Goal: Transaction & Acquisition: Purchase product/service

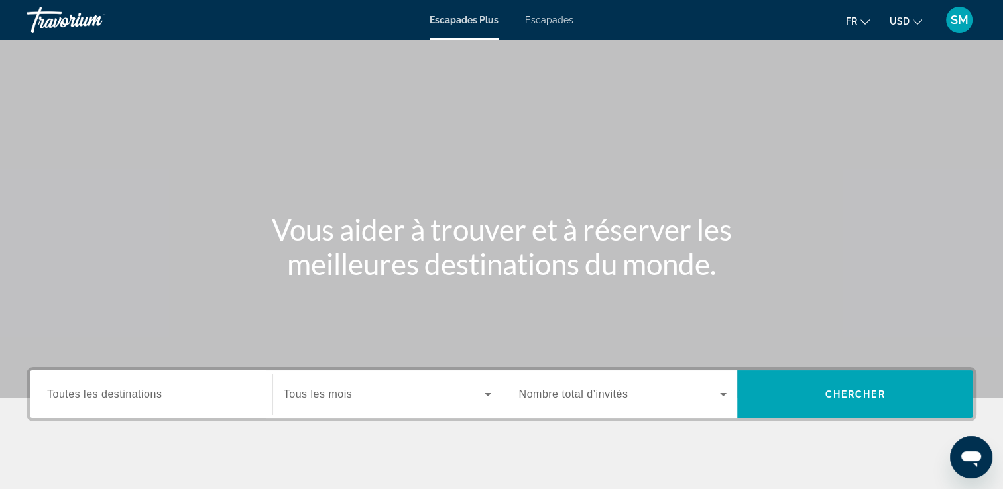
click at [906, 25] on span "USD" at bounding box center [900, 21] width 20 height 11
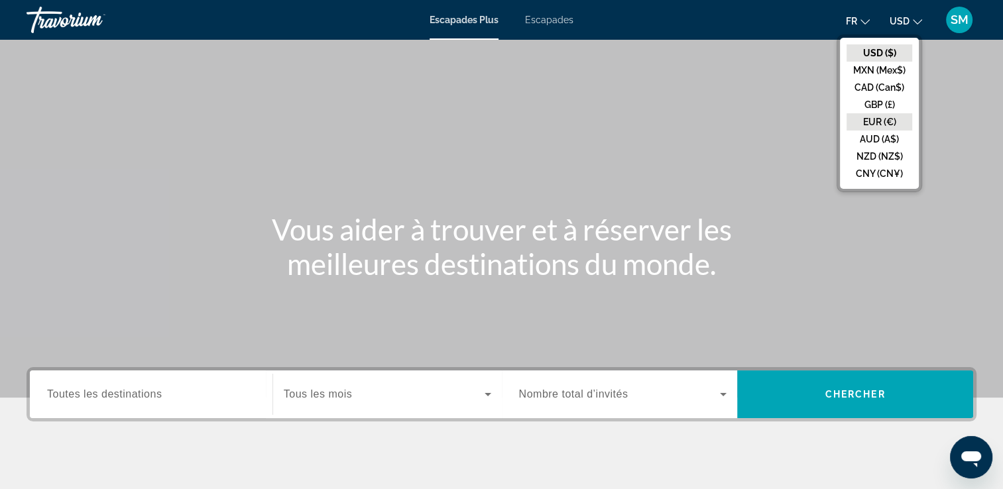
click at [872, 119] on button "EUR (€)" at bounding box center [879, 121] width 66 height 17
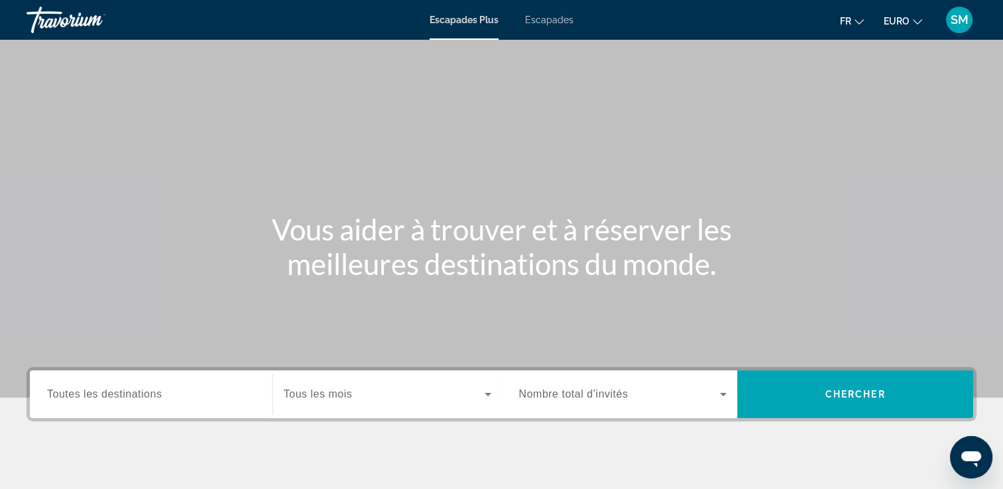
click at [178, 402] on input "Destination Toutes les destinations" at bounding box center [151, 395] width 208 height 16
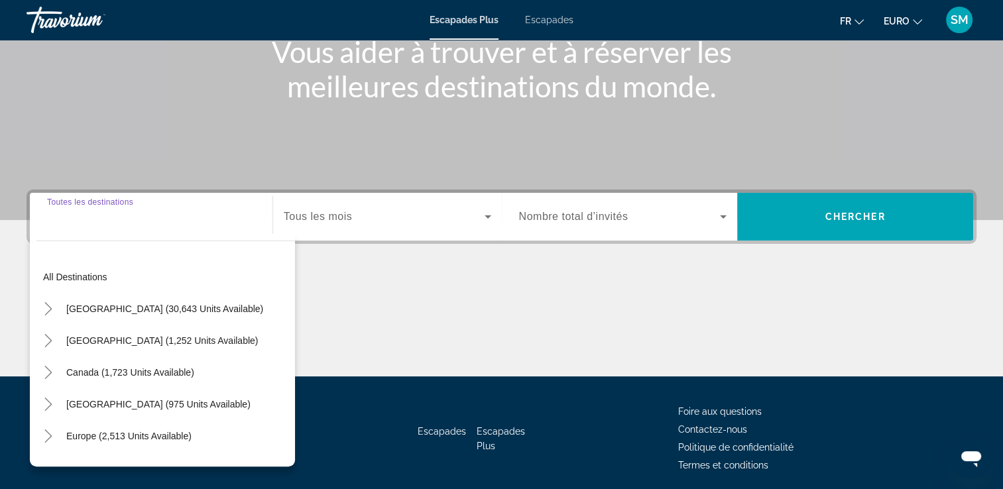
scroll to position [227, 0]
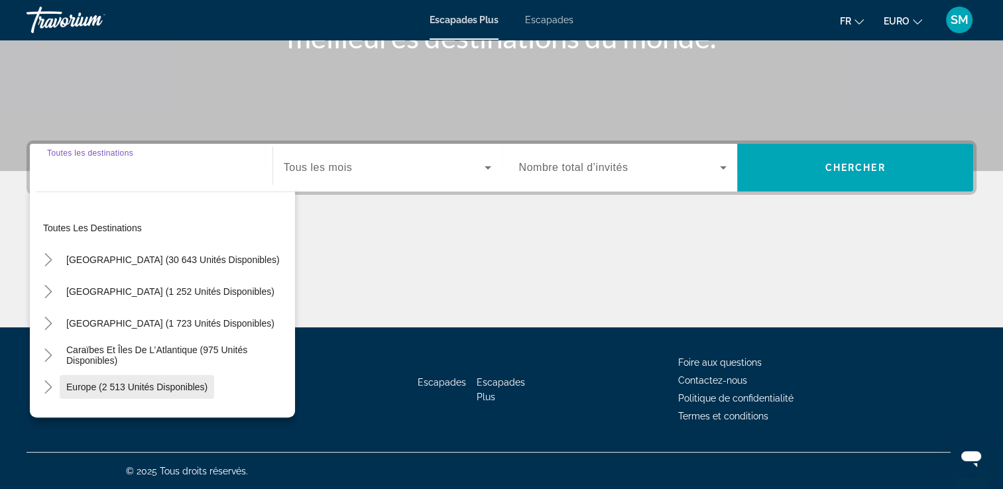
click at [190, 386] on span "Europe (2 513 unités disponibles)" at bounding box center [136, 387] width 141 height 11
type input "**********"
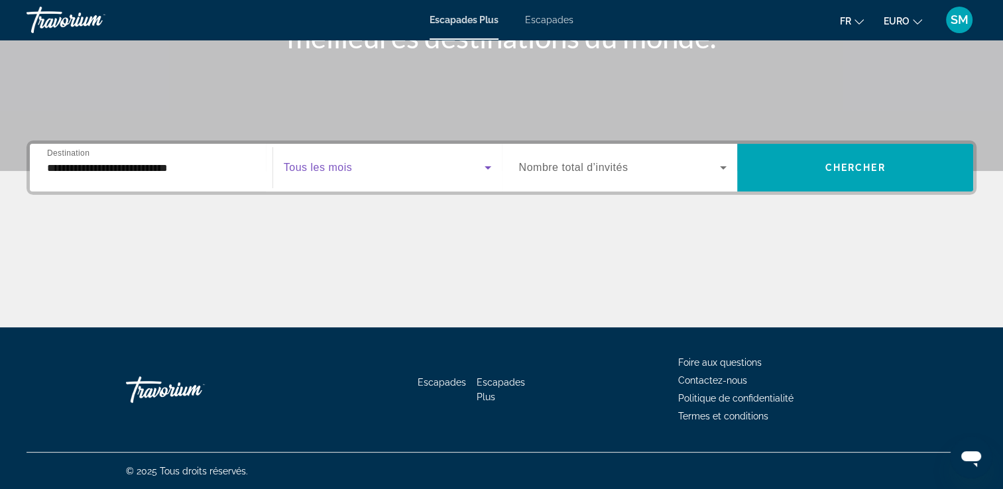
click at [422, 161] on span "Widget de recherche" at bounding box center [384, 168] width 201 height 16
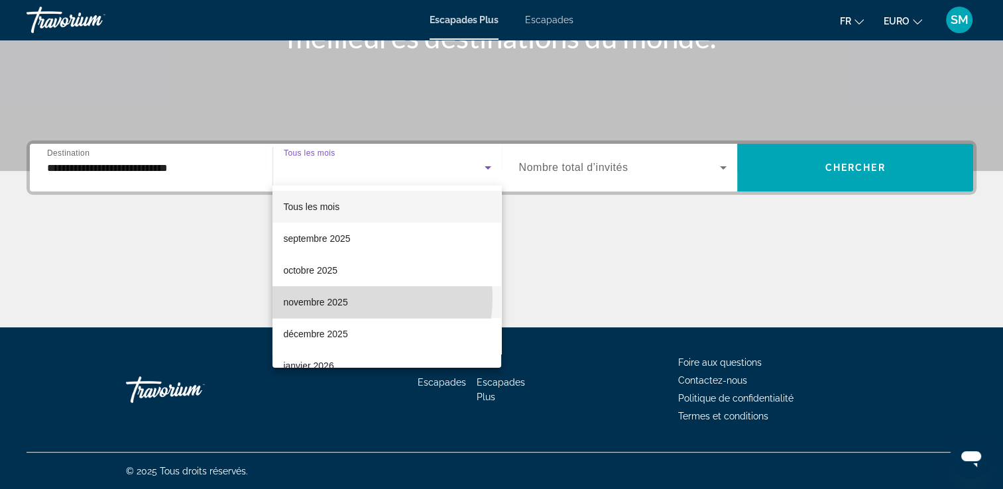
click at [353, 298] on mat-option "novembre 2025" at bounding box center [386, 302] width 229 height 32
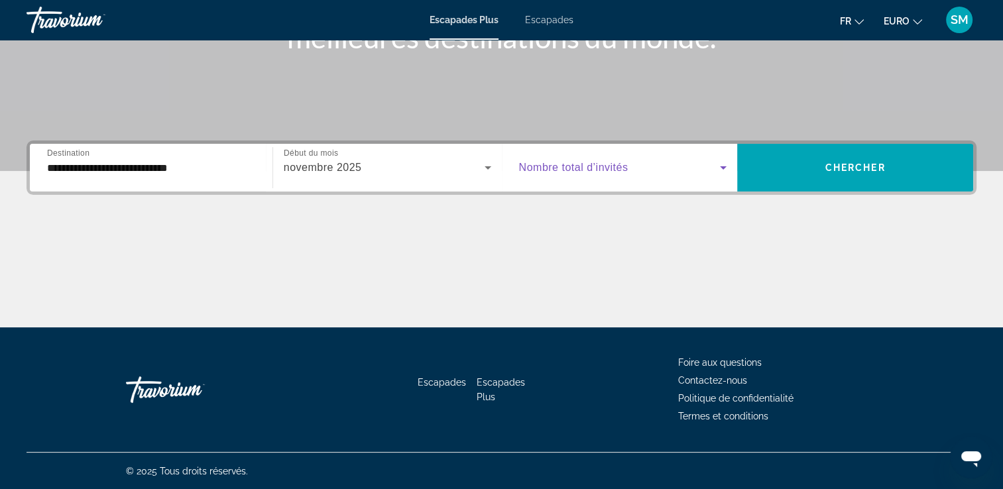
click at [660, 171] on span "Widget de recherche" at bounding box center [619, 168] width 201 height 16
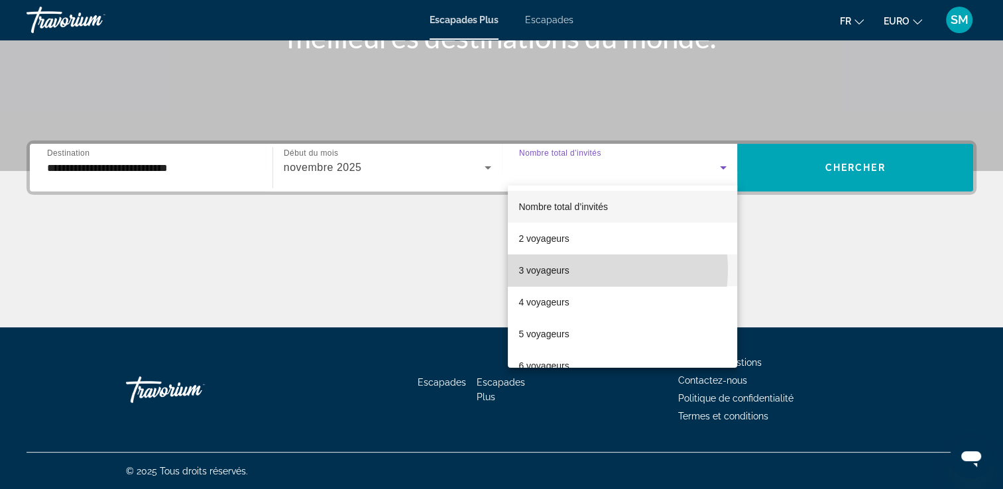
click at [576, 270] on mat-option "3 voyageurs" at bounding box center [622, 271] width 229 height 32
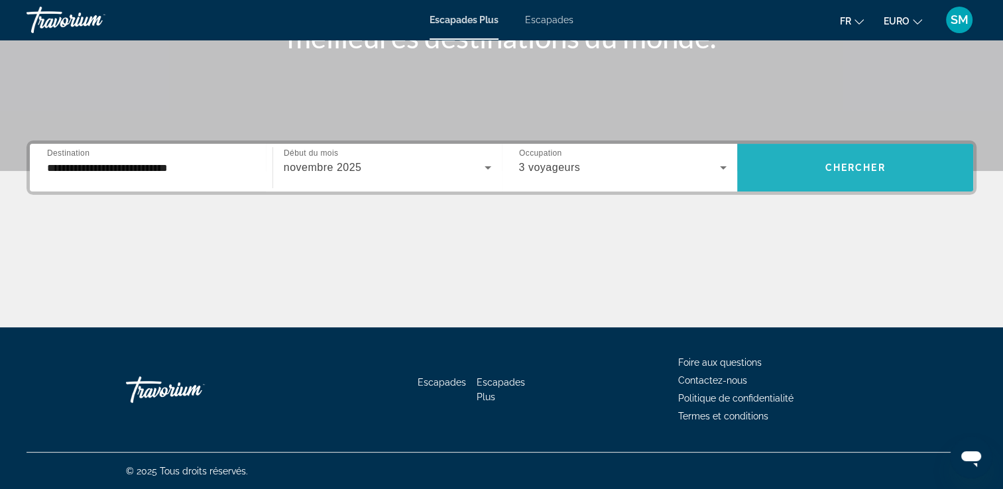
click at [829, 188] on span "Widget de recherche" at bounding box center [855, 168] width 236 height 48
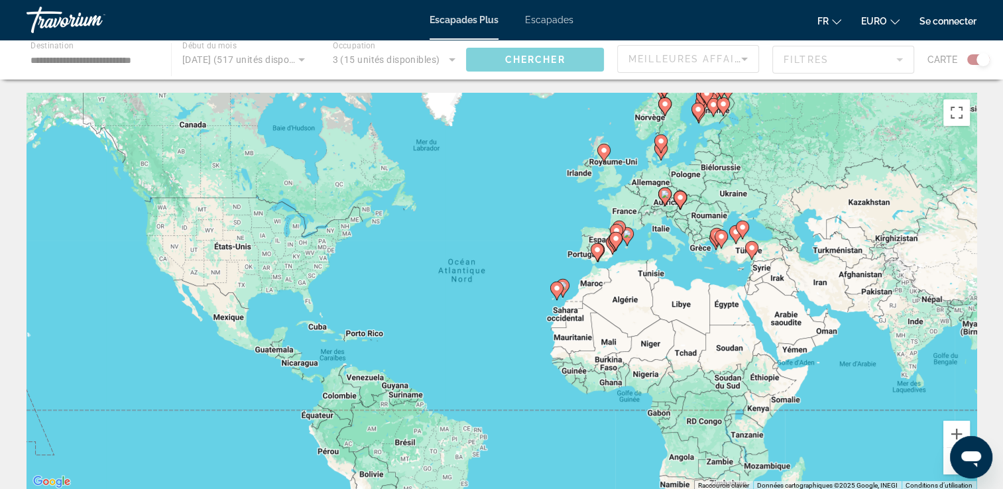
click at [673, 163] on div "Pour activer le glissement avec le clavier, appuyez sur Alt+Entrée. Une fois ce…" at bounding box center [502, 292] width 950 height 398
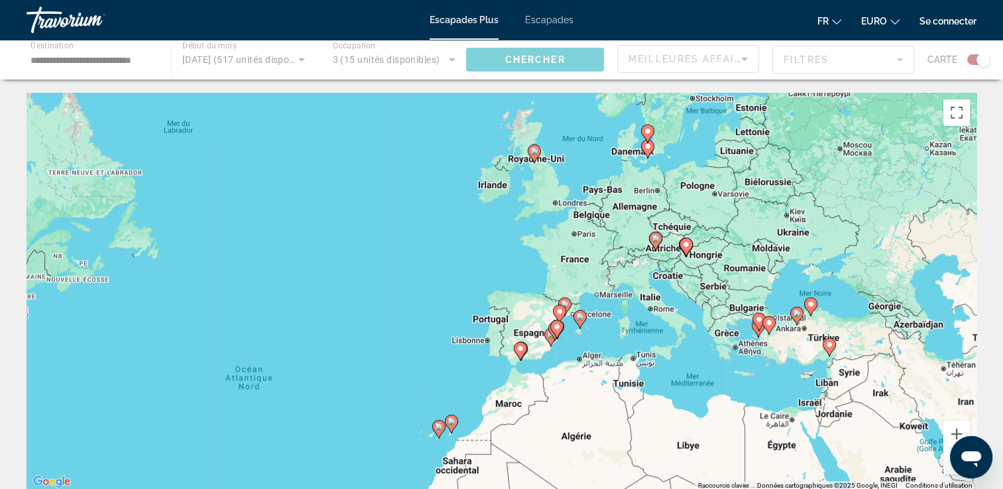
click at [673, 163] on div "Pour activer le glissement avec le clavier, appuyez sur Alt+Entrée. Une fois ce…" at bounding box center [502, 292] width 950 height 398
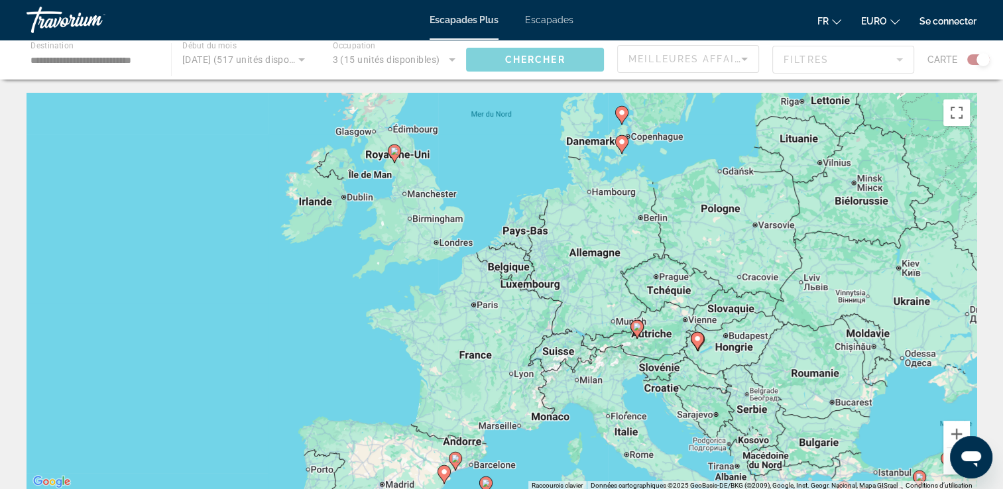
click at [552, 28] on div "Escapades Plus Escapades Fr English Español Français Italiano Português русский…" at bounding box center [501, 20] width 1003 height 34
click at [554, 23] on span "Escapades" at bounding box center [549, 20] width 48 height 11
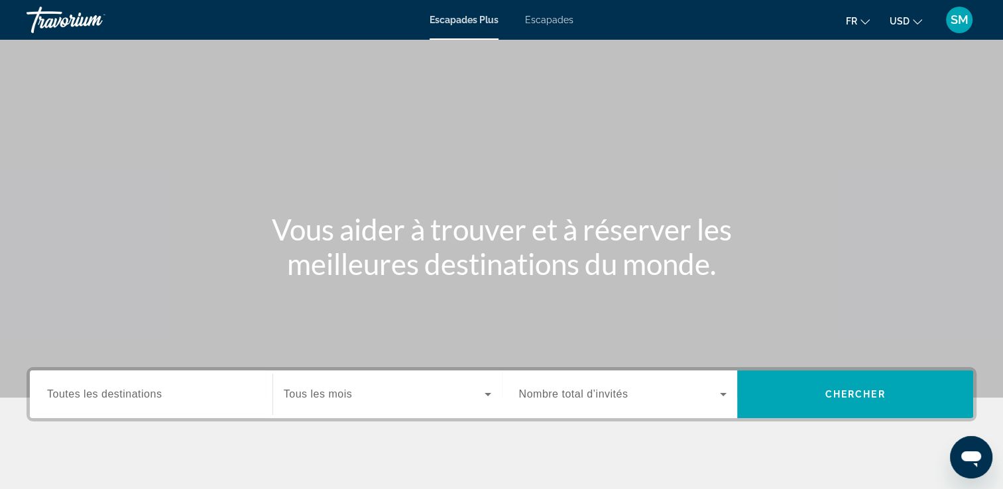
click at [549, 18] on span "Escapades" at bounding box center [549, 20] width 48 height 11
click at [180, 400] on input "Destination Toutes les destinations" at bounding box center [151, 395] width 208 height 16
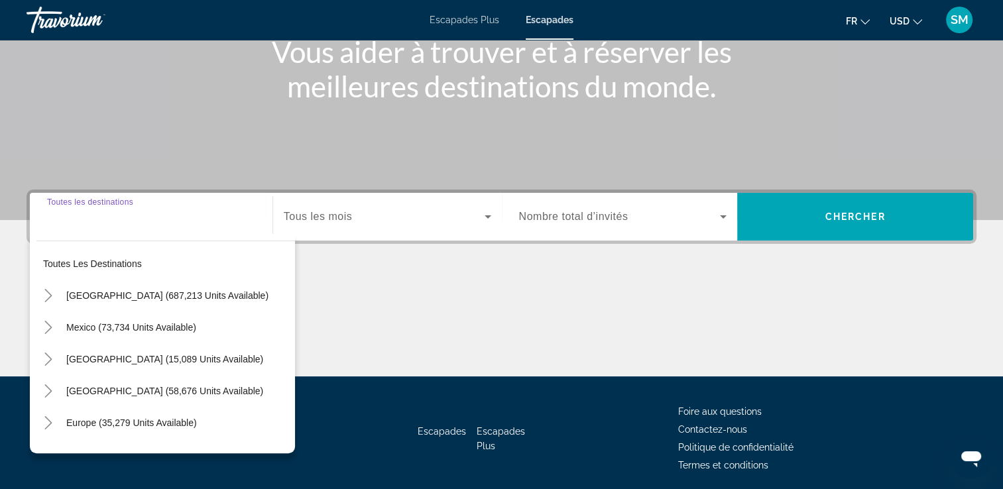
scroll to position [227, 0]
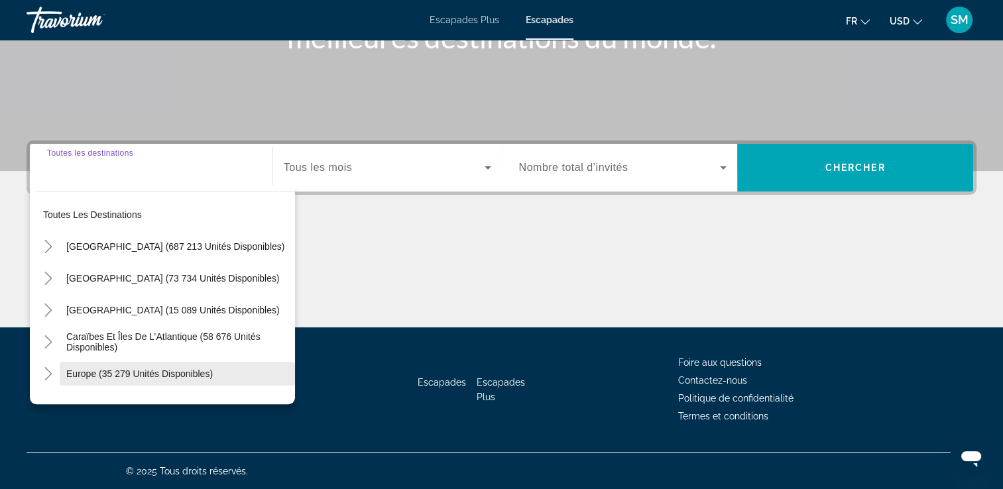
click at [129, 373] on span "Europe (35 279 unités disponibles)" at bounding box center [139, 374] width 146 height 11
type input "**********"
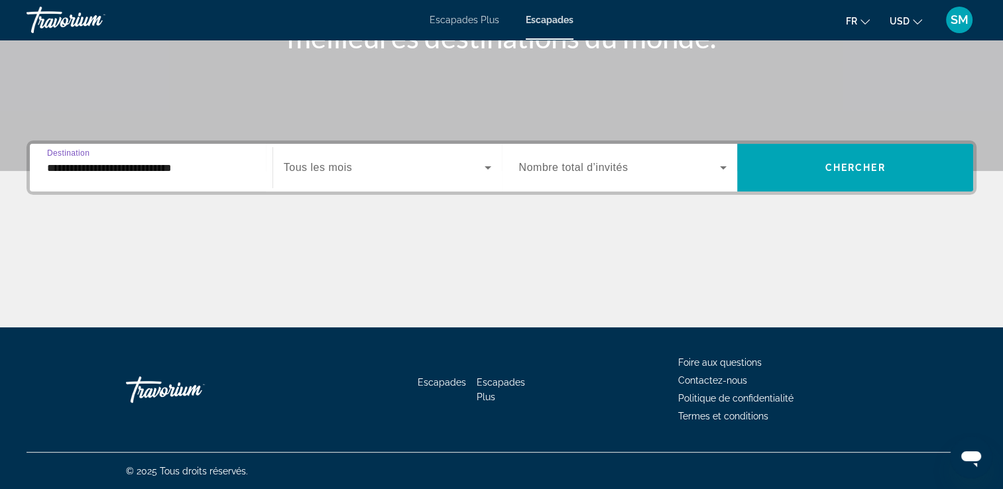
click at [382, 164] on span "Widget de recherche" at bounding box center [384, 168] width 201 height 16
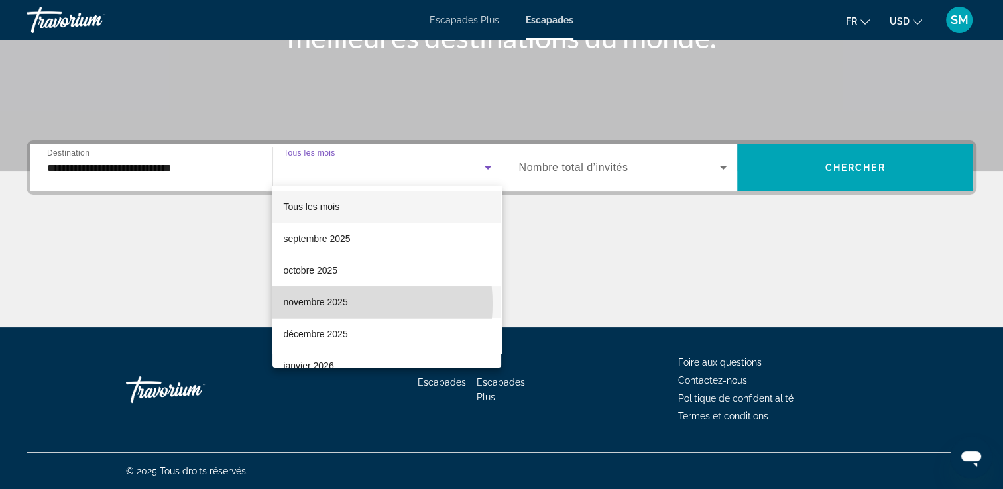
click at [329, 304] on font "novembre 2025" at bounding box center [315, 302] width 64 height 11
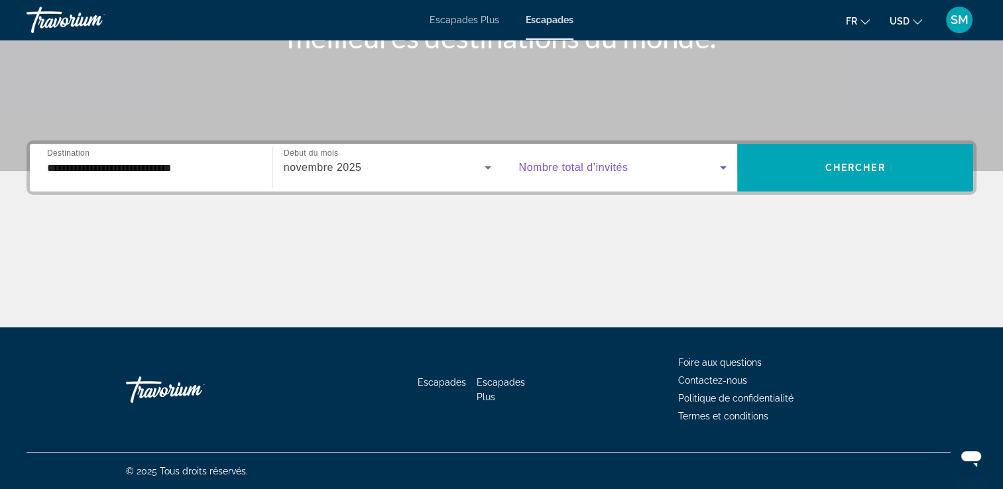
click at [663, 160] on span "Widget de recherche" at bounding box center [619, 168] width 201 height 16
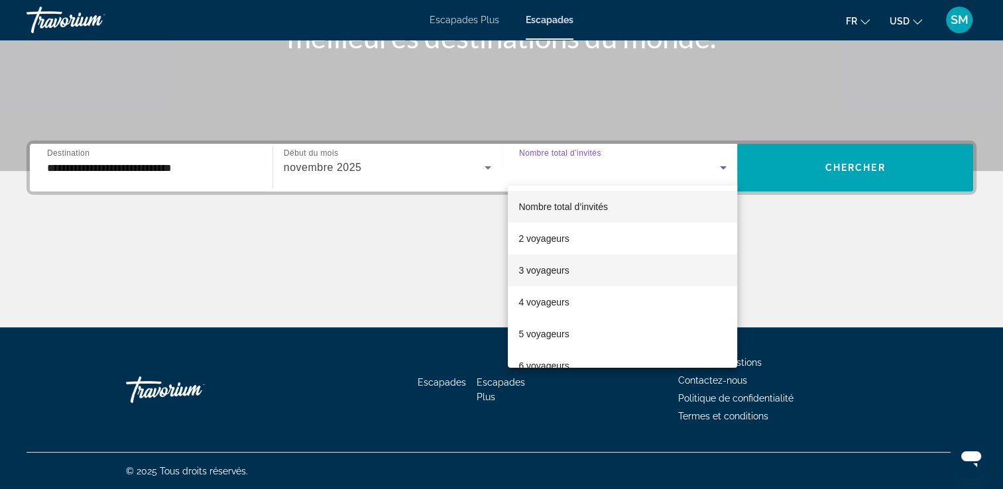
click at [586, 277] on mat-option "3 voyageurs" at bounding box center [622, 271] width 229 height 32
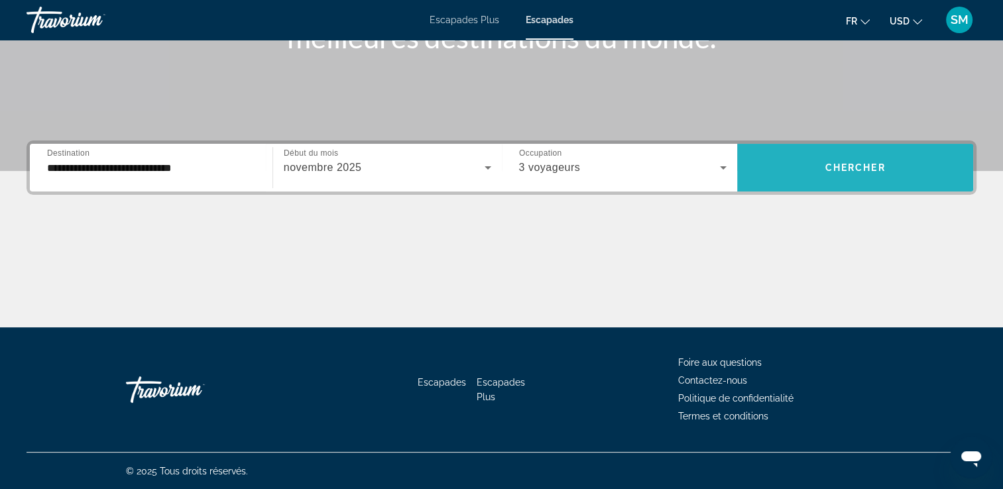
click at [884, 165] on span "Chercher" at bounding box center [855, 167] width 60 height 11
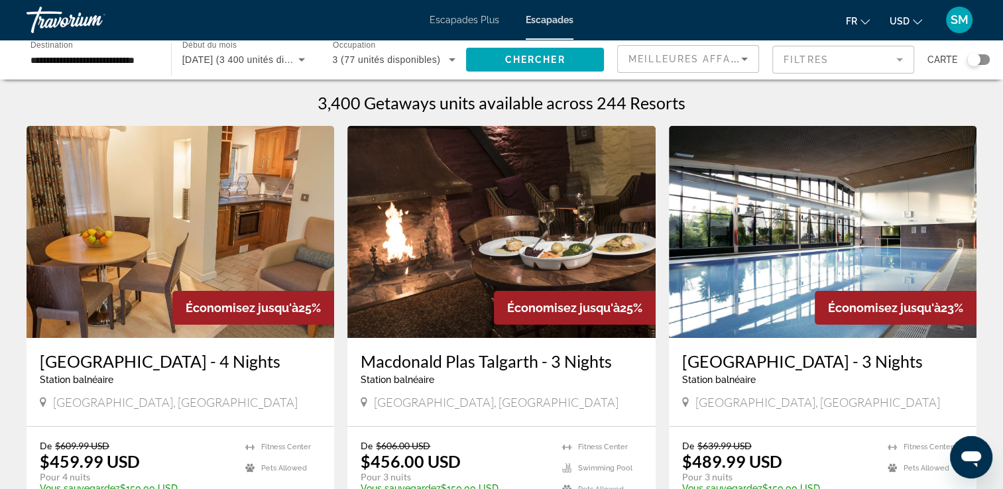
click at [915, 24] on icon "Changer de devise" at bounding box center [917, 21] width 9 height 9
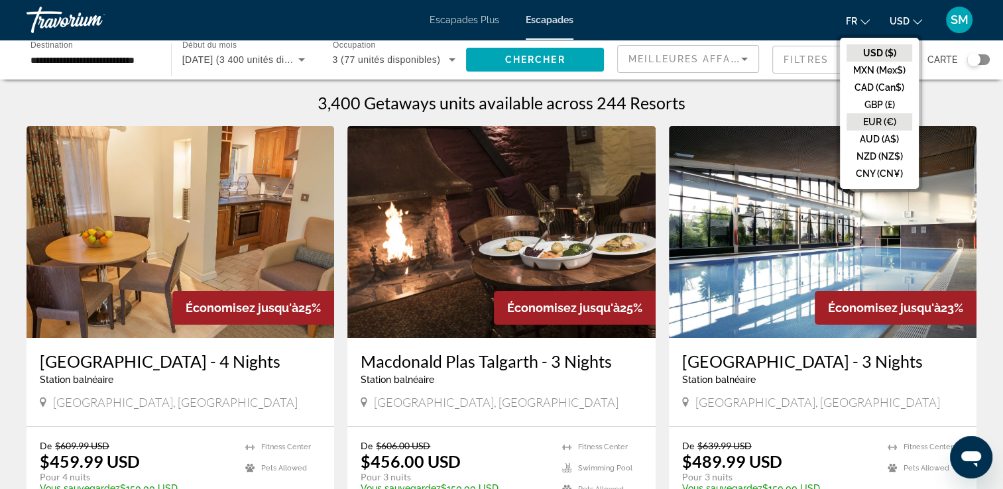
click at [888, 118] on button "EUR (€)" at bounding box center [879, 121] width 66 height 17
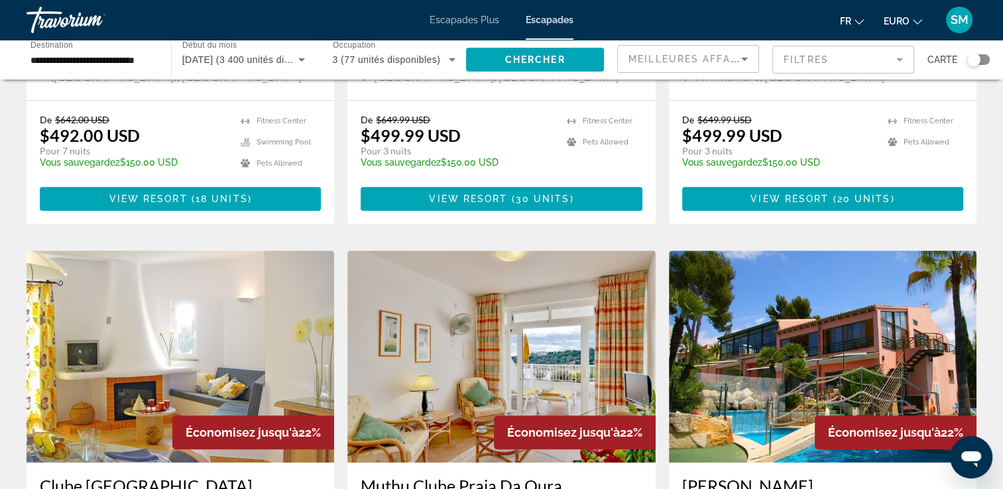
scroll to position [799, 0]
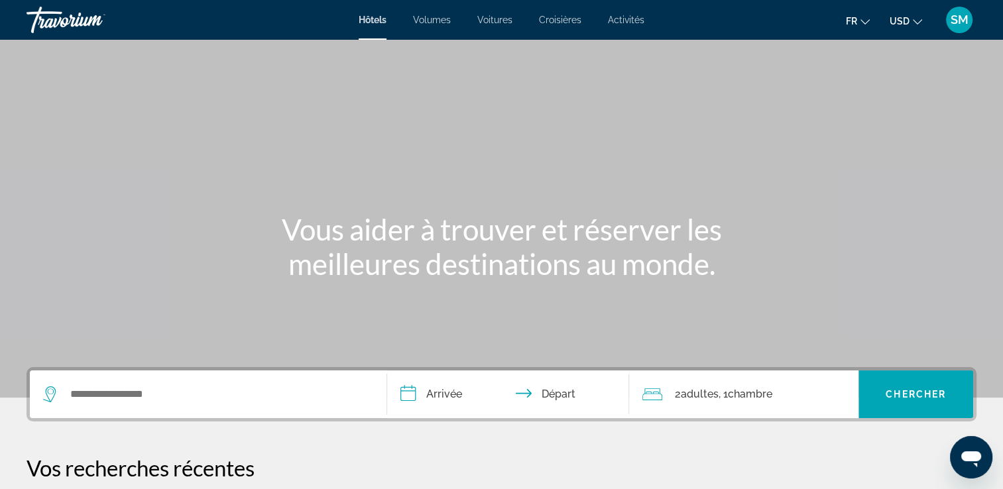
click at [621, 21] on span "Activités" at bounding box center [626, 20] width 36 height 11
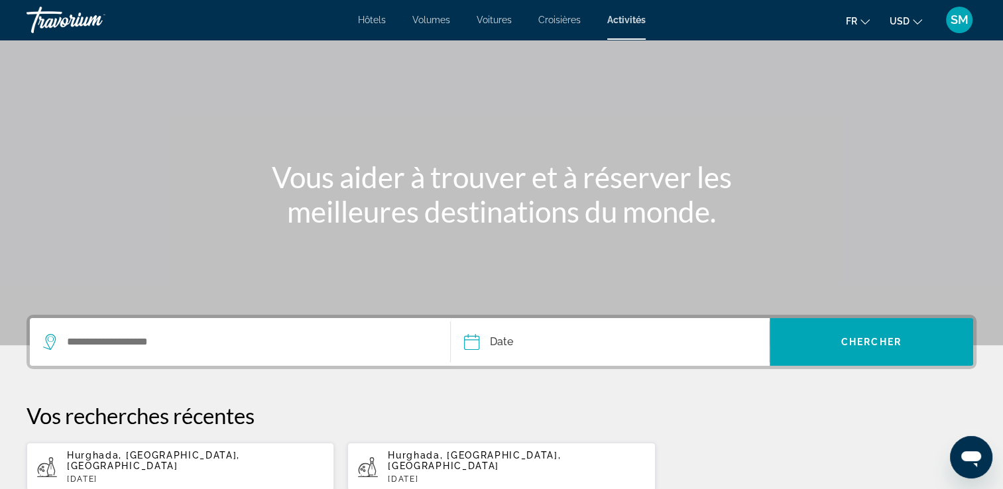
scroll to position [50, 0]
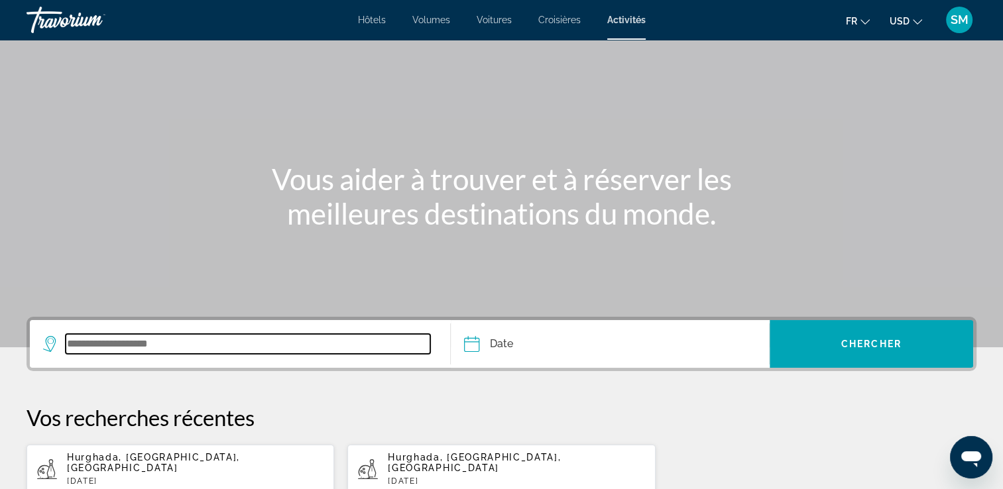
click at [282, 338] on input "Widget de recherche" at bounding box center [248, 344] width 365 height 20
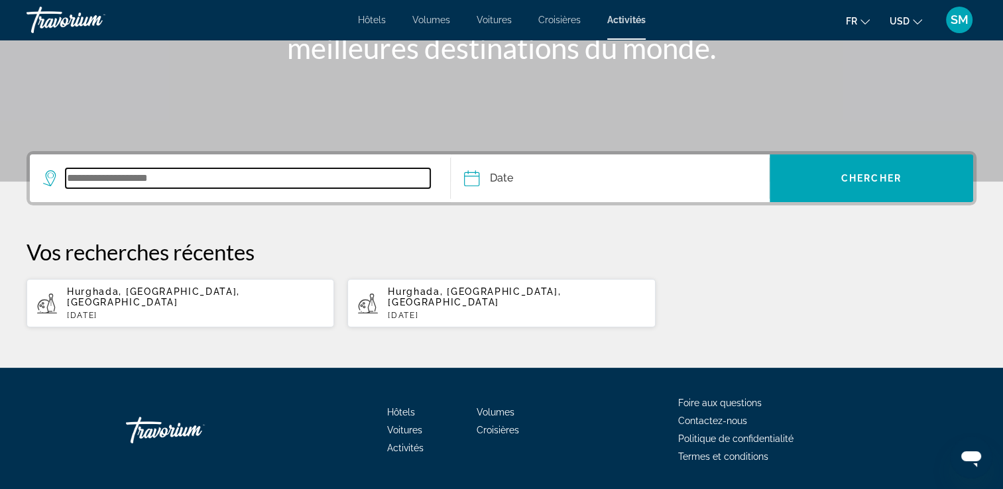
scroll to position [245, 0]
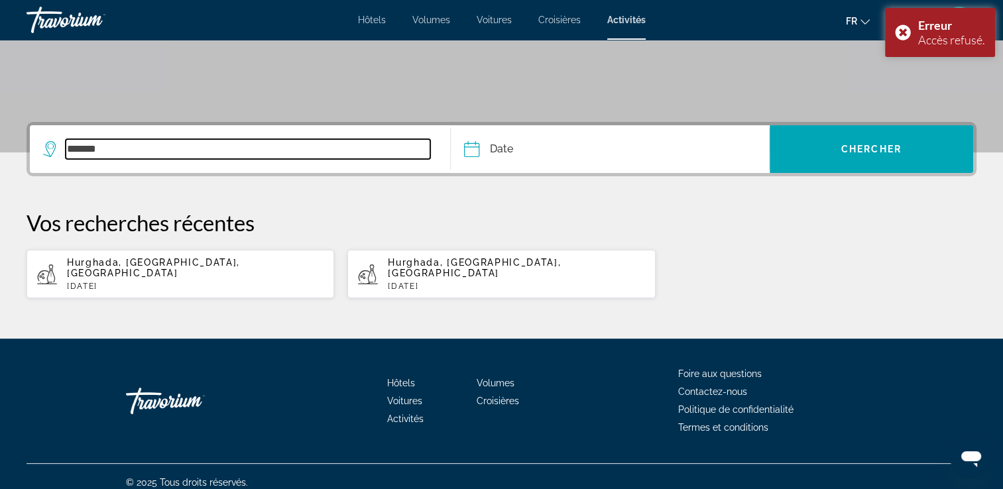
type input "*******"
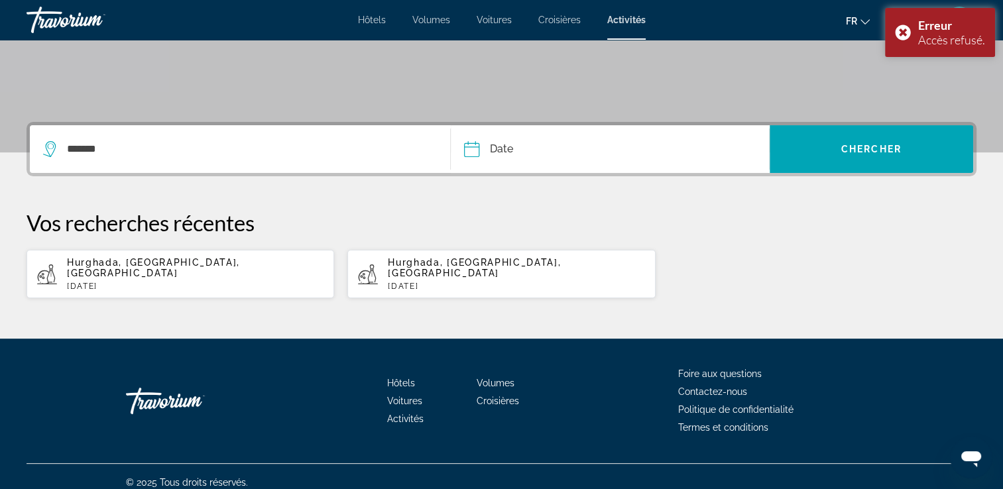
click at [551, 158] on input "Date" at bounding box center [540, 151] width 158 height 52
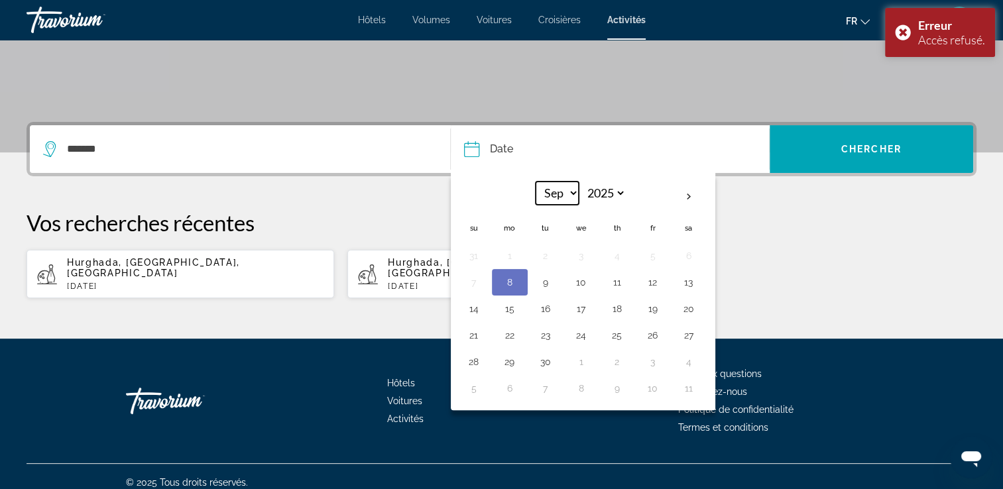
click at [571, 192] on select "*** *** *** *** *** *** *** *** *** *** *** ***" at bounding box center [557, 193] width 43 height 23
select select "**"
click at [536, 182] on select "*** *** *** *** *** *** *** *** *** *** *** ***" at bounding box center [557, 193] width 43 height 23
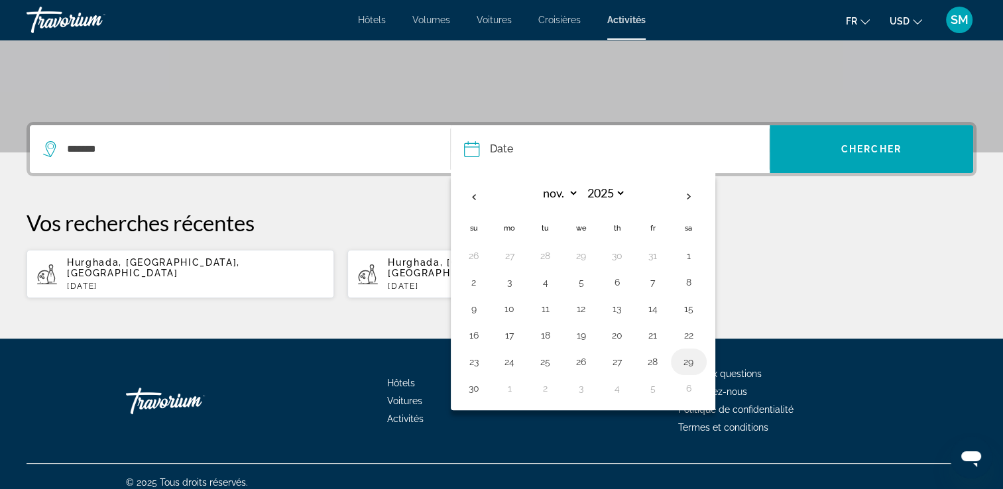
click at [687, 362] on button "29" at bounding box center [688, 362] width 21 height 19
type input "**********"
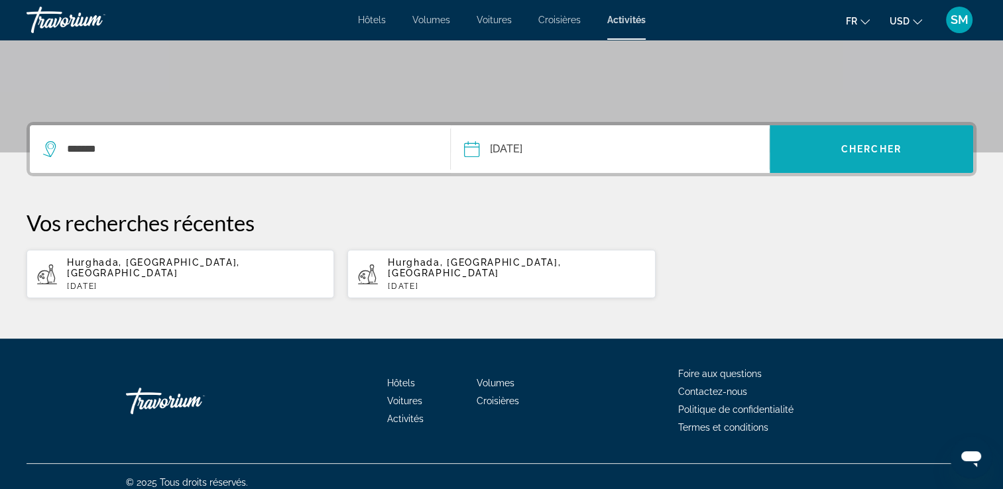
click at [886, 140] on span "Widget de recherche" at bounding box center [871, 149] width 203 height 32
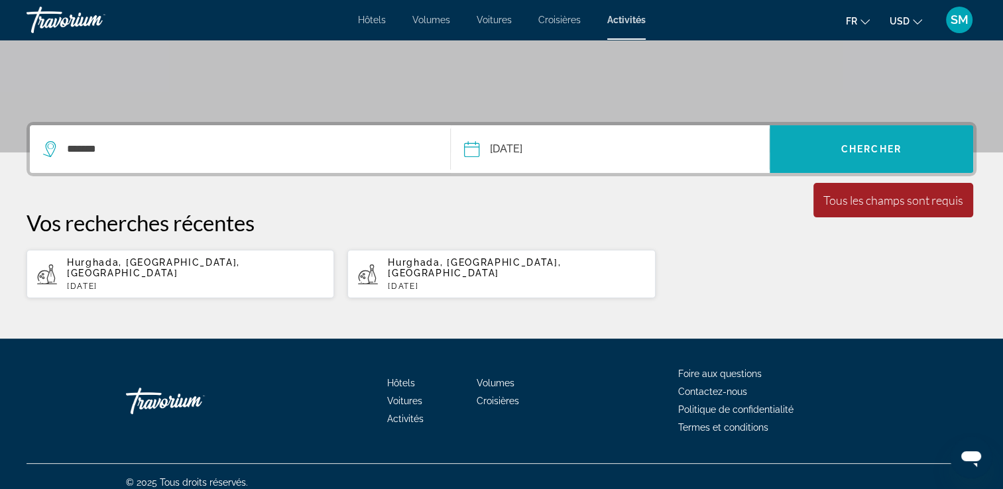
click at [886, 140] on span "Widget de recherche" at bounding box center [871, 149] width 203 height 32
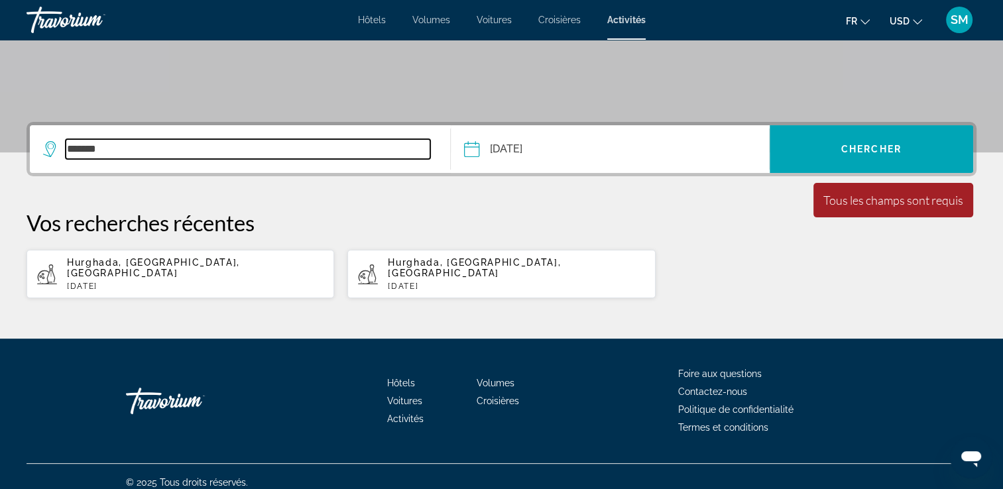
click at [305, 152] on input "*******" at bounding box center [248, 149] width 365 height 20
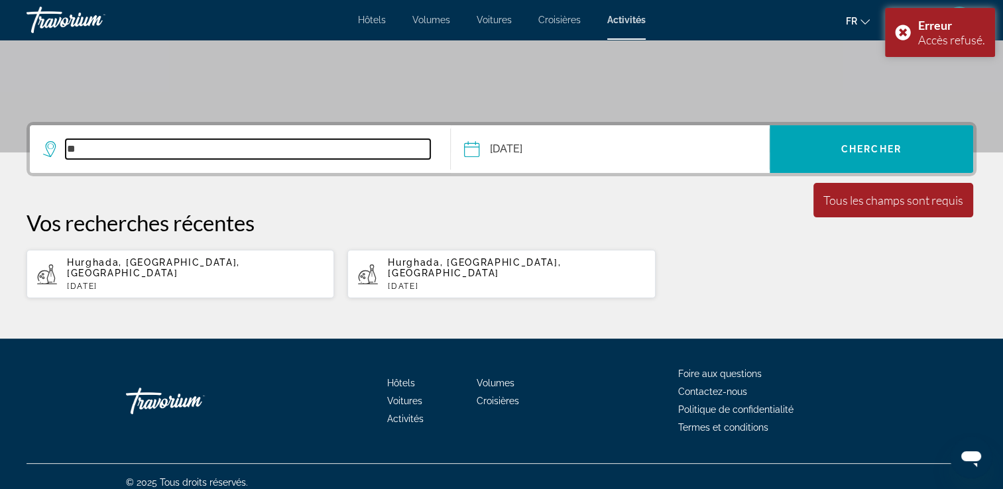
type input "*"
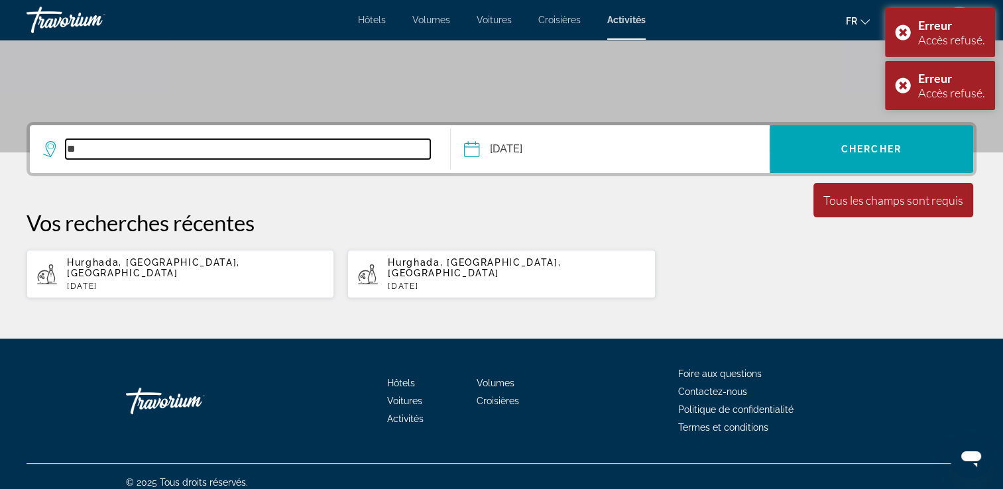
type input "*"
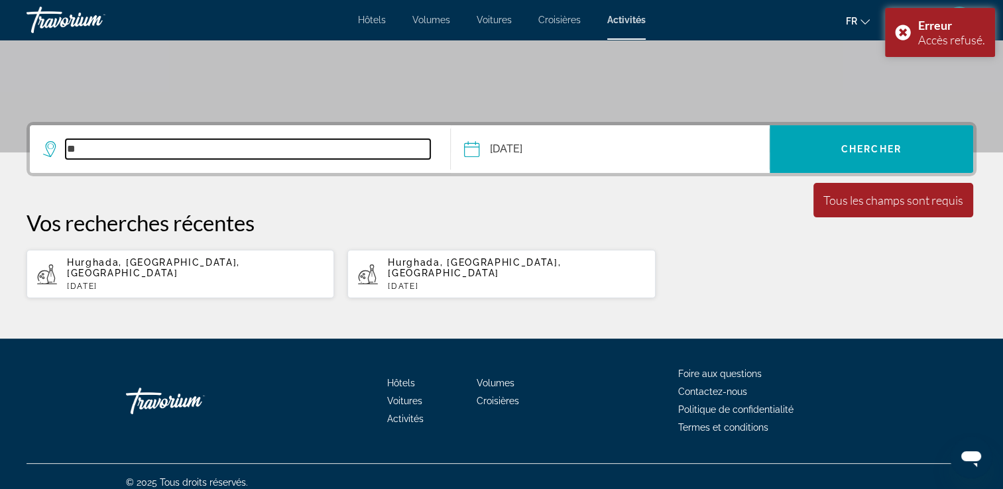
type input "*"
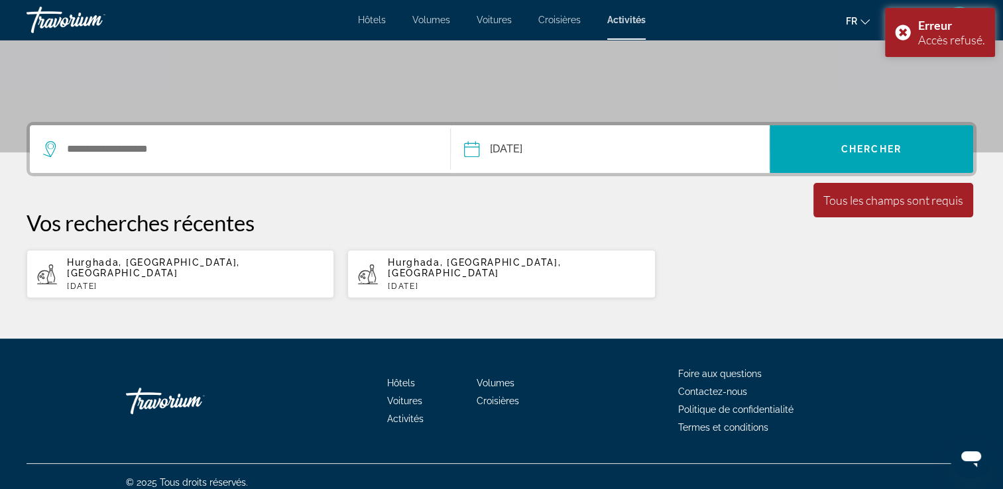
click at [618, 27] on div "Hôtels Volumes Voitures Croisières Activités Hôtels Vols Voitures Croisières Ac…" at bounding box center [501, 20] width 1003 height 34
click at [620, 20] on span "Activités" at bounding box center [626, 20] width 38 height 11
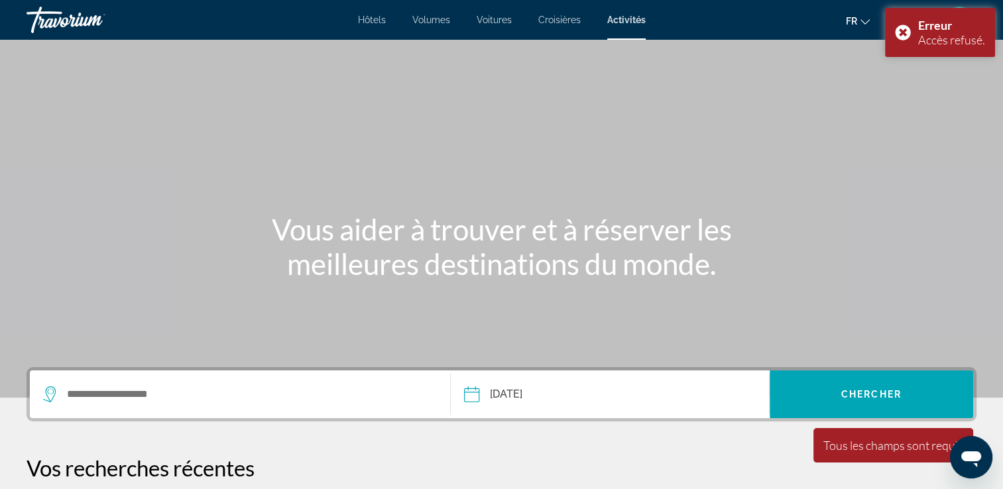
click at [620, 21] on span "Activités" at bounding box center [626, 20] width 38 height 11
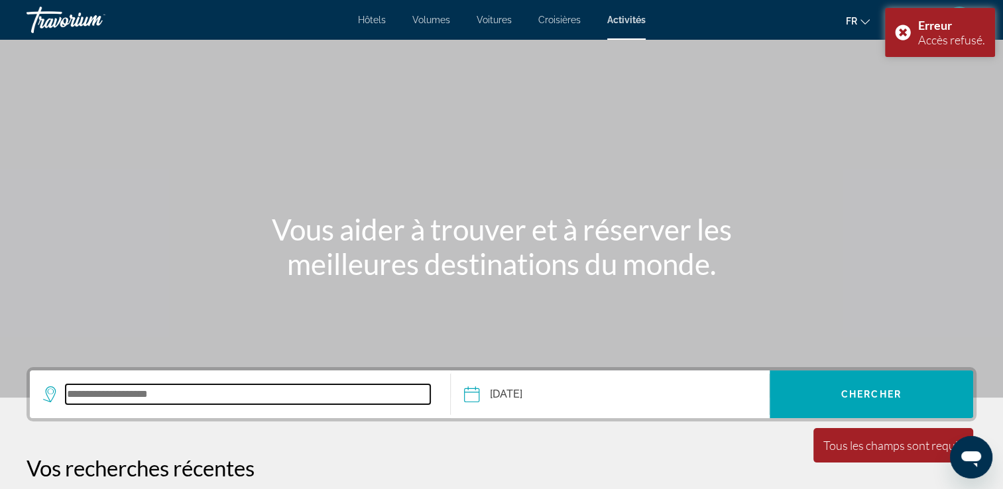
click at [114, 388] on input "Widget de recherche" at bounding box center [248, 394] width 365 height 20
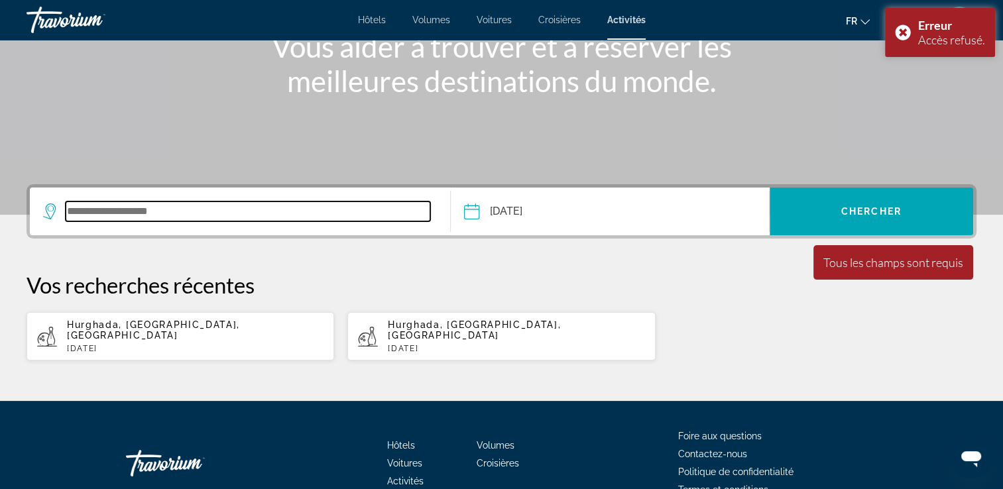
scroll to position [245, 0]
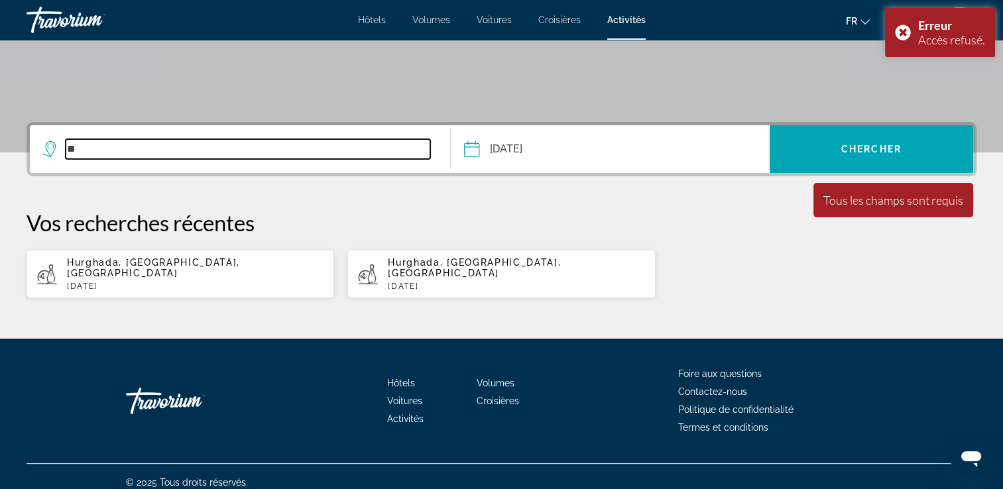
type input "*"
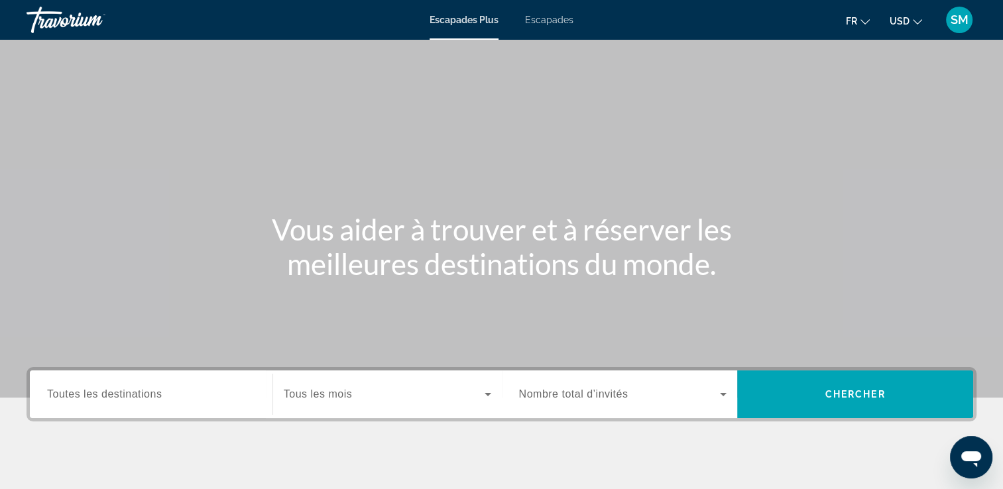
click at [204, 410] on div "Widget de recherche" at bounding box center [151, 395] width 208 height 38
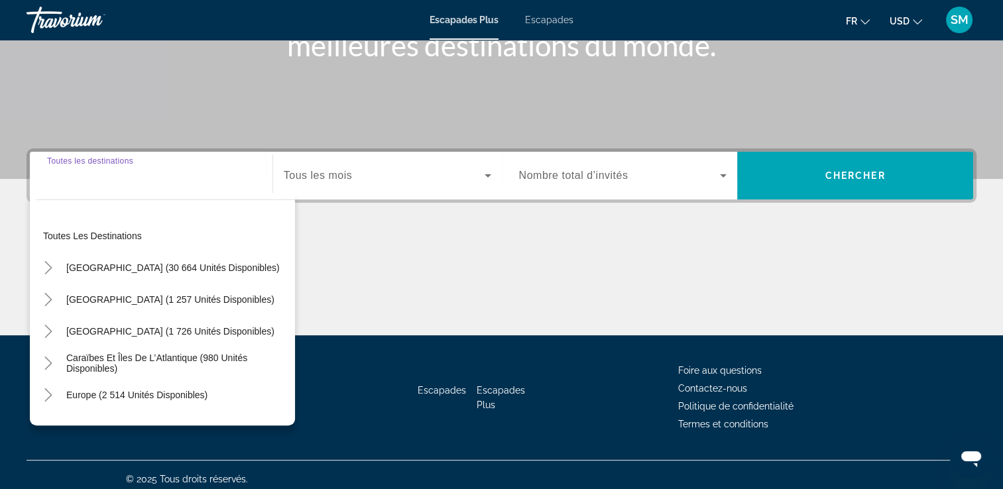
scroll to position [227, 0]
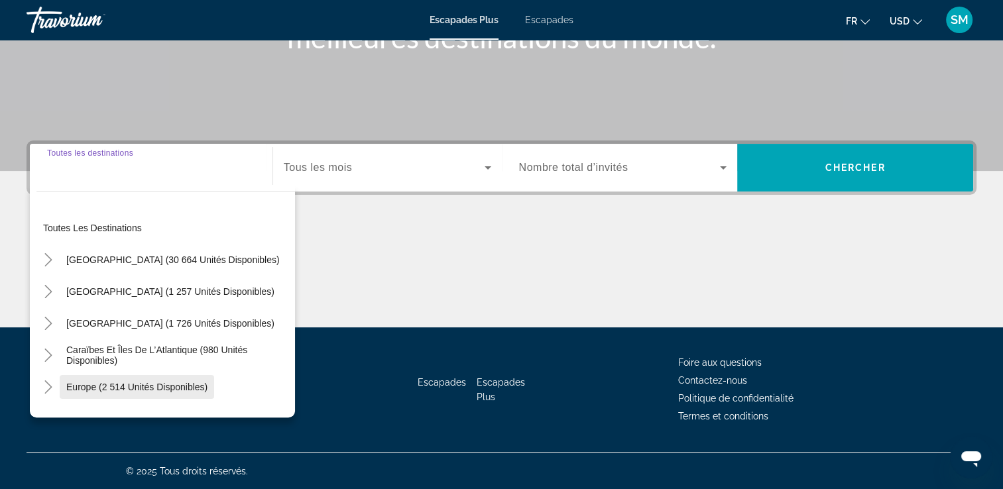
click at [166, 384] on span "Europe (2 514 unités disponibles)" at bounding box center [136, 387] width 141 height 11
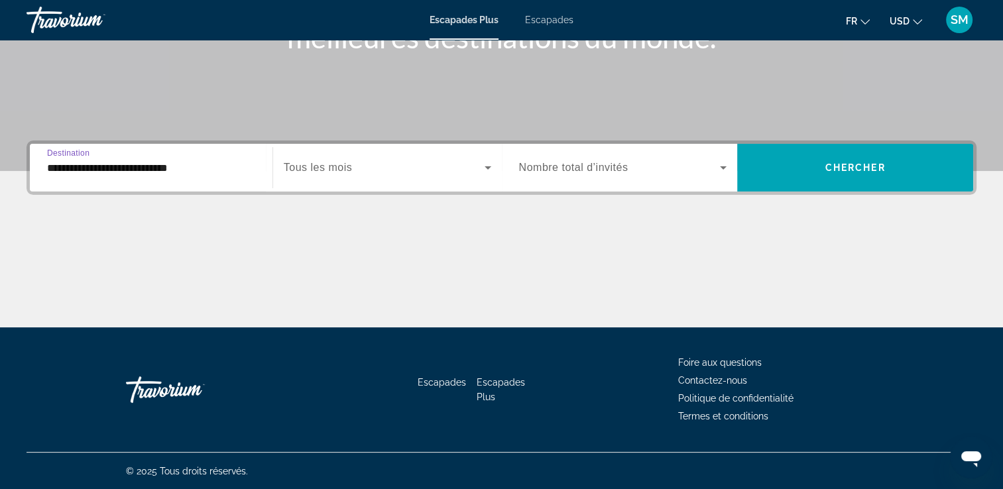
click at [190, 164] on input "**********" at bounding box center [151, 168] width 208 height 16
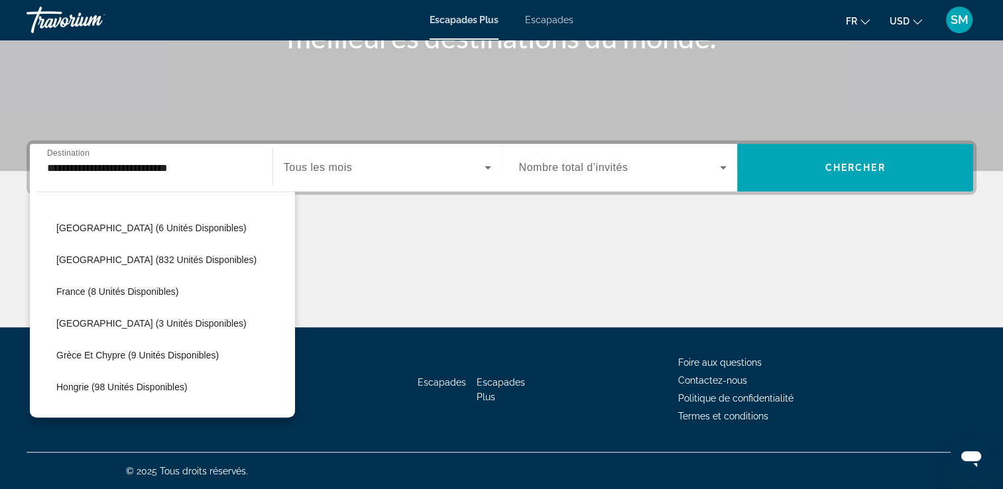
scroll to position [292, 0]
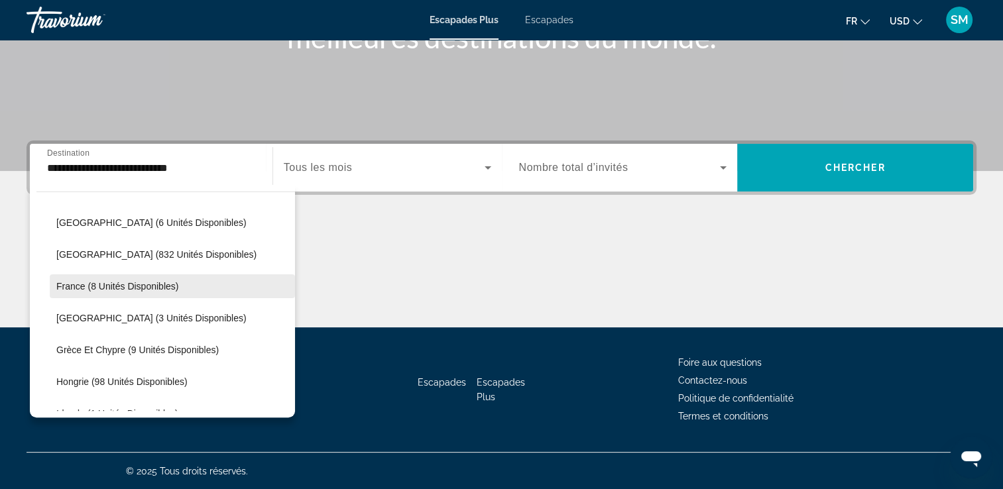
click at [206, 285] on span "Widget de recherche" at bounding box center [172, 286] width 245 height 32
type input "**********"
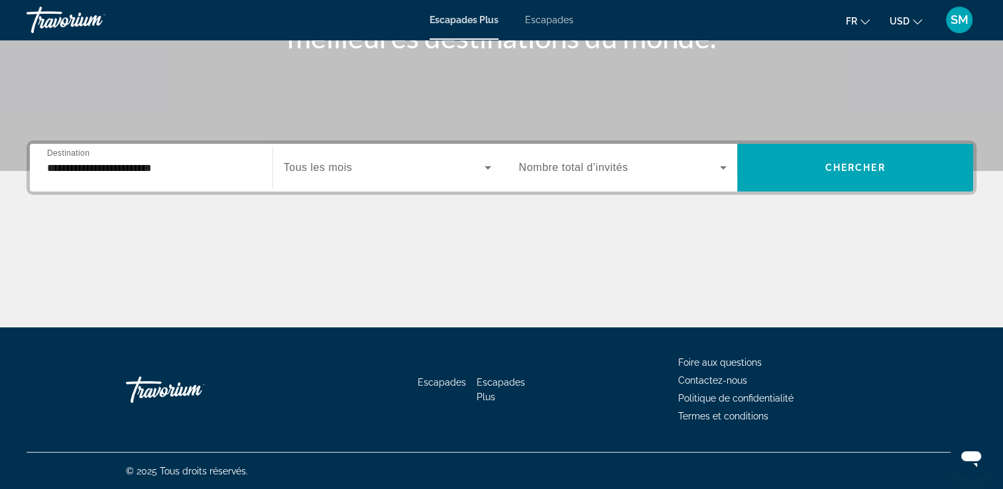
click at [427, 158] on div "Widget de recherche" at bounding box center [387, 167] width 207 height 37
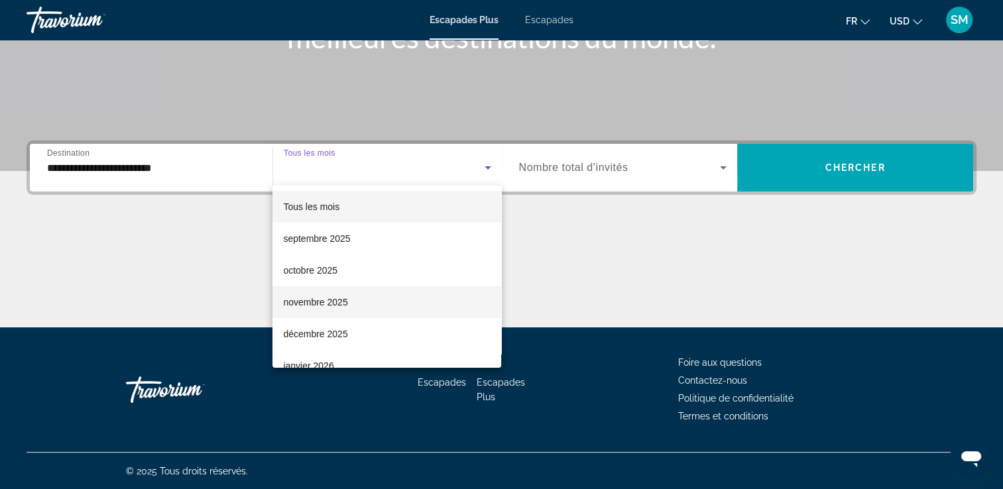
click at [373, 302] on mat-option "novembre 2025" at bounding box center [386, 302] width 229 height 32
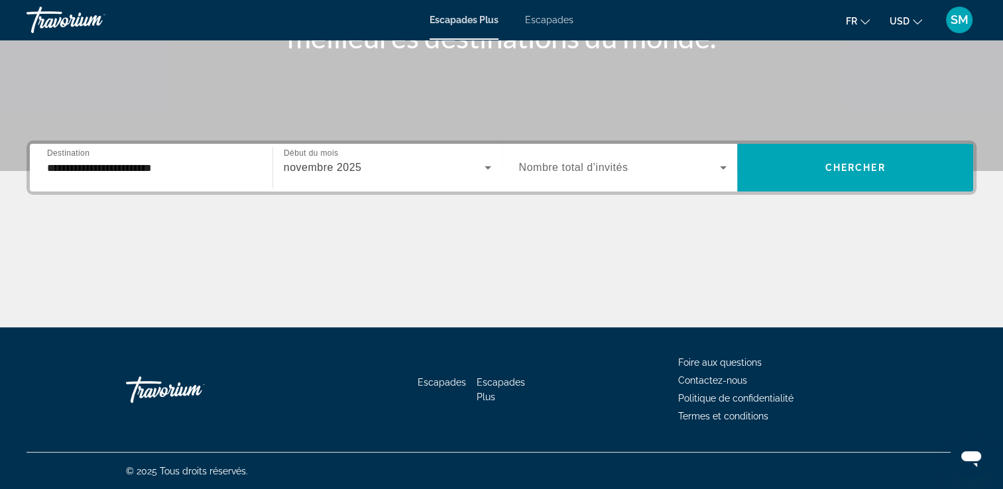
click at [612, 182] on div "Widget de recherche" at bounding box center [623, 167] width 208 height 37
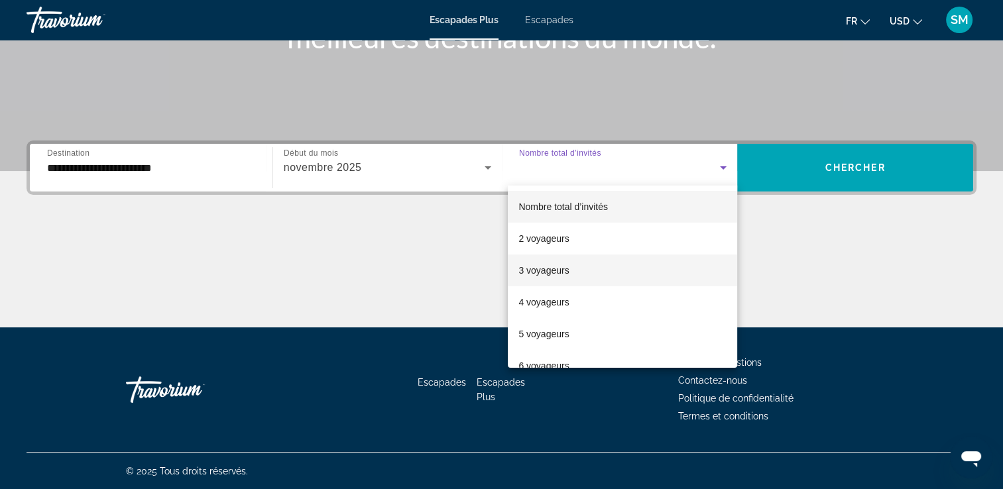
click at [574, 261] on mat-option "3 voyageurs" at bounding box center [622, 271] width 229 height 32
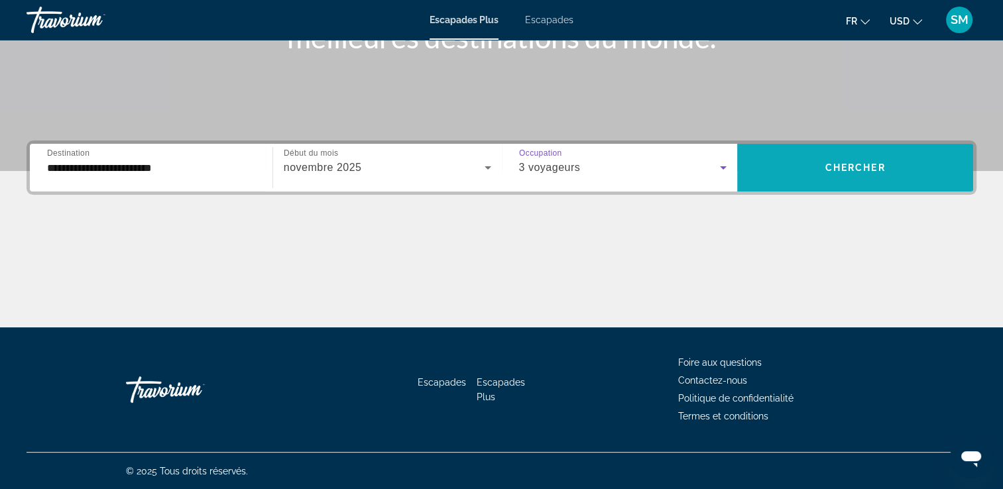
click at [824, 160] on span "Widget de recherche" at bounding box center [855, 168] width 236 height 32
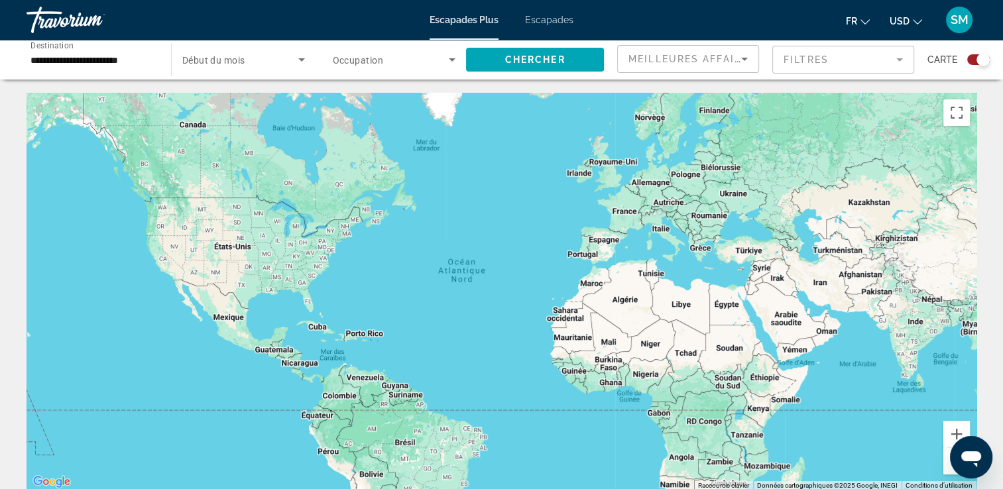
click at [280, 50] on div "Widget de recherche" at bounding box center [243, 59] width 123 height 37
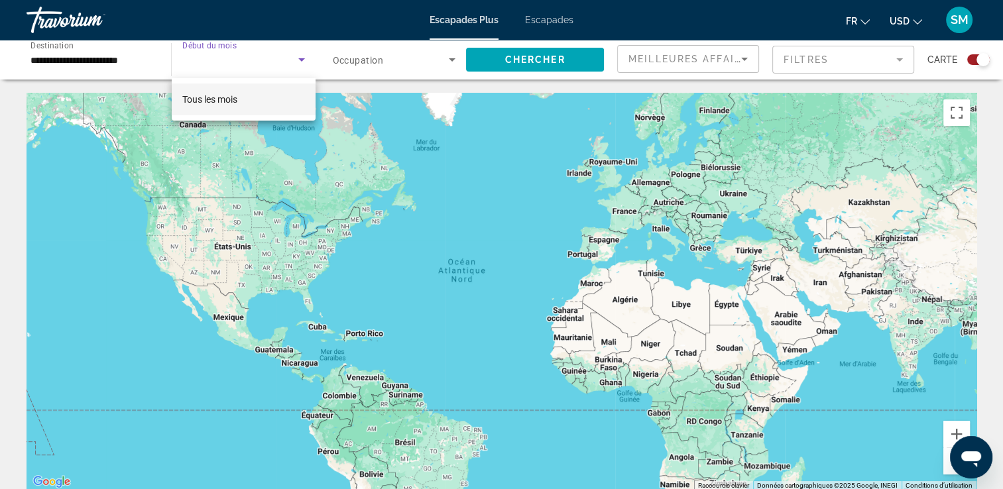
click at [268, 102] on mat-option "Tous les mois" at bounding box center [244, 100] width 144 height 32
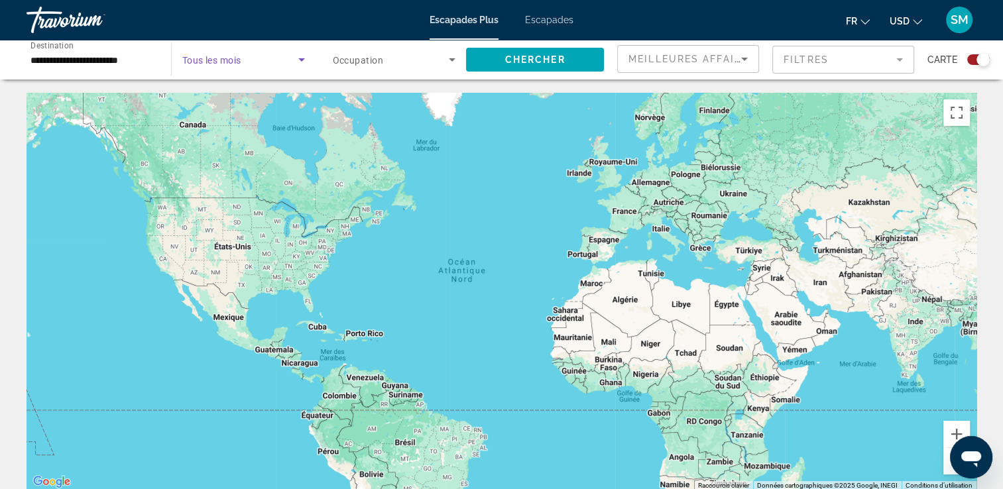
click at [366, 64] on span "Occupation" at bounding box center [358, 60] width 50 height 11
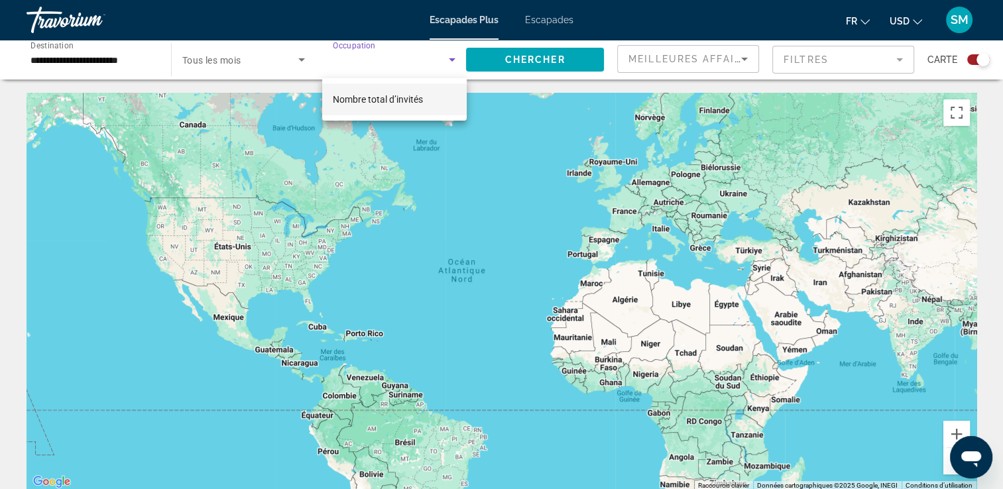
click at [103, 54] on div at bounding box center [501, 244] width 1003 height 489
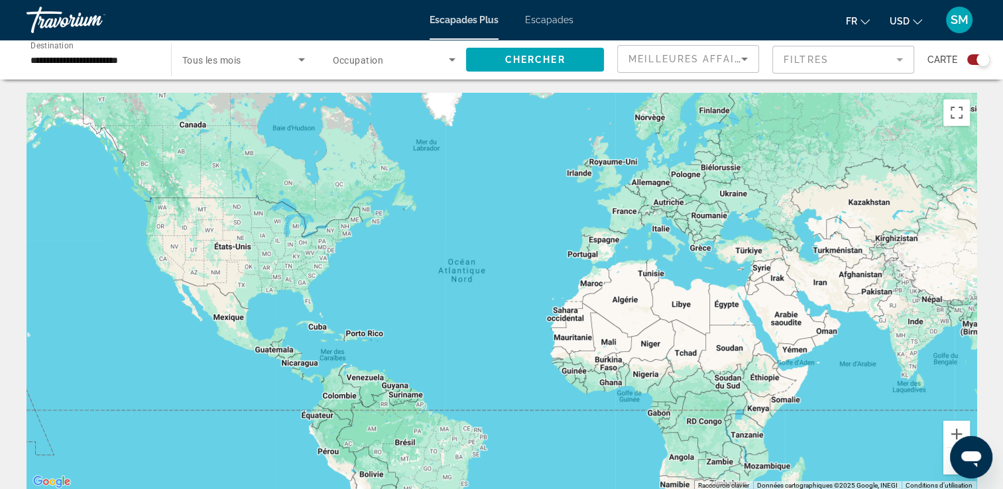
click at [103, 54] on input "**********" at bounding box center [91, 60] width 123 height 16
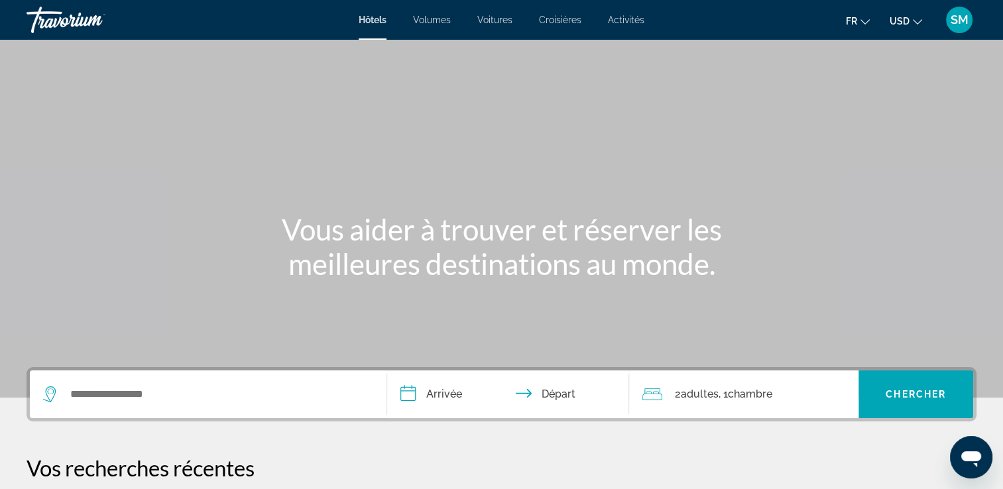
click at [432, 397] on input "**********" at bounding box center [511, 397] width 248 height 52
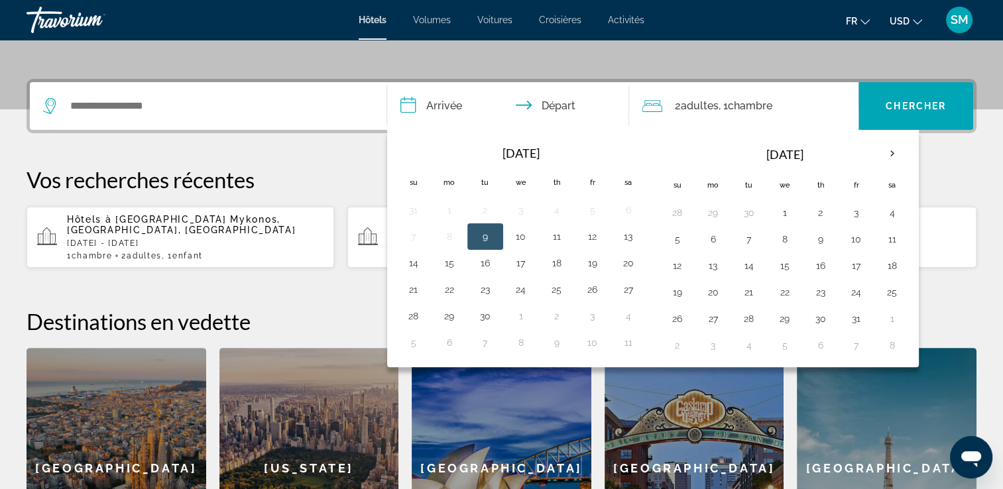
scroll to position [323, 0]
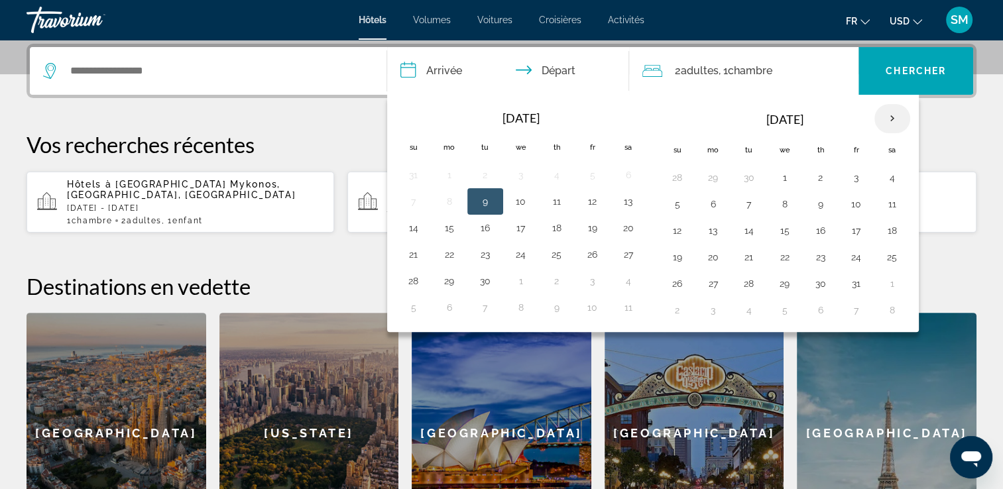
click at [880, 115] on th "Next month" at bounding box center [892, 118] width 36 height 29
click at [888, 286] on button "29" at bounding box center [892, 283] width 21 height 19
click at [672, 309] on button "30" at bounding box center [677, 310] width 21 height 19
type input "**********"
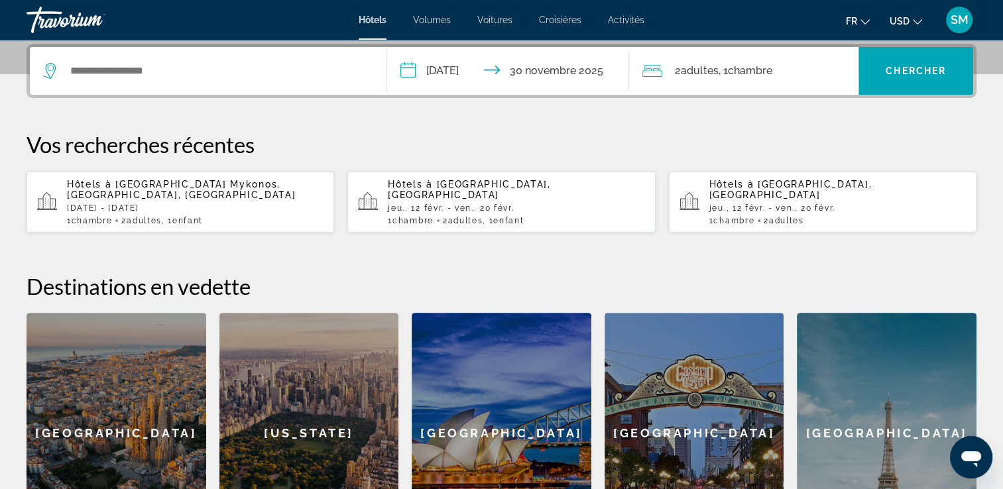
click at [726, 68] on font ", 1" at bounding box center [722, 70] width 9 height 13
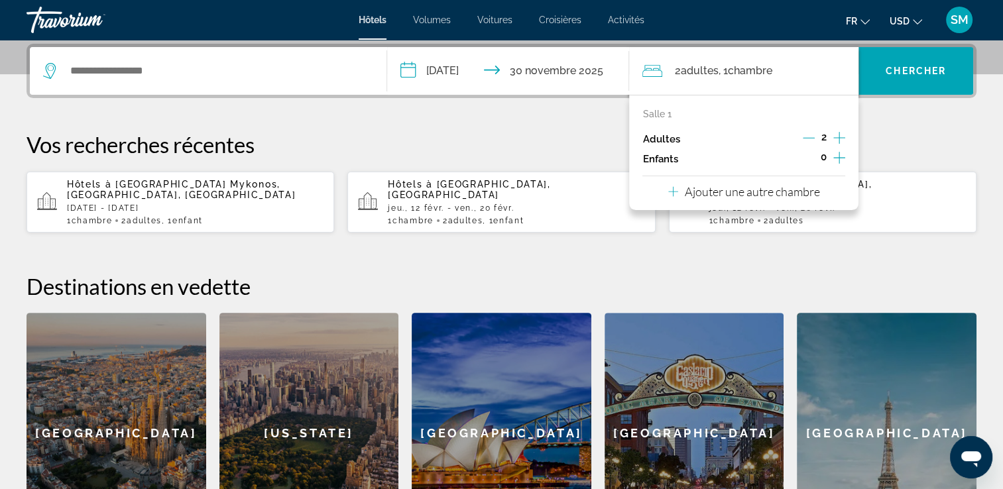
click at [839, 163] on icon "Augmenter les enfants" at bounding box center [839, 158] width 12 height 12
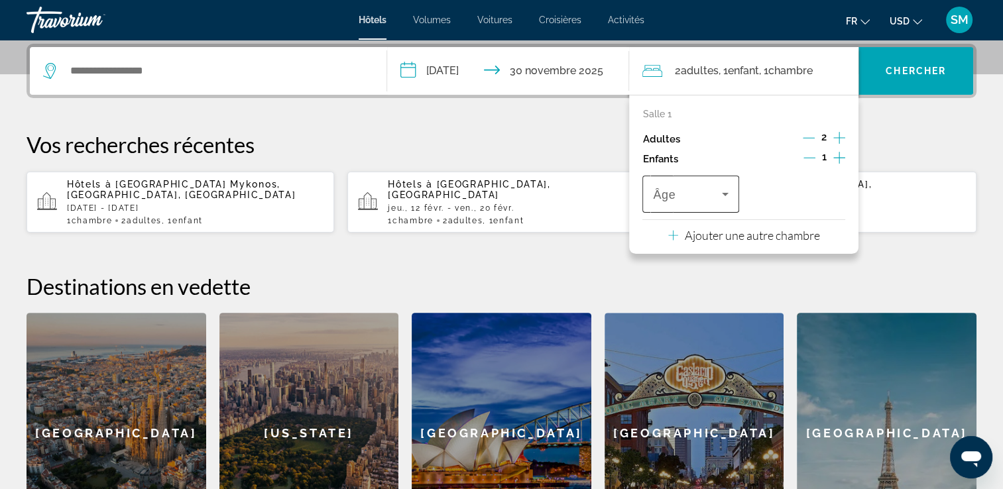
click at [719, 193] on icon "Voyageurs : 2 adultes, 1 enfant" at bounding box center [725, 194] width 16 height 16
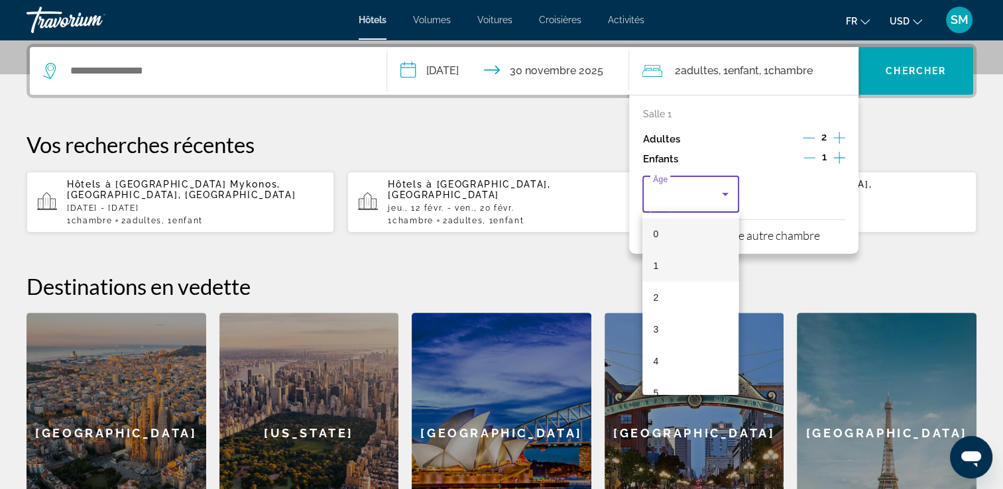
click at [689, 266] on mat-option "1" at bounding box center [690, 266] width 96 height 32
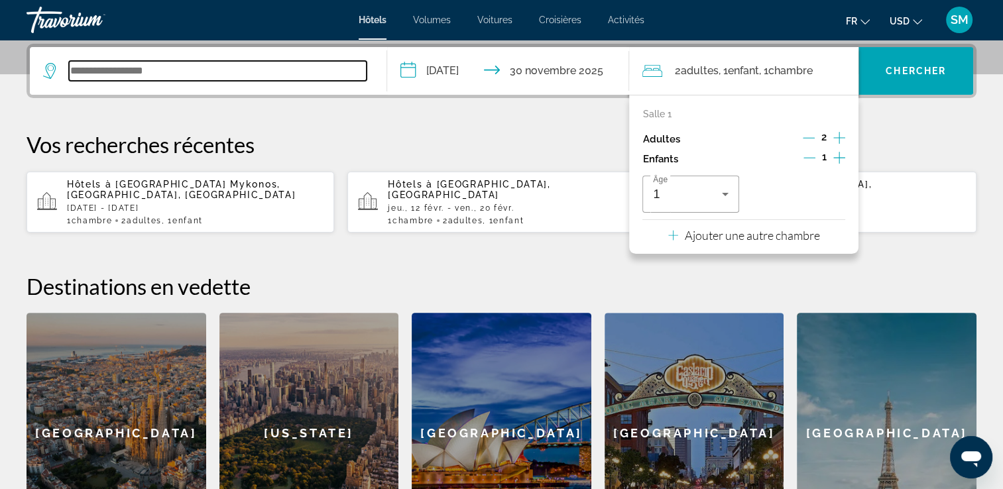
click at [276, 63] on input "Widget de recherche" at bounding box center [218, 71] width 298 height 20
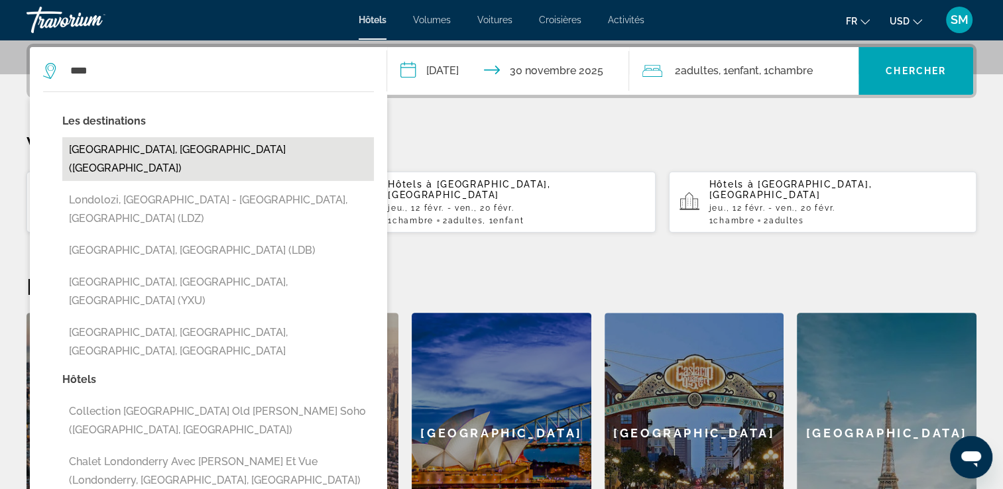
click at [194, 149] on button "[GEOGRAPHIC_DATA], [GEOGRAPHIC_DATA] ([GEOGRAPHIC_DATA])" at bounding box center [218, 159] width 312 height 44
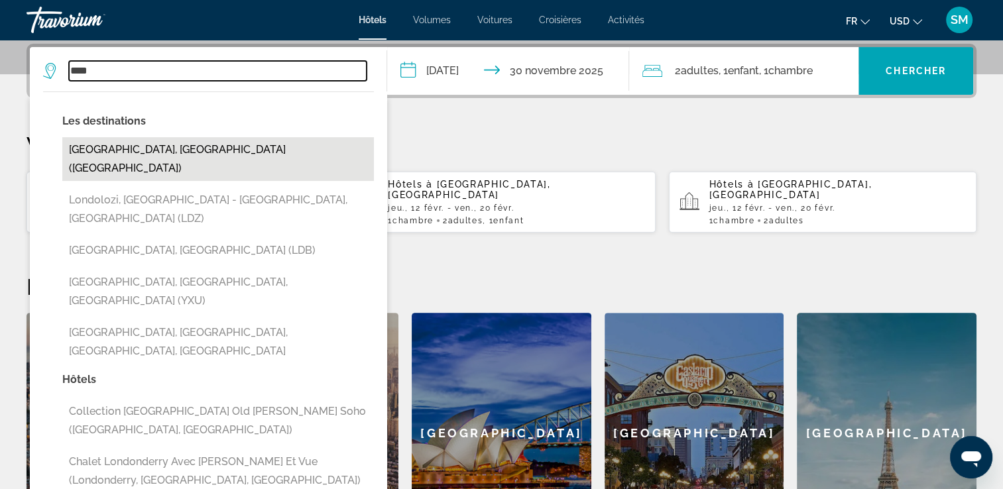
type input "**********"
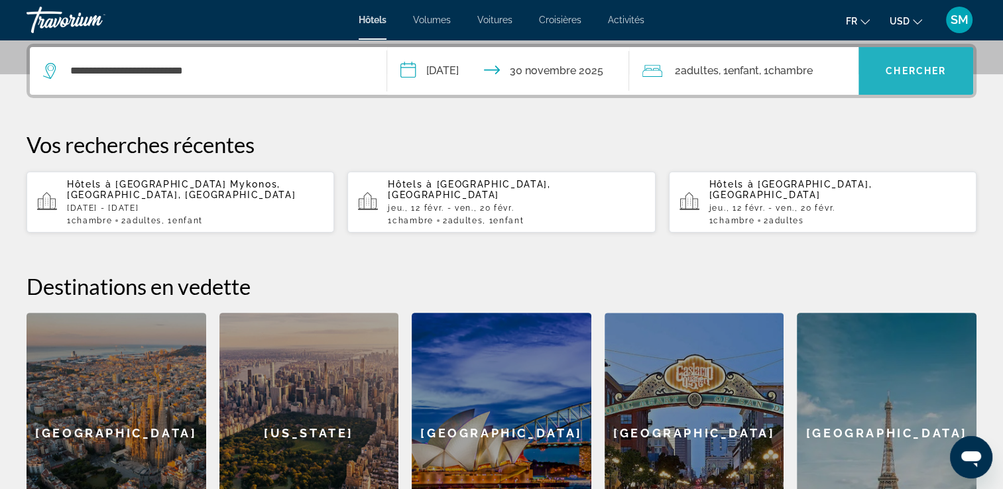
click at [907, 70] on span "Chercher" at bounding box center [916, 71] width 60 height 11
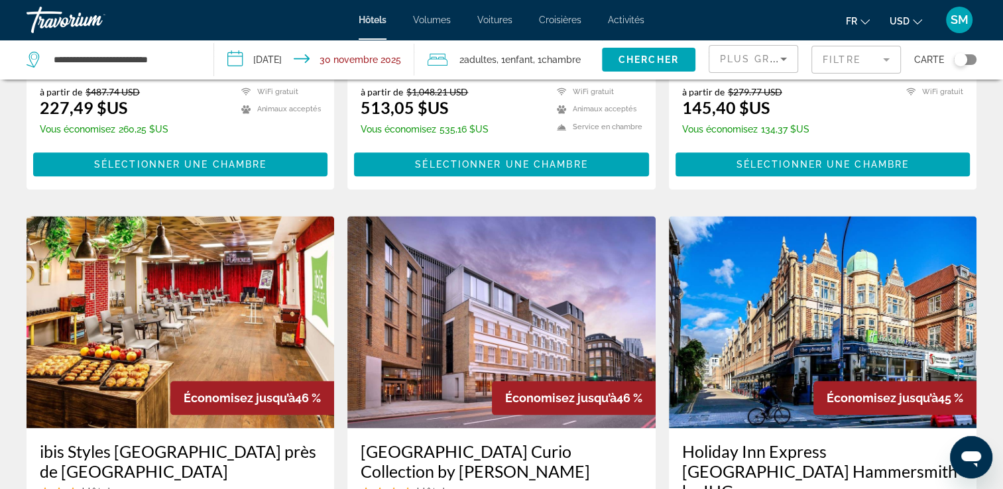
scroll to position [1458, 0]
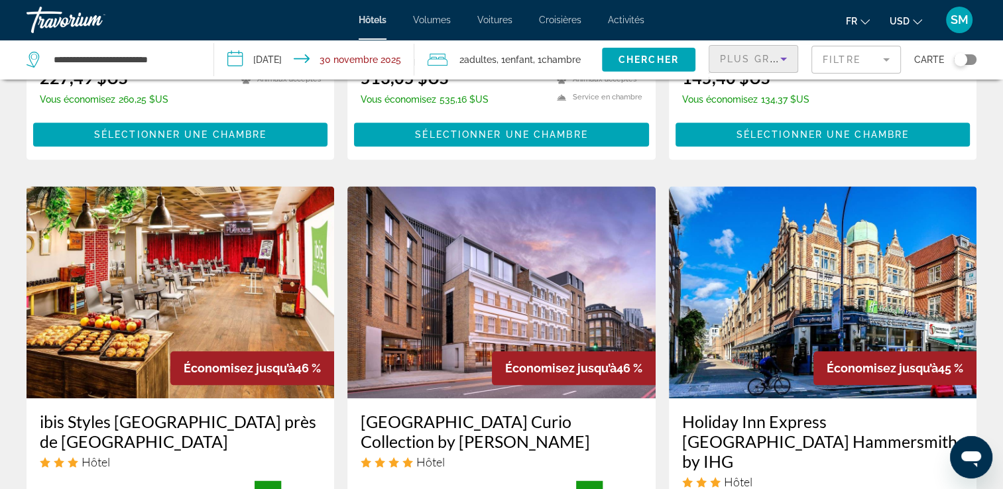
click at [773, 59] on span "Plus grandes économies" at bounding box center [799, 59] width 158 height 11
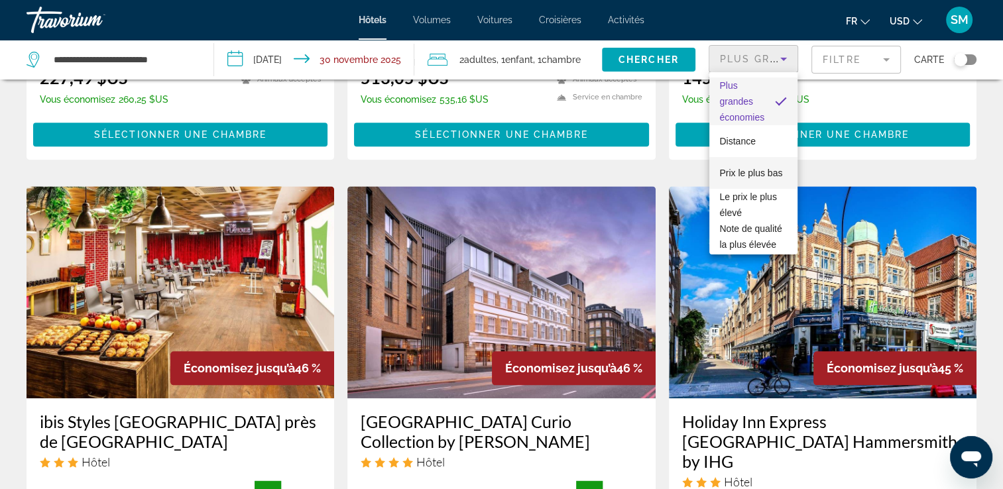
click at [756, 176] on span "Prix le plus bas" at bounding box center [751, 173] width 63 height 16
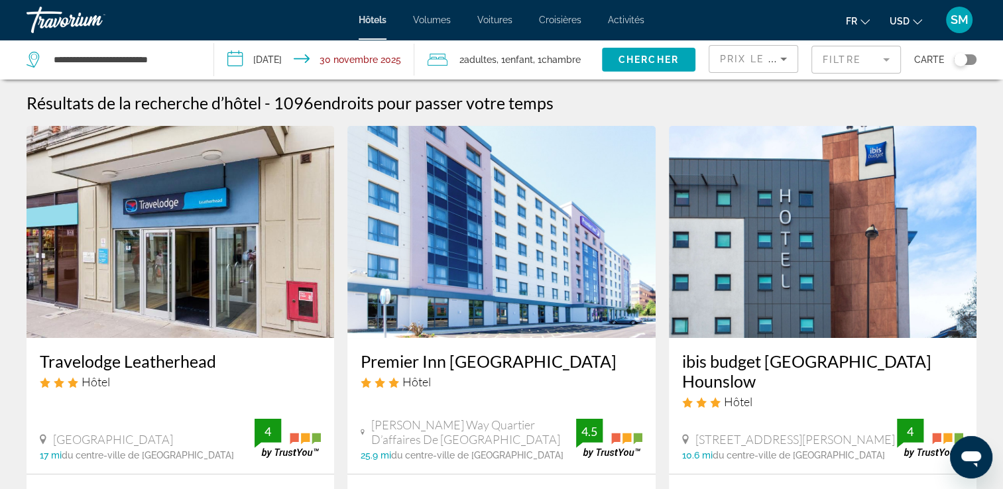
click at [854, 56] on mat-form-field "Filtre" at bounding box center [855, 60] width 89 height 28
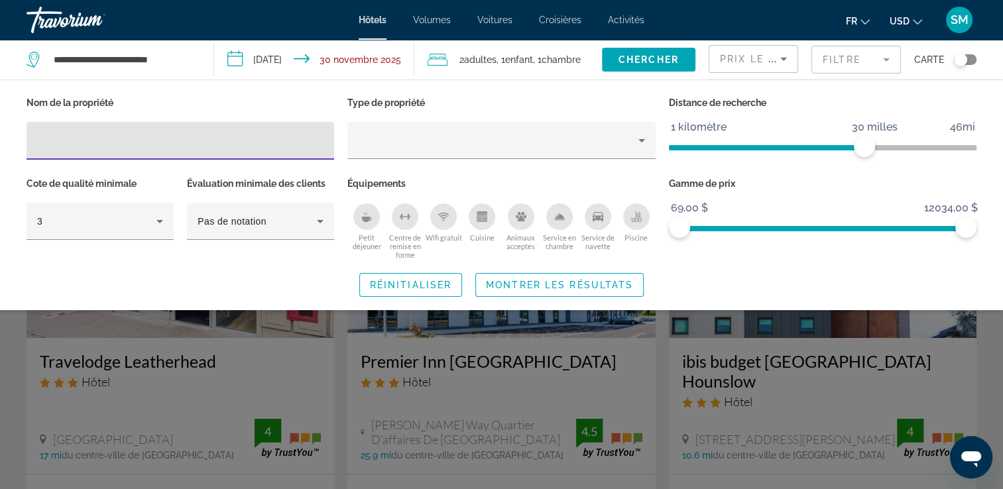
click at [854, 56] on mat-form-field "Filtre" at bounding box center [855, 60] width 89 height 28
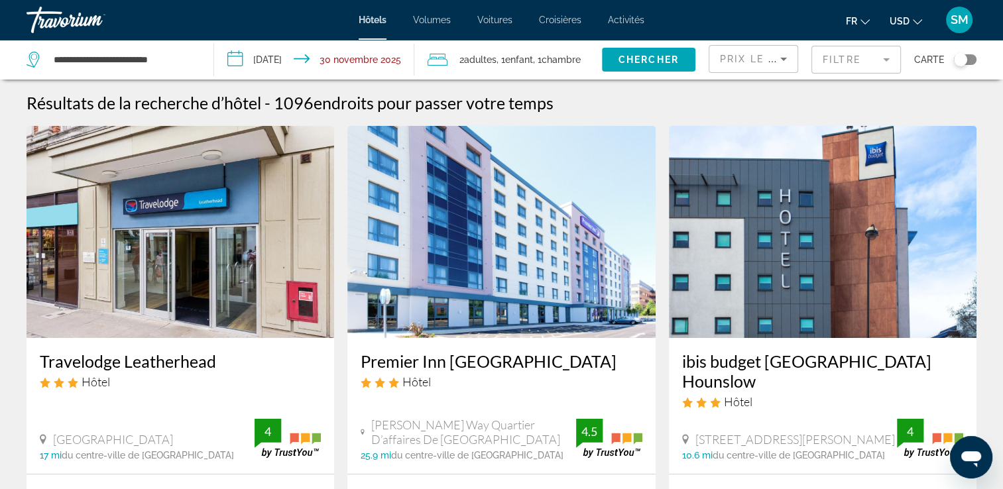
click at [754, 62] on span "Prix le plus bas" at bounding box center [772, 59] width 104 height 11
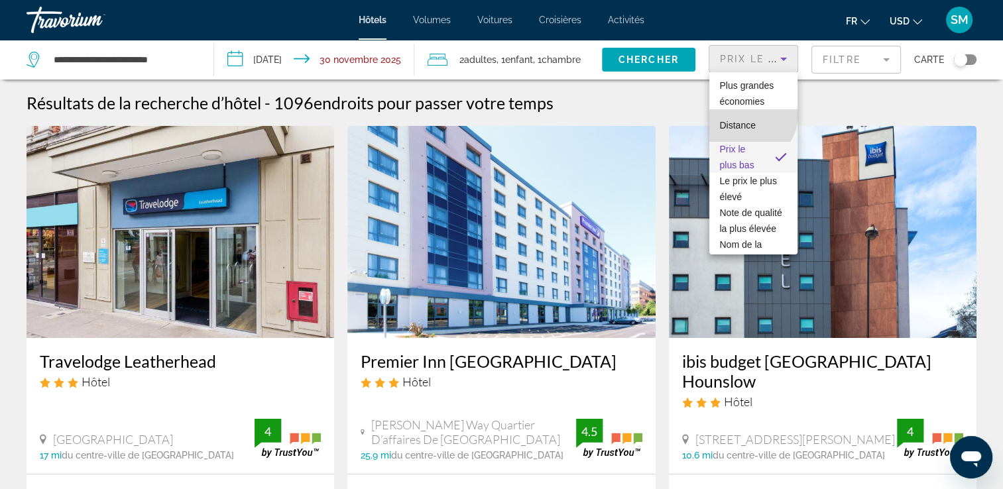
click at [750, 115] on mat-option "Distance" at bounding box center [753, 125] width 88 height 32
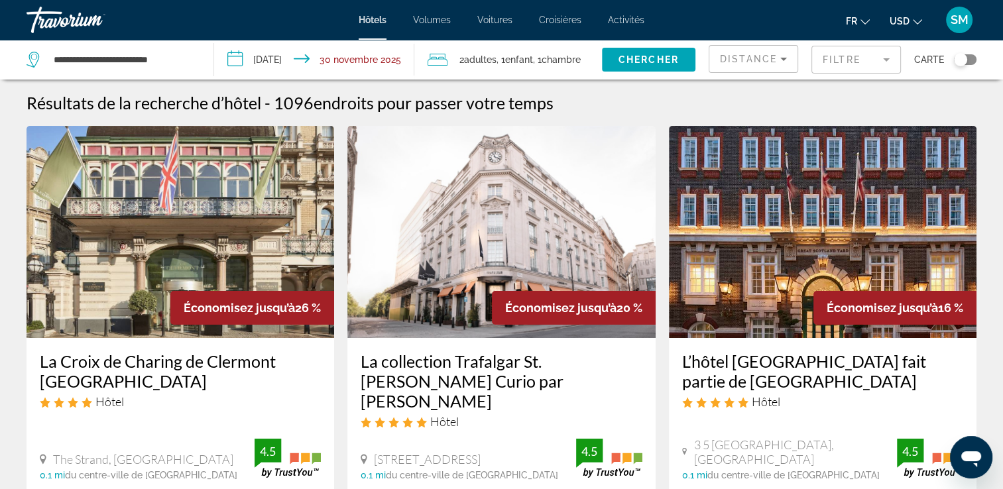
click at [907, 23] on span "USD" at bounding box center [900, 21] width 20 height 11
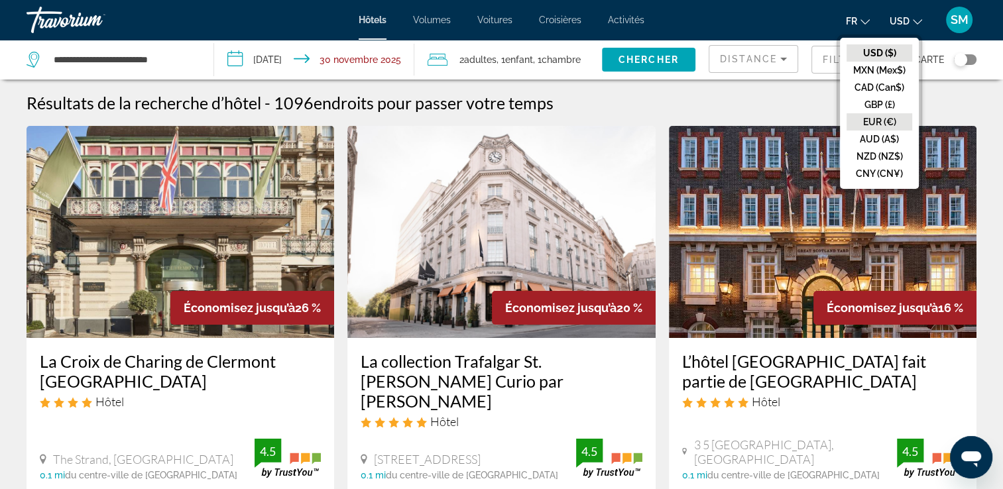
click at [888, 124] on button "EUR (€)" at bounding box center [879, 121] width 66 height 17
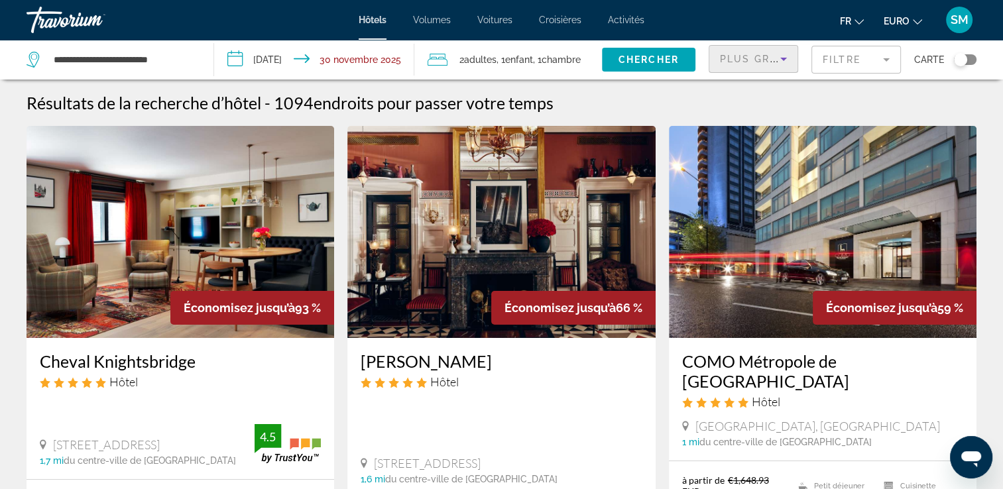
click at [772, 65] on div "Plus grandes économies" at bounding box center [750, 59] width 60 height 16
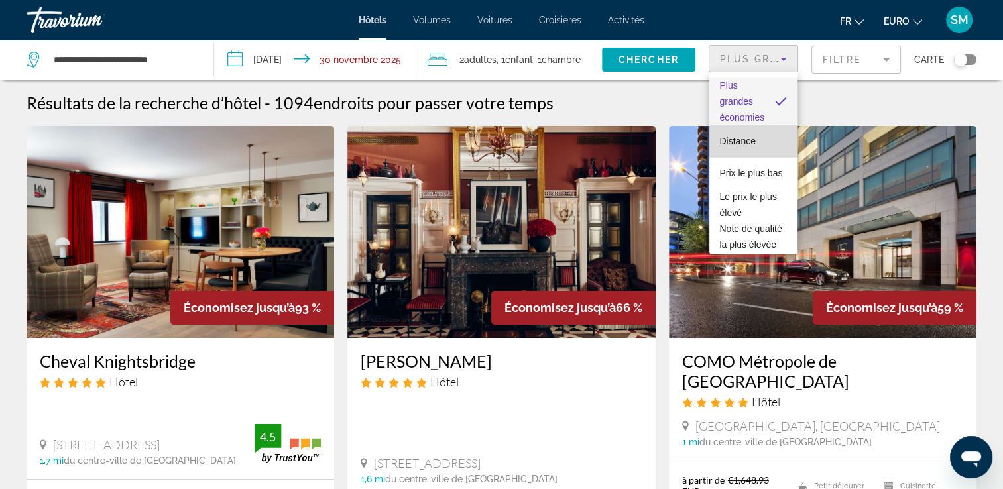
click at [754, 133] on span "Distance" at bounding box center [738, 141] width 36 height 16
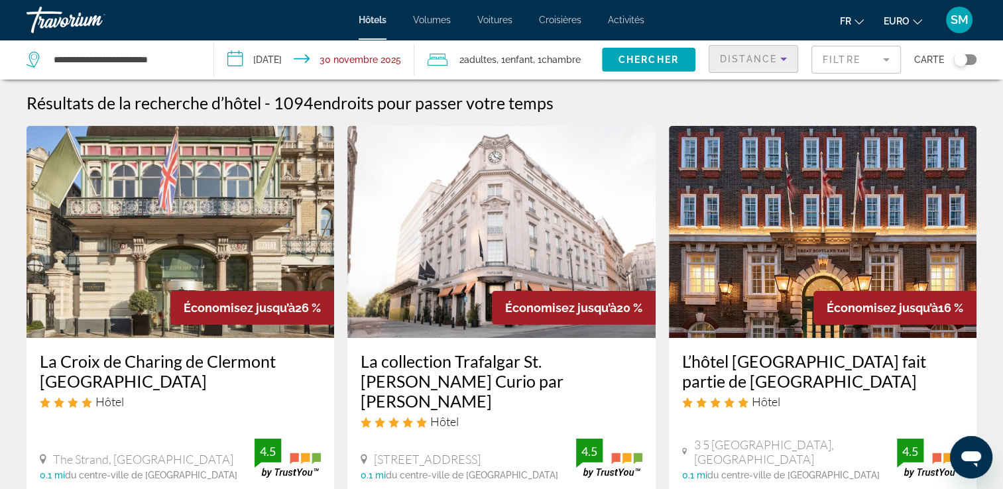
click at [309, 60] on input "**********" at bounding box center [317, 62] width 206 height 44
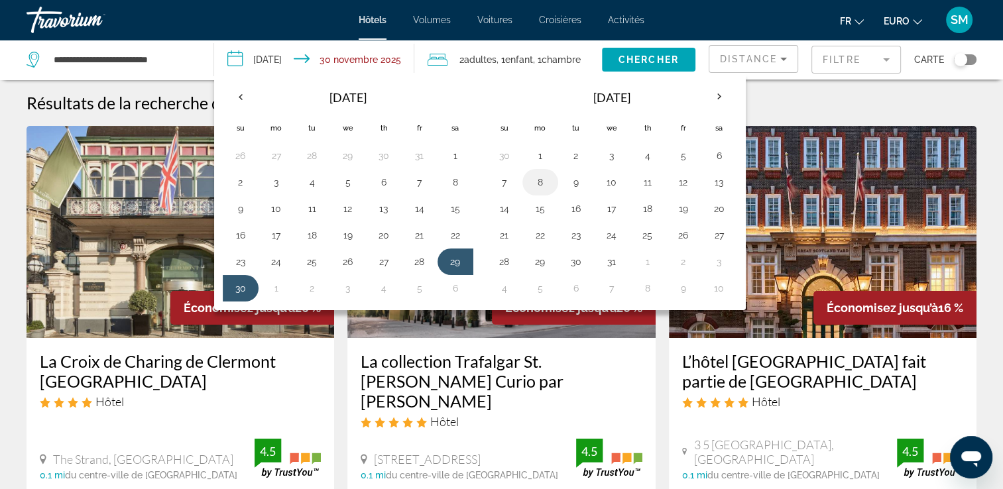
click at [540, 179] on button "8" at bounding box center [540, 182] width 21 height 19
click at [565, 185] on button "9" at bounding box center [575, 182] width 21 height 19
type input "**********"
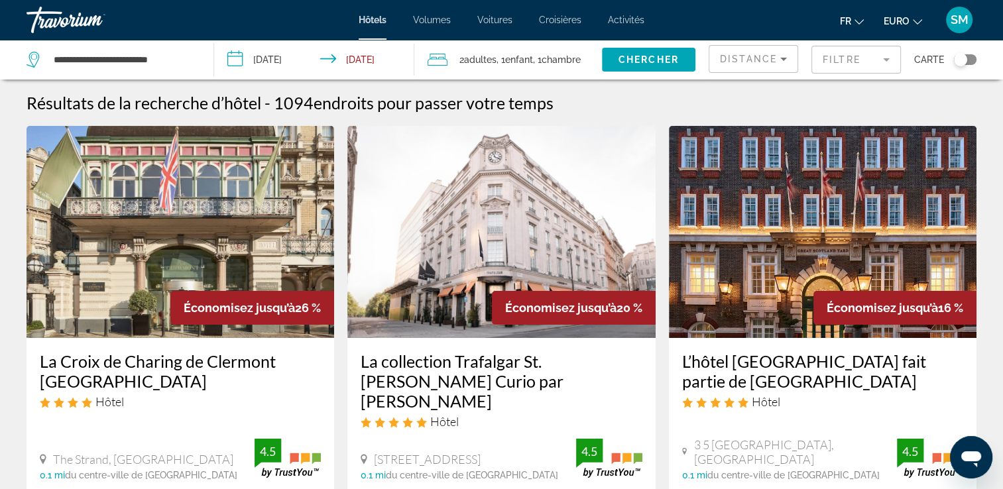
click at [203, 58] on app-destination-search "**********" at bounding box center [107, 60] width 214 height 40
click at [192, 57] on input "**********" at bounding box center [122, 60] width 141 height 20
type input "*"
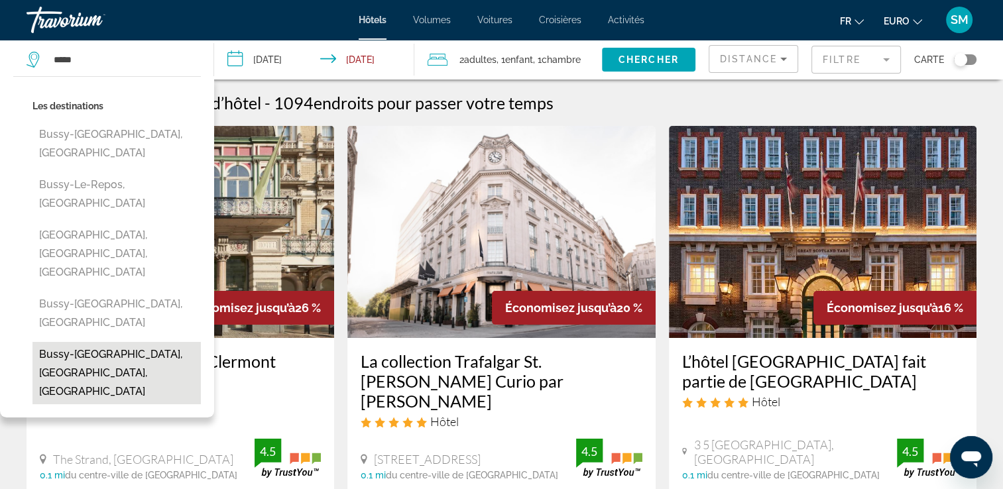
click at [162, 342] on button "Bussy-[GEOGRAPHIC_DATA], [GEOGRAPHIC_DATA], [GEOGRAPHIC_DATA]" at bounding box center [116, 373] width 168 height 62
type input "**********"
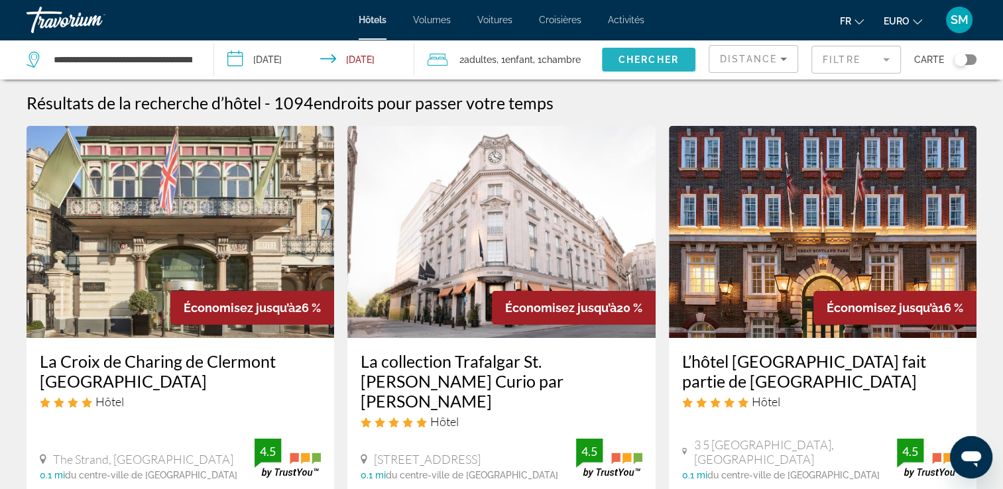
click at [620, 51] on span "Widget de recherche" at bounding box center [648, 60] width 93 height 32
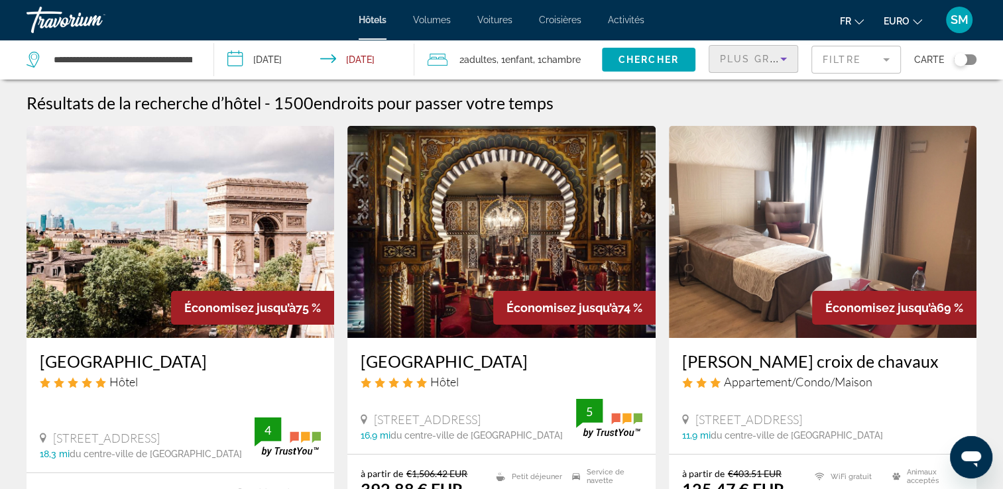
click at [750, 60] on span "Plus grandes économies" at bounding box center [799, 59] width 158 height 11
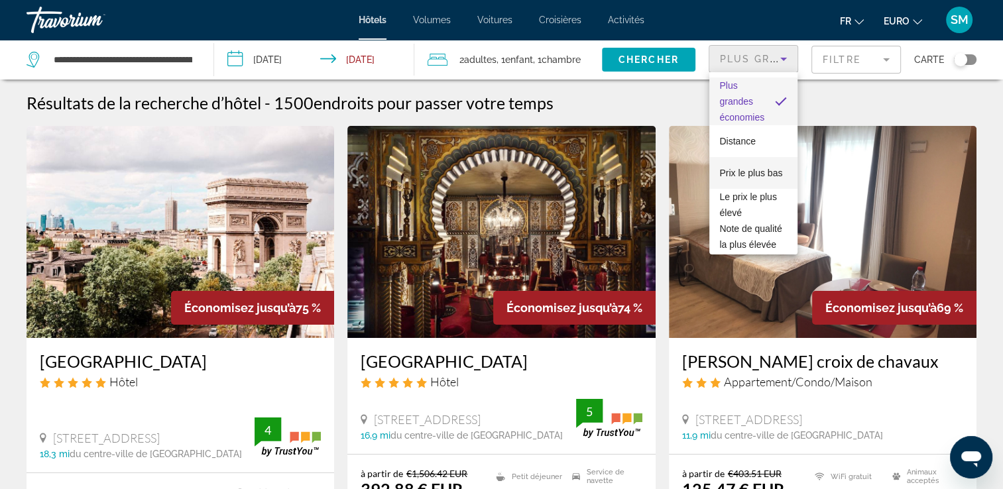
click at [747, 165] on span "Prix le plus bas" at bounding box center [751, 173] width 63 height 16
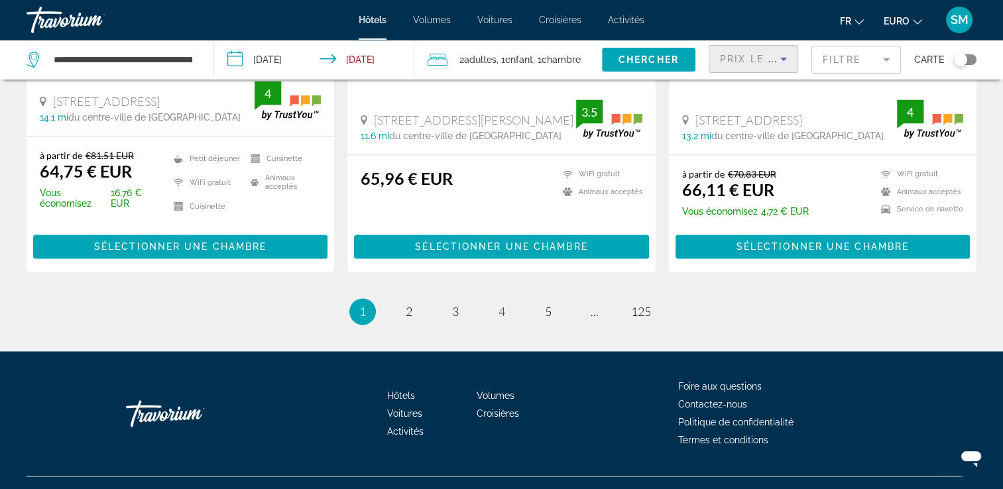
scroll to position [1858, 0]
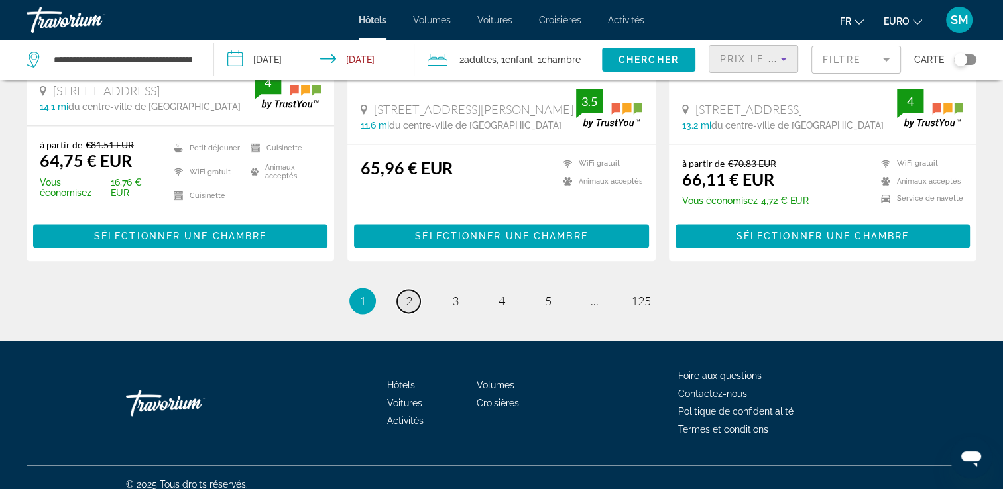
click at [410, 294] on span "2" at bounding box center [409, 301] width 7 height 15
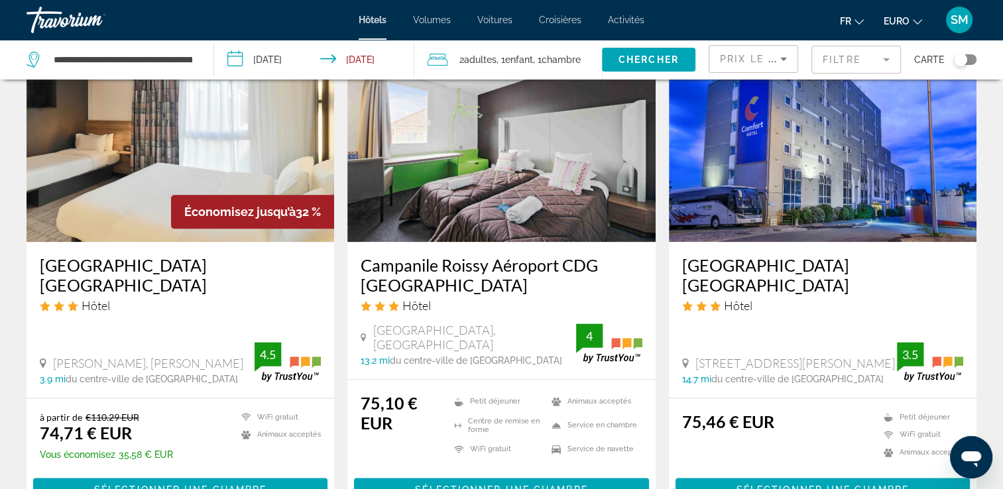
scroll to position [1595, 0]
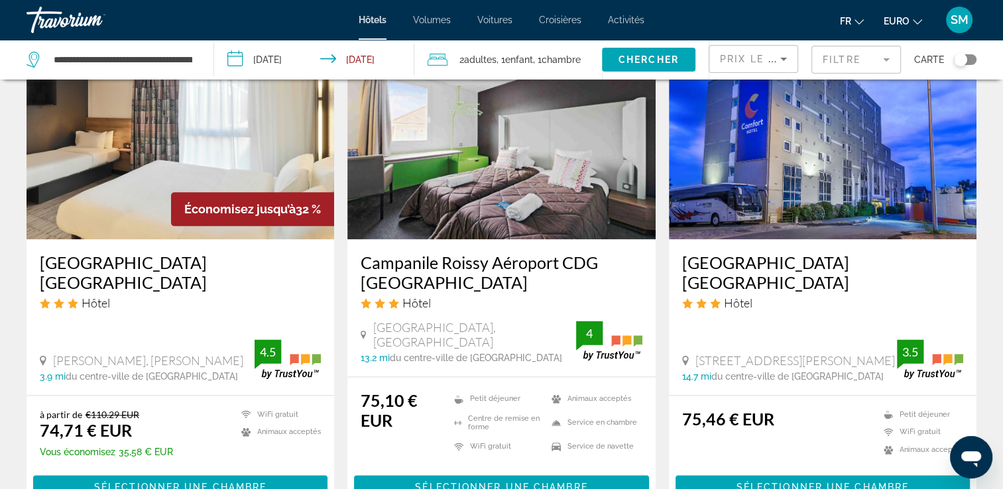
click at [965, 64] on div "Basculer la carte" at bounding box center [965, 59] width 23 height 11
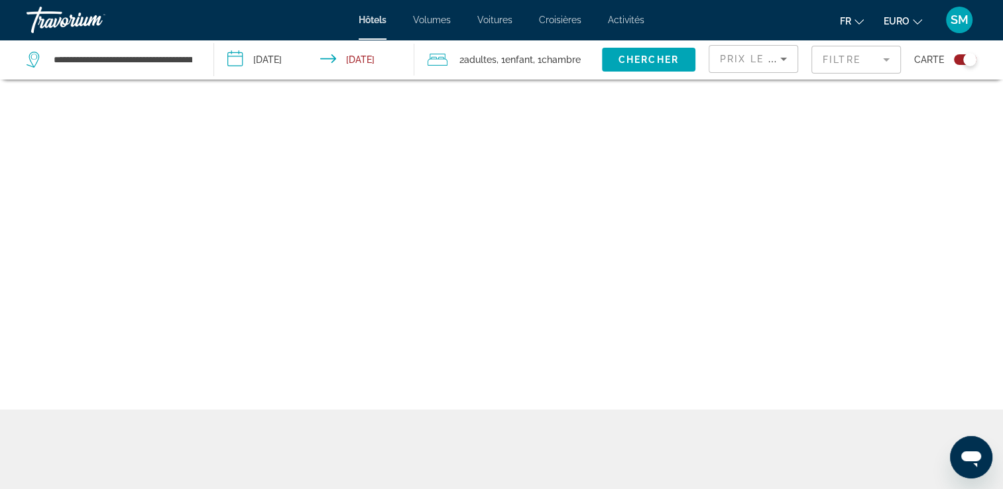
scroll to position [80, 0]
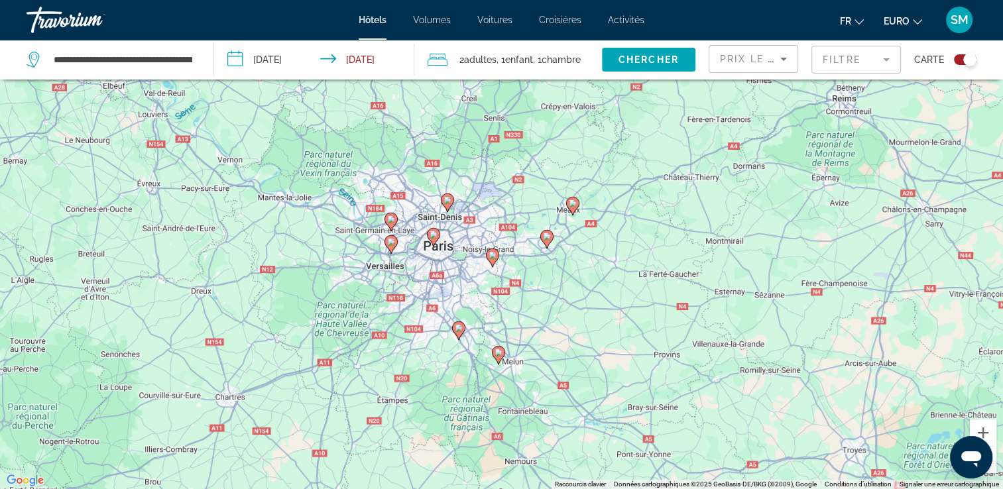
click at [610, 233] on div "Pour activer le glissement avec le clavier, appuyez sur Alt+Entrée. Une fois ce…" at bounding box center [501, 244] width 1003 height 489
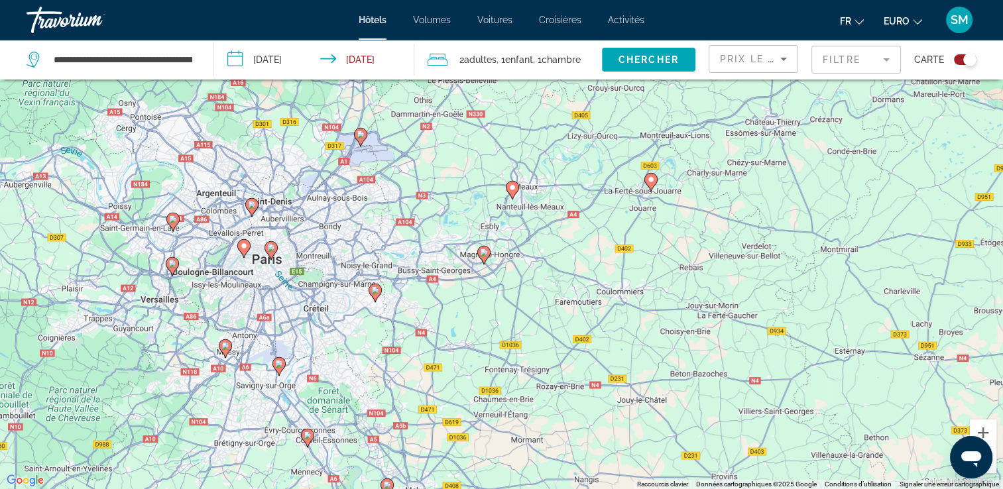
click at [544, 272] on div "Pour activer le glissement avec le clavier, appuyez sur Alt+Entrée. Une fois ce…" at bounding box center [501, 244] width 1003 height 489
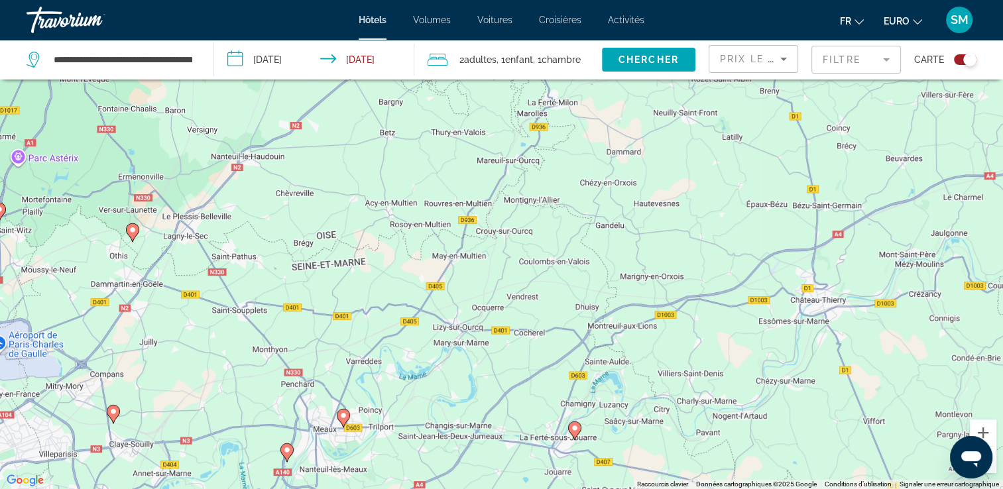
drag, startPoint x: 554, startPoint y: 192, endPoint x: 371, endPoint y: 521, distance: 377.1
click at [371, 410] on html "**********" at bounding box center [501, 164] width 1003 height 489
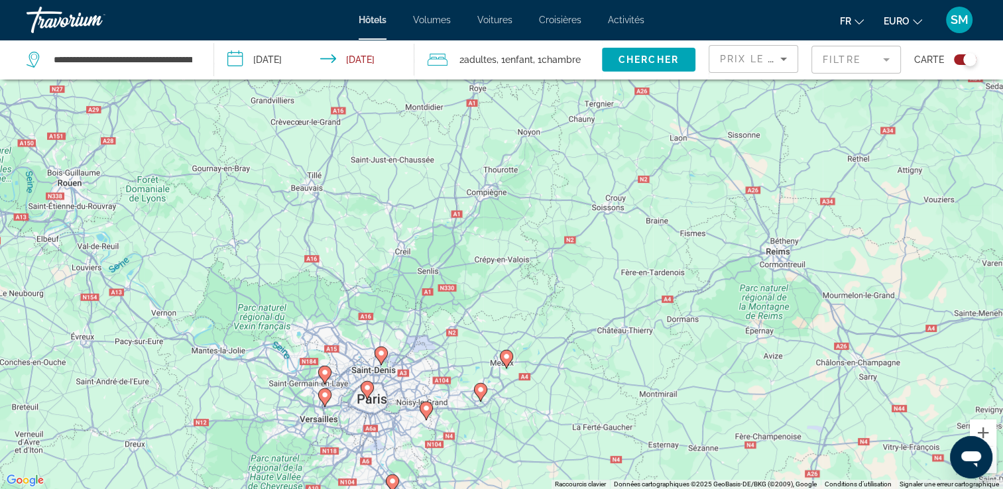
drag, startPoint x: 553, startPoint y: 227, endPoint x: 604, endPoint y: 264, distance: 62.2
click at [604, 264] on div "Pour activer le glissement avec le clavier, appuyez sur Alt+Entrée. Une fois ce…" at bounding box center [501, 244] width 1003 height 489
click at [555, 386] on div "Pour activer le glissement avec le clavier, appuyez sur Alt+Entrée. Une fois ce…" at bounding box center [501, 244] width 1003 height 489
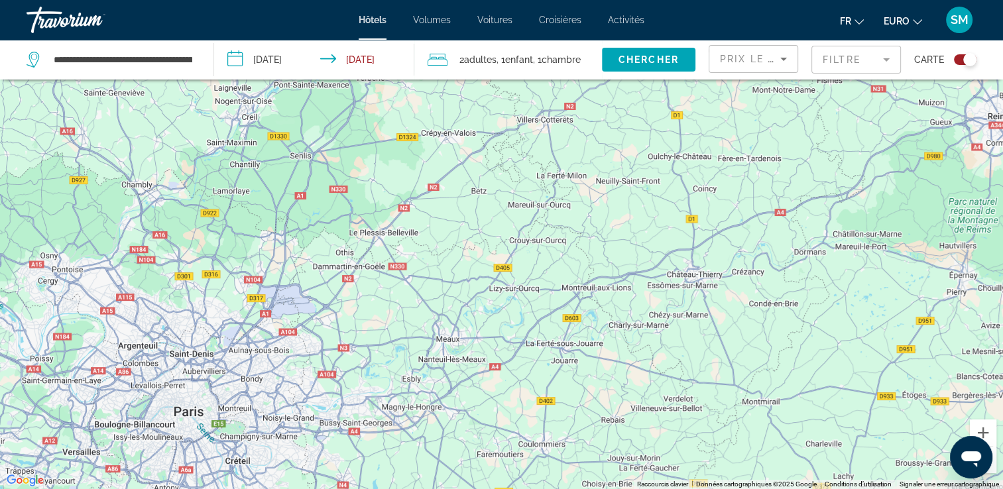
click at [555, 386] on div "Pour activer le glissement avec le clavier, appuyez sur Alt+Entrée. Une fois ce…" at bounding box center [501, 244] width 1003 height 489
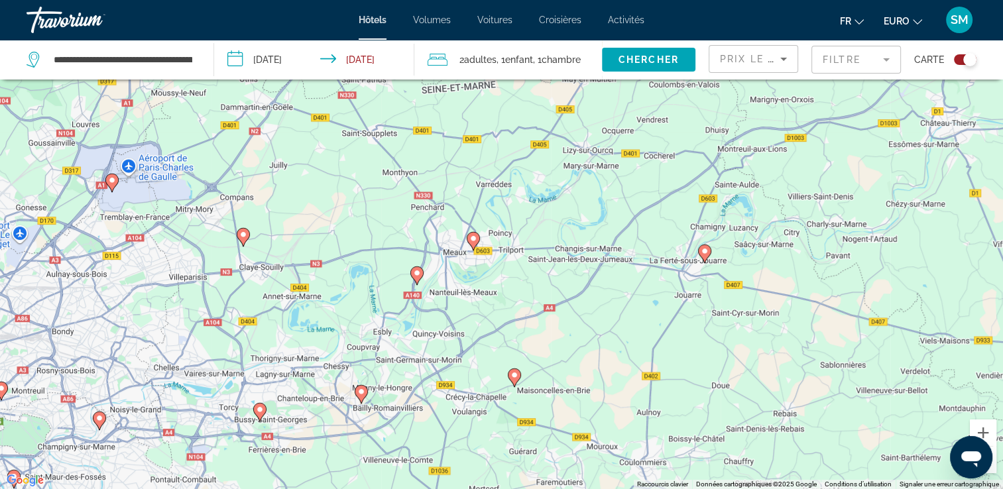
drag, startPoint x: 477, startPoint y: 383, endPoint x: 607, endPoint y: 344, distance: 135.7
click at [607, 344] on div "Pour activer le glissement avec le clavier, appuyez sur Alt+Entrée. Une fois ce…" at bounding box center [501, 244] width 1003 height 489
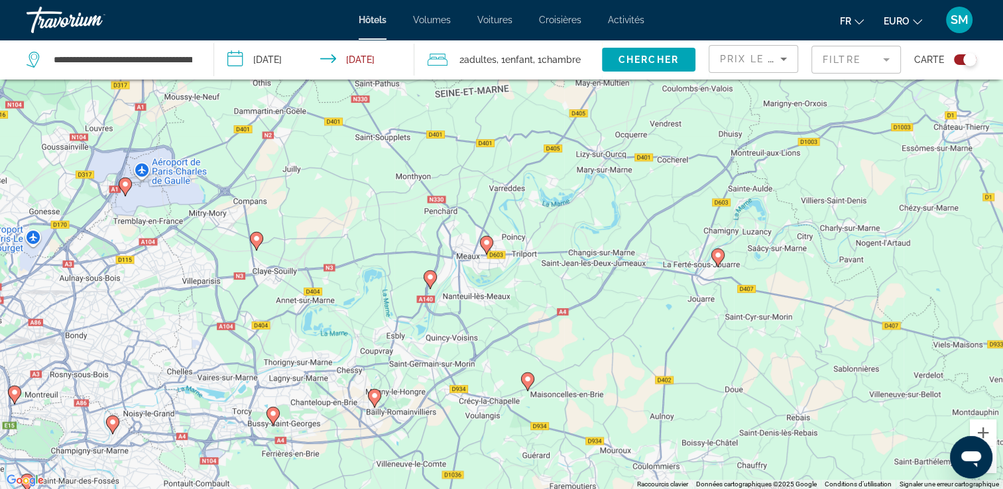
click at [433, 402] on div "Pour activer le glissement avec le clavier, appuyez sur Alt+Entrée. Une fois ce…" at bounding box center [501, 244] width 1003 height 489
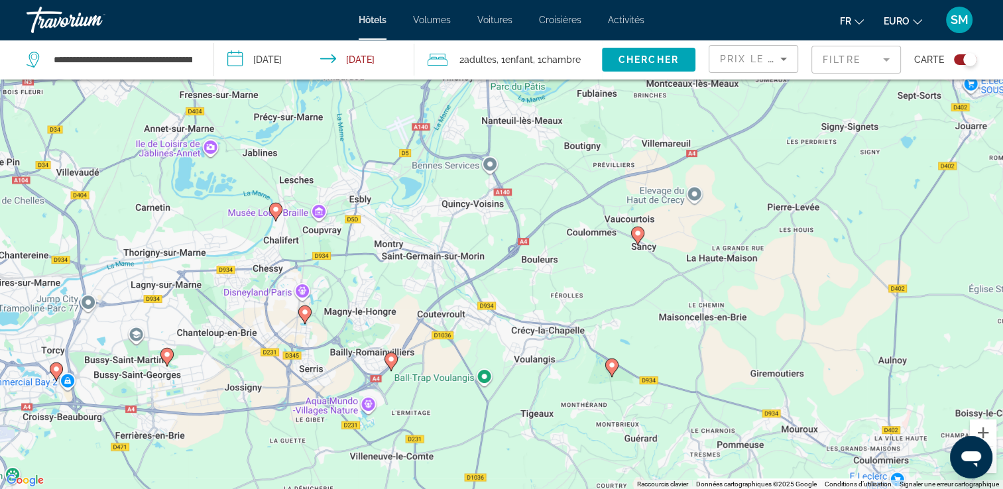
drag, startPoint x: 342, startPoint y: 363, endPoint x: 345, endPoint y: 292, distance: 71.0
click at [345, 292] on div "Pour activer le glissement avec le clavier, appuyez sur Alt+Entrée. Une fois ce…" at bounding box center [501, 244] width 1003 height 489
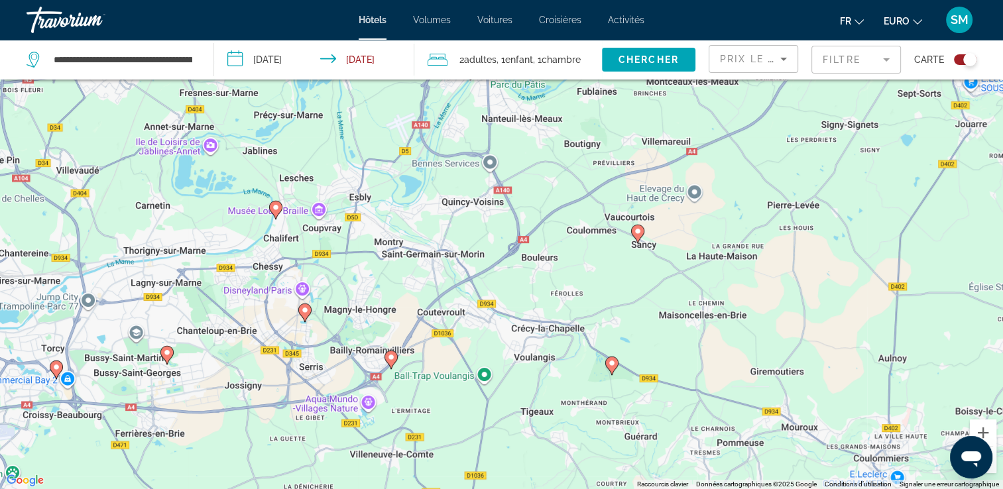
click at [330, 375] on div "Pour activer le glissement avec le clavier, appuyez sur Alt+Entrée. Une fois ce…" at bounding box center [501, 244] width 1003 height 489
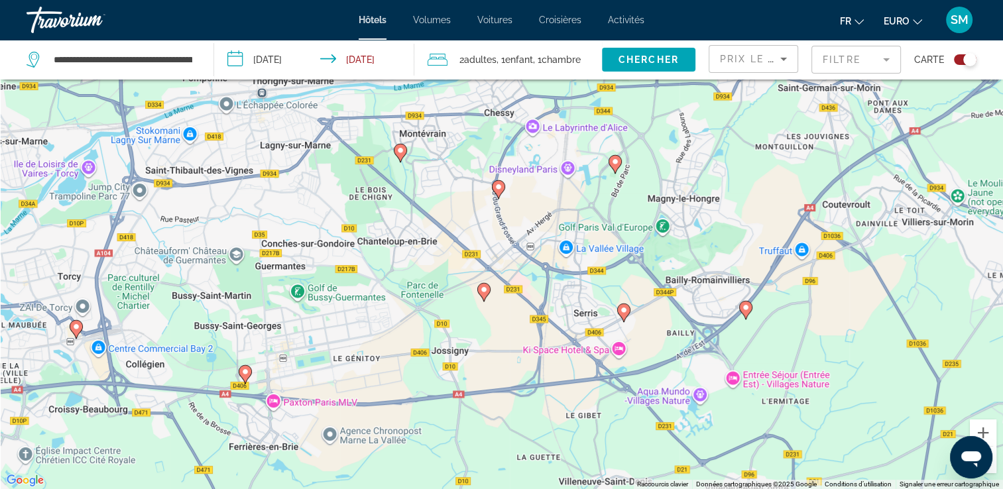
drag, startPoint x: 256, startPoint y: 408, endPoint x: 559, endPoint y: 360, distance: 307.3
click at [559, 360] on div "Pour activer le glissement avec le clavier, appuyez sur Alt+Entrée. Une fois ce…" at bounding box center [501, 244] width 1003 height 489
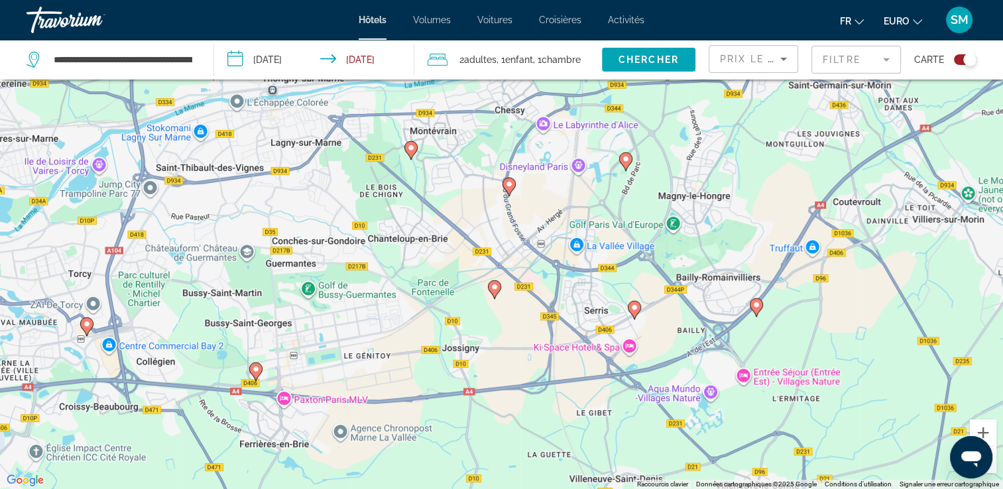
click at [255, 373] on image "Contenu principal" at bounding box center [256, 369] width 8 height 8
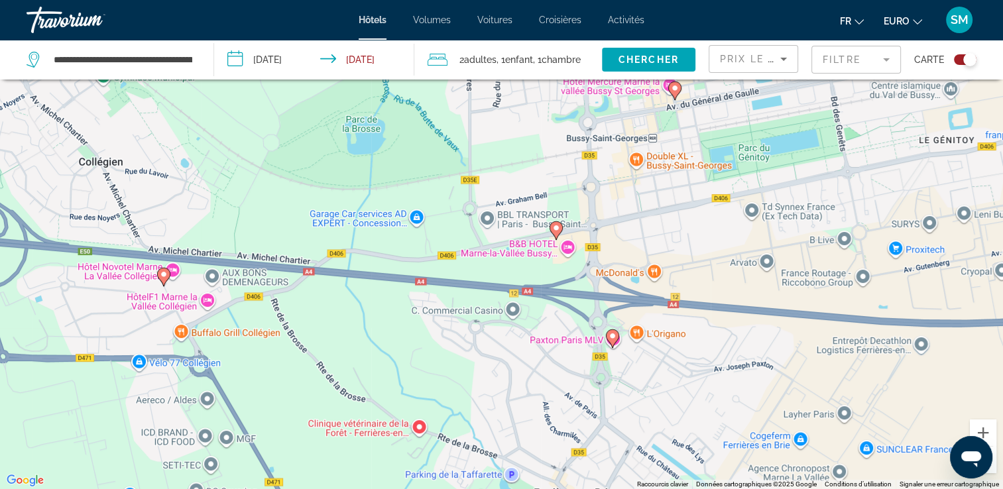
click at [555, 228] on image "Contenu principal" at bounding box center [556, 228] width 8 height 8
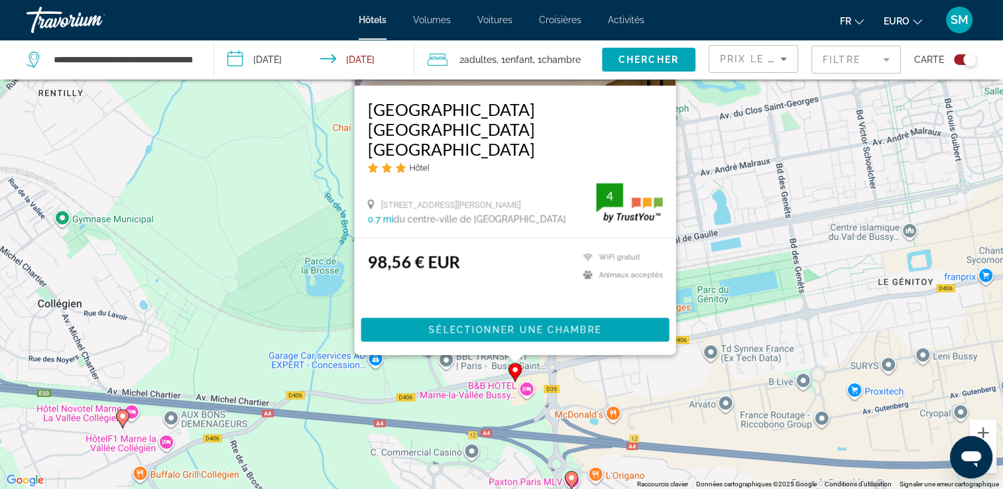
drag, startPoint x: 789, startPoint y: 411, endPoint x: 748, endPoint y: 302, distance: 116.8
click at [748, 302] on div "Pour activer le glissement avec le clavier, appuyez sur Alt+Entrée. Une fois ce…" at bounding box center [501, 244] width 1003 height 489
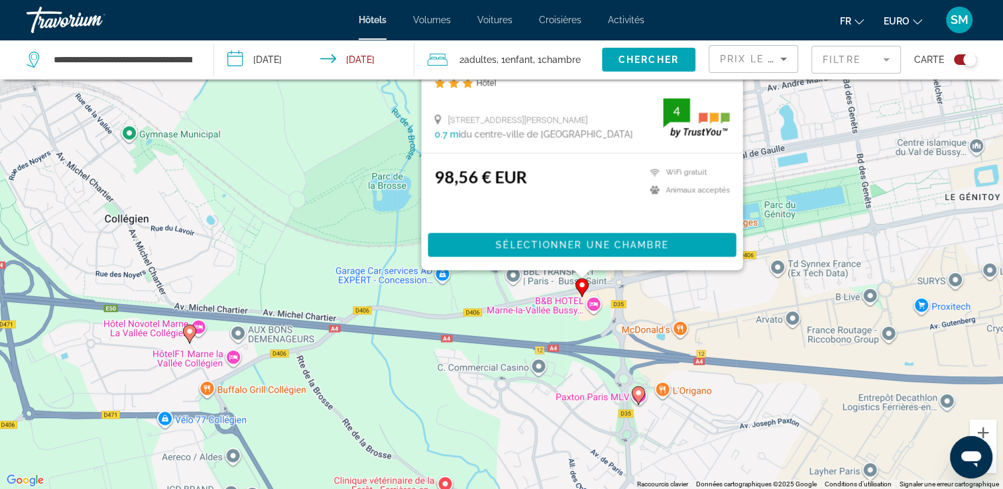
drag, startPoint x: 284, startPoint y: 440, endPoint x: 352, endPoint y: 354, distance: 109.9
click at [352, 354] on div "Pour activer le glissement avec le clavier, appuyez sur Alt+Entrée. Une fois ce…" at bounding box center [501, 244] width 1003 height 489
click at [190, 340] on icon "Contenu principal" at bounding box center [189, 333] width 12 height 17
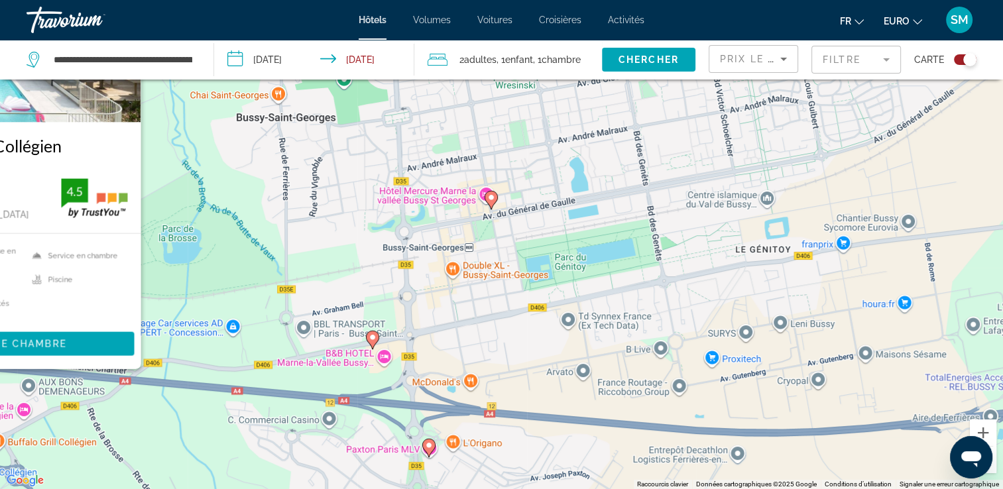
drag, startPoint x: 481, startPoint y: 335, endPoint x: 256, endPoint y: 241, distance: 243.4
click at [256, 241] on div "Pour activer le glissement avec le clavier, appuyez sur Alt+Entrée. Une fois ce…" at bounding box center [501, 244] width 1003 height 489
click at [490, 195] on image "Contenu principal" at bounding box center [491, 198] width 8 height 8
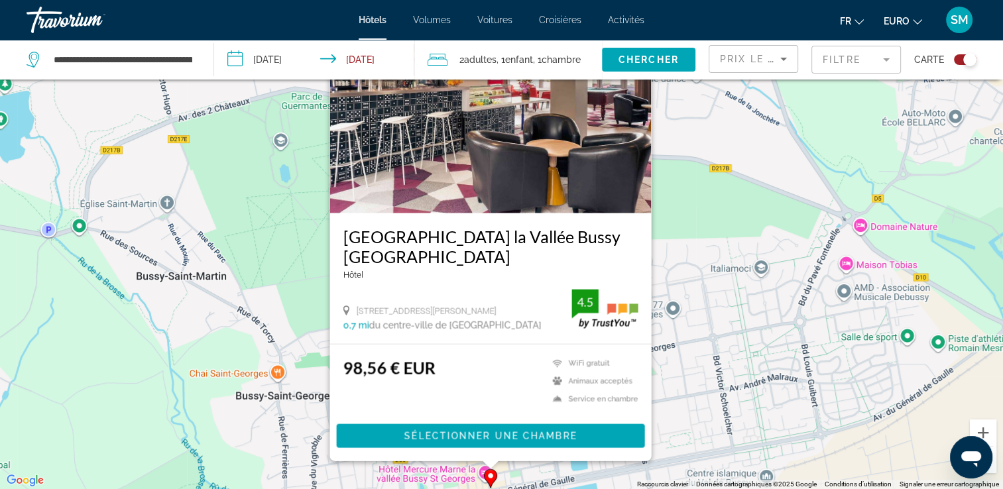
click at [689, 362] on div "Pour activer le glissement avec le clavier, appuyez sur Alt+Entrée. Une fois ce…" at bounding box center [501, 244] width 1003 height 489
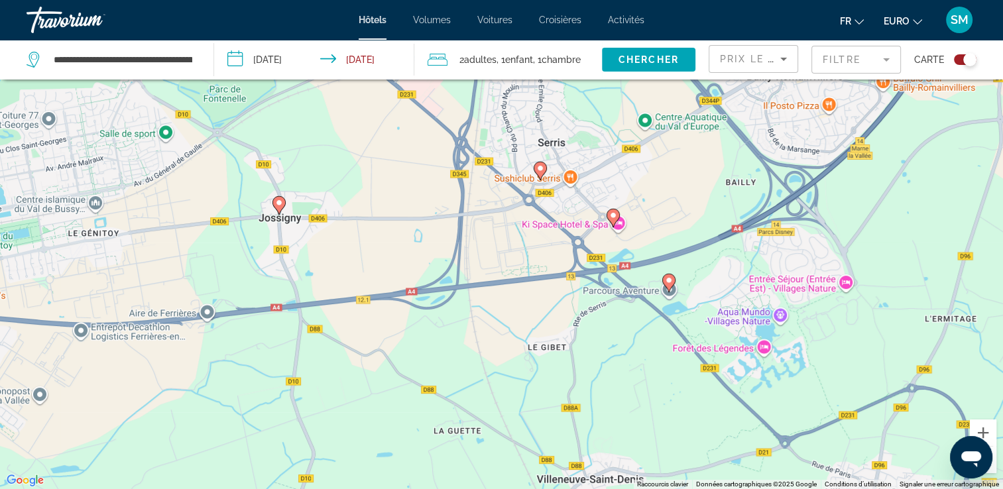
drag, startPoint x: 776, startPoint y: 383, endPoint x: 137, endPoint y: 172, distance: 672.4
click at [137, 172] on div "Pour activer le glissement avec le clavier, appuyez sur Alt+Entrée. Une fois ce…" at bounding box center [501, 244] width 1003 height 489
click at [613, 219] on icon "Contenu principal" at bounding box center [612, 217] width 12 height 17
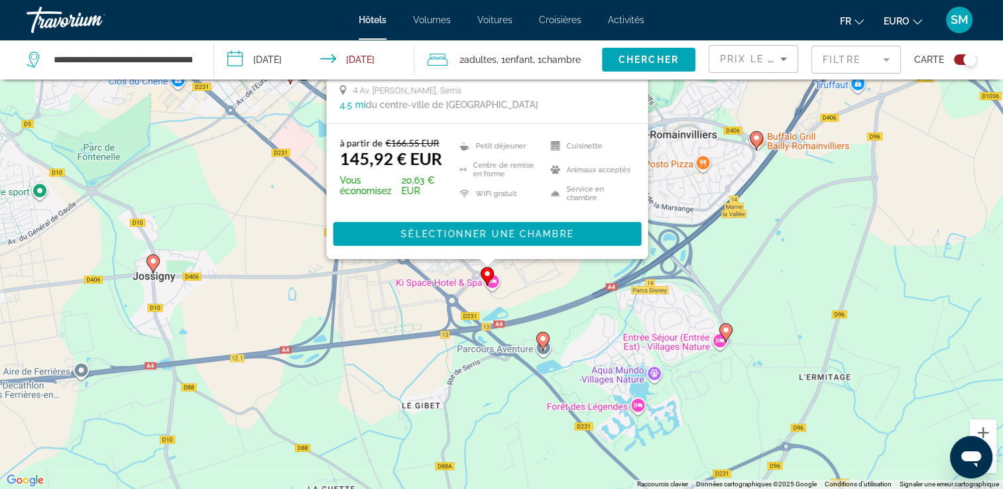
drag, startPoint x: 819, startPoint y: 404, endPoint x: 693, endPoint y: 198, distance: 241.3
click at [693, 198] on div "Pour activer le glissement avec le clavier, appuyez sur Alt+Entrée. Une fois ce…" at bounding box center [501, 244] width 1003 height 489
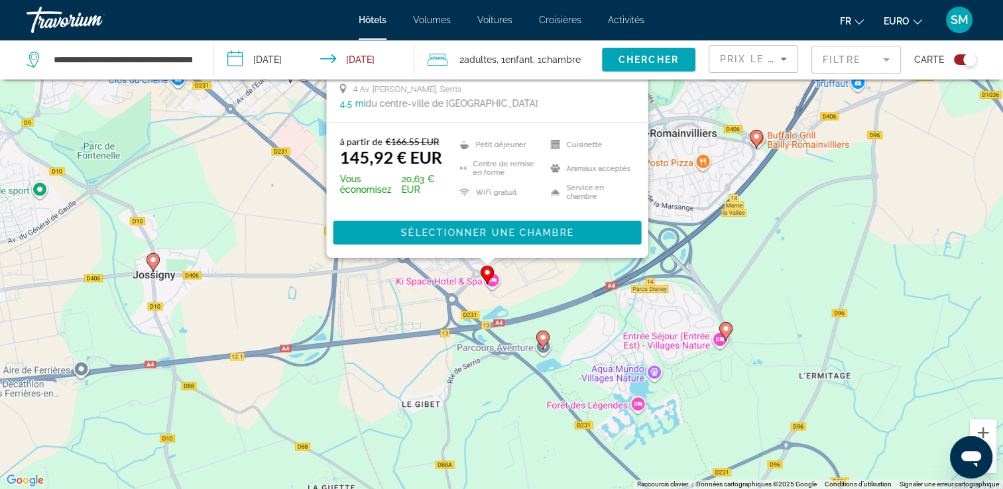
click at [542, 336] on image "Contenu principal" at bounding box center [543, 337] width 8 height 8
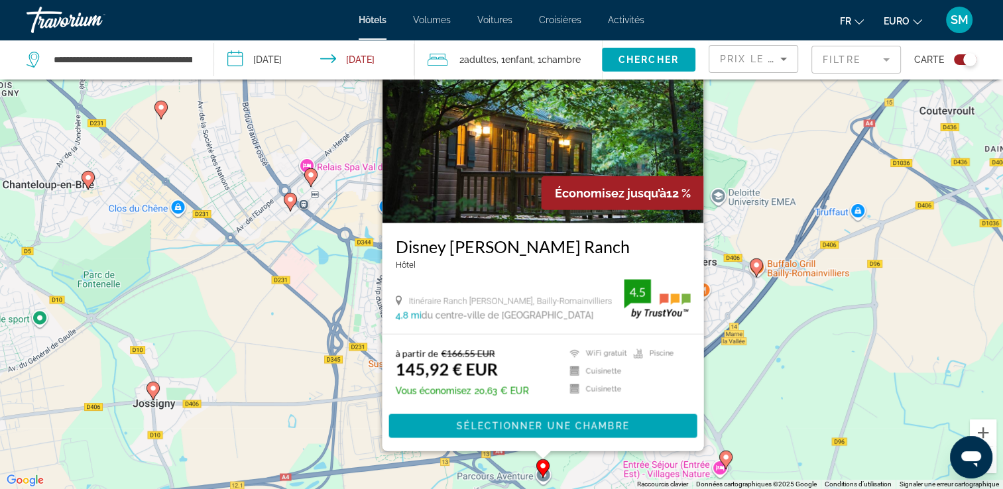
click at [740, 335] on div "Pour activer le glissement avec le clavier, appuyez sur Alt+Entrée. Une fois ce…" at bounding box center [501, 244] width 1003 height 489
click at [795, 431] on div "Pour activer le glissement avec le clavier, appuyez sur Alt+Entrée. Une fois ce…" at bounding box center [501, 244] width 1003 height 489
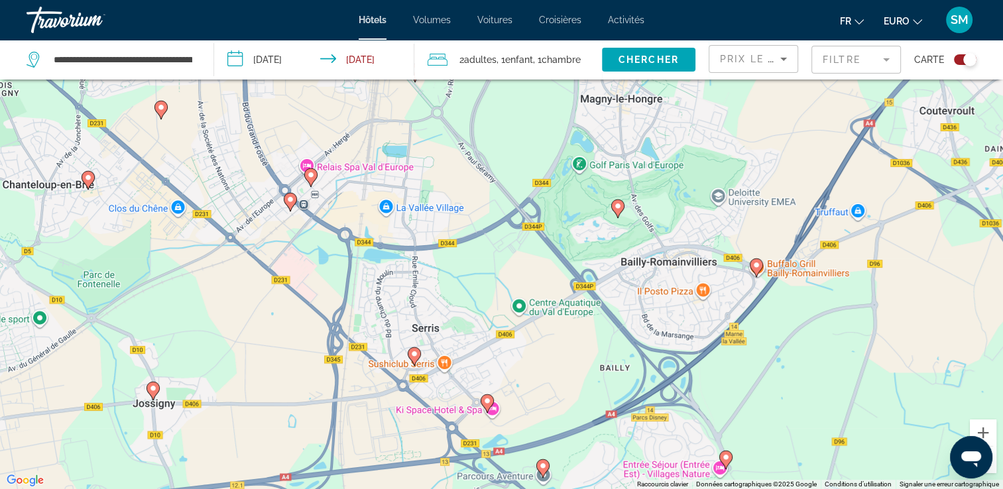
click at [308, 184] on gmp-advanced-marker "Contenu principal" at bounding box center [310, 178] width 13 height 20
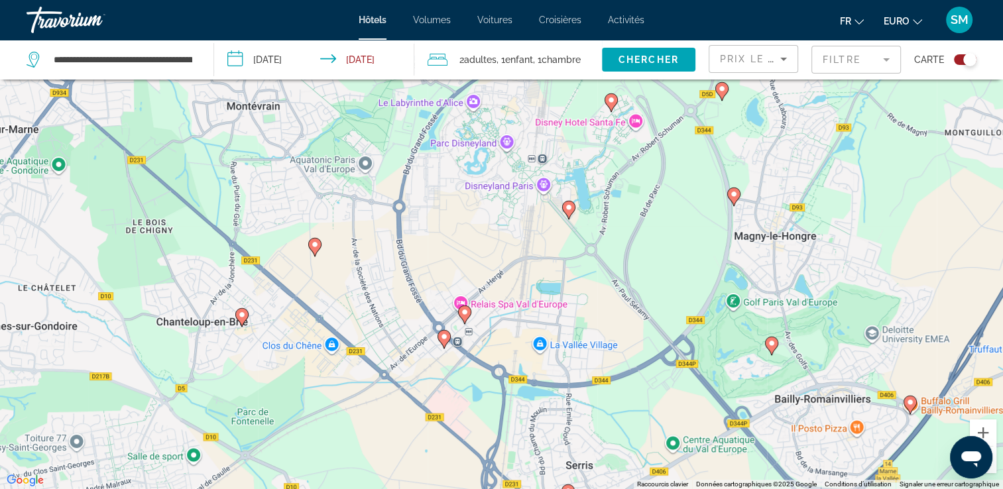
drag, startPoint x: 818, startPoint y: 324, endPoint x: 646, endPoint y: 312, distance: 172.1
click at [646, 312] on div "Pour naviguer, appuyez sur les touches fléchées. Pour activer le glissement ave…" at bounding box center [501, 244] width 1003 height 489
click at [567, 209] on image "Contenu principal" at bounding box center [568, 207] width 8 height 8
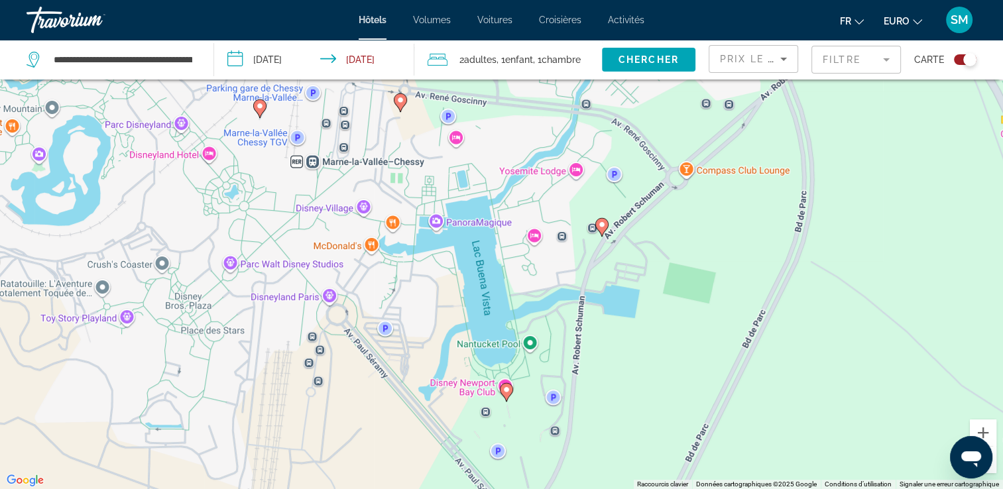
drag, startPoint x: 587, startPoint y: 267, endPoint x: 510, endPoint y: 435, distance: 185.1
click at [510, 435] on div "Pour naviguer, appuyez sur les touches fléchées. Pour activer le glissement ave…" at bounding box center [501, 244] width 1003 height 489
click at [602, 224] on image "Contenu principal" at bounding box center [603, 225] width 8 height 8
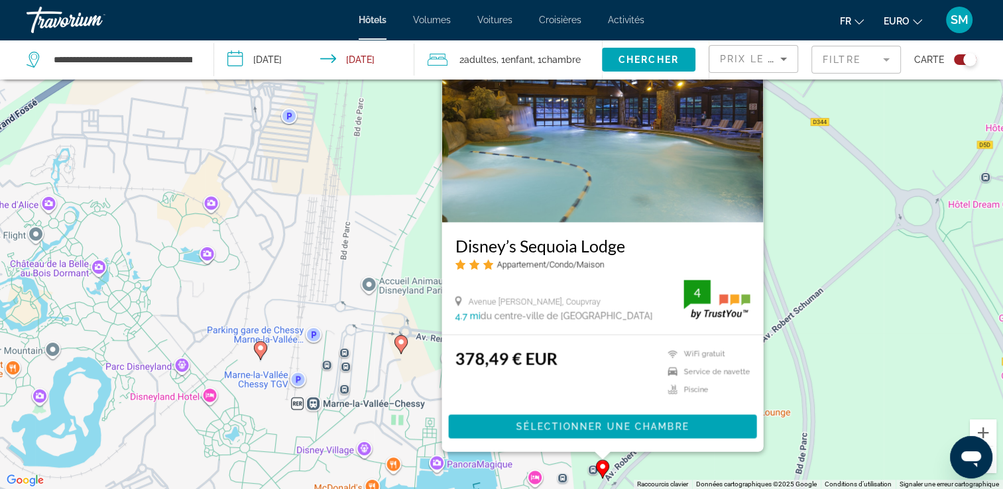
click at [817, 309] on div "Pour activer le glissement avec le clavier, appuyez sur Alt+Entrée. Une fois ce…" at bounding box center [501, 244] width 1003 height 489
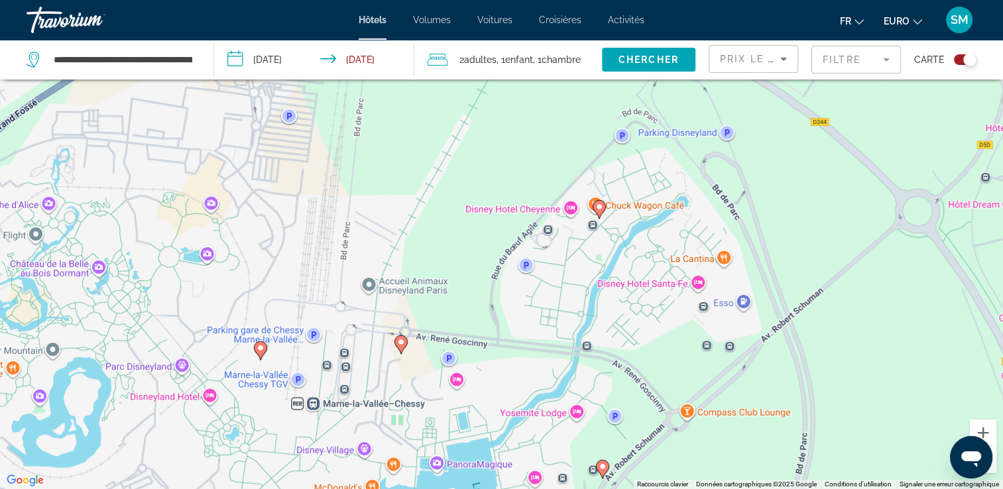
click at [628, 401] on div "Pour activer le glissement avec le clavier, appuyez sur Alt+Entrée. Une fois ce…" at bounding box center [501, 244] width 1003 height 489
click at [400, 349] on icon "Contenu principal" at bounding box center [400, 344] width 12 height 17
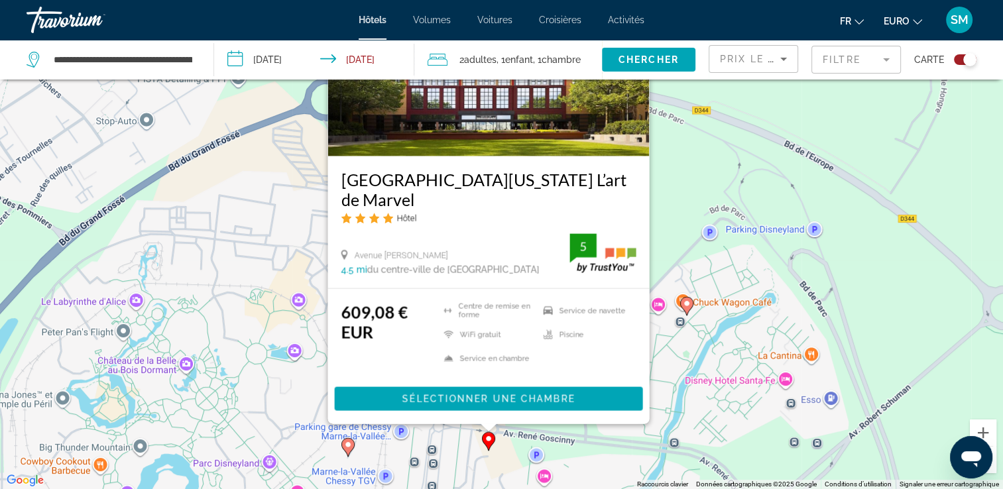
click at [612, 430] on div "Pour activer le glissement avec le clavier, appuyez sur Alt+Entrée. Une fois ce…" at bounding box center [501, 244] width 1003 height 489
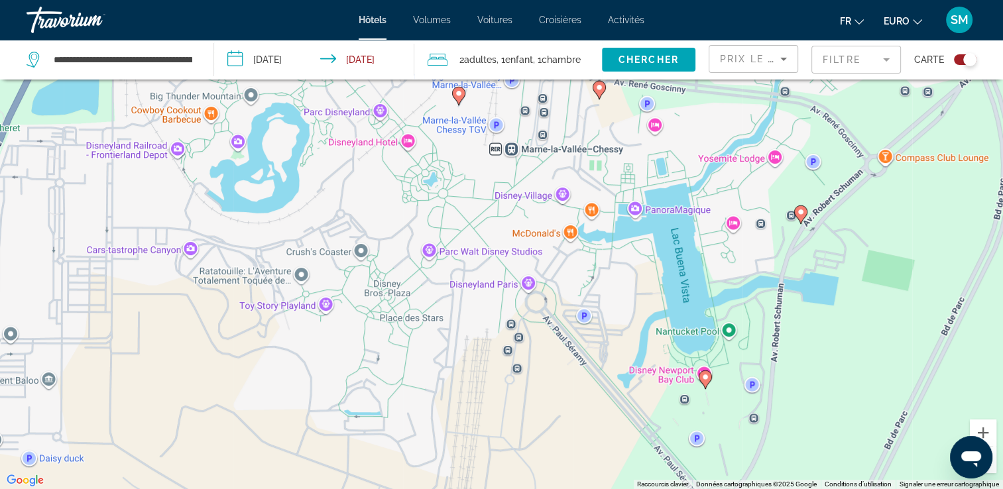
drag, startPoint x: 439, startPoint y: 340, endPoint x: 538, endPoint y: -12, distance: 365.7
click at [538, 0] on html "**********" at bounding box center [501, 164] width 1003 height 489
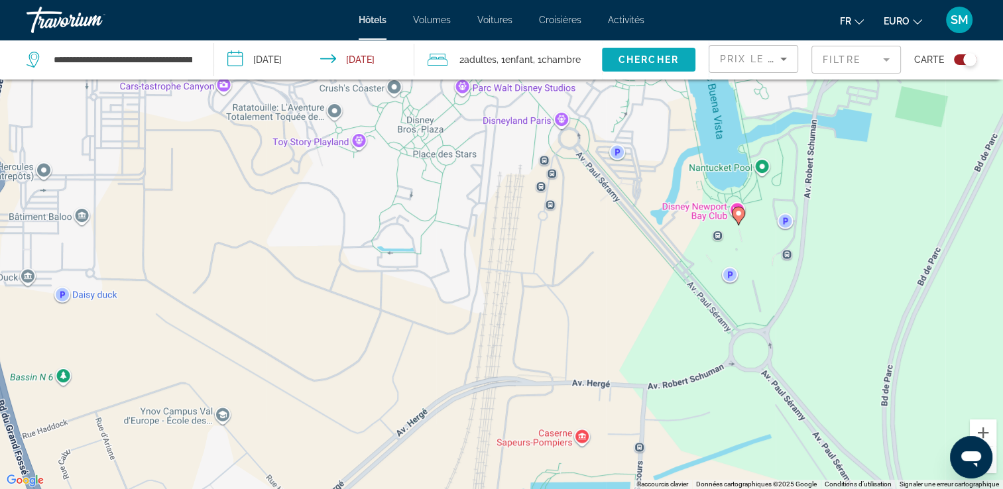
drag, startPoint x: 631, startPoint y: 277, endPoint x: 687, endPoint y: 62, distance: 221.9
click at [687, 62] on div "**********" at bounding box center [501, 284] width 1003 height 569
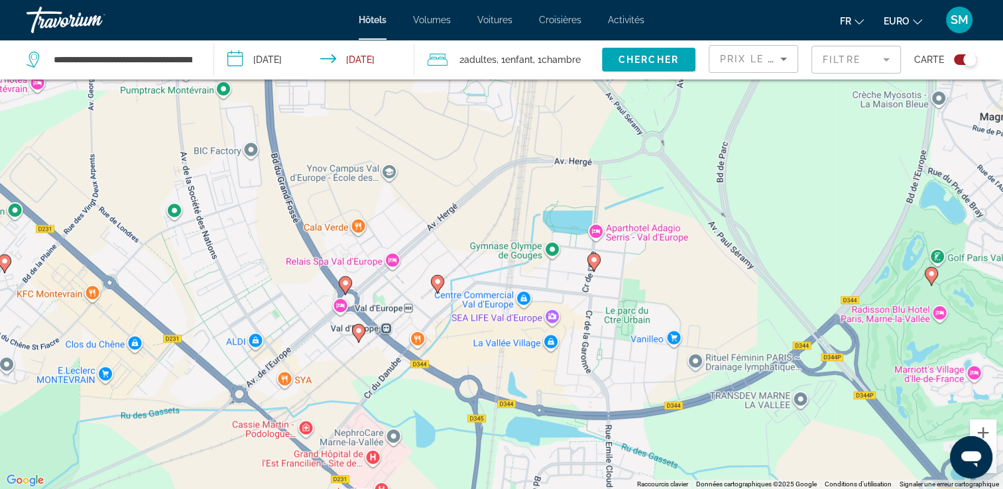
drag, startPoint x: 589, startPoint y: 428, endPoint x: 593, endPoint y: 255, distance: 173.0
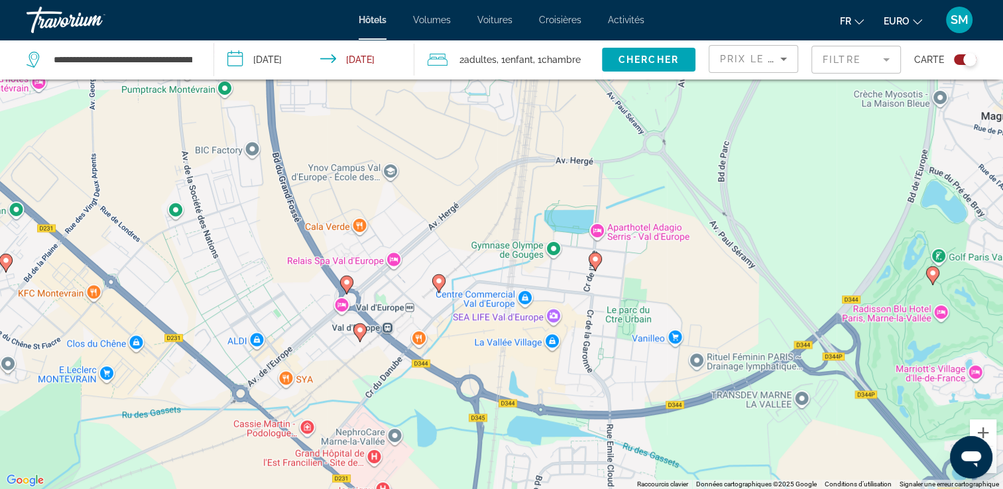
click at [345, 288] on icon "Contenu principal" at bounding box center [346, 284] width 12 height 17
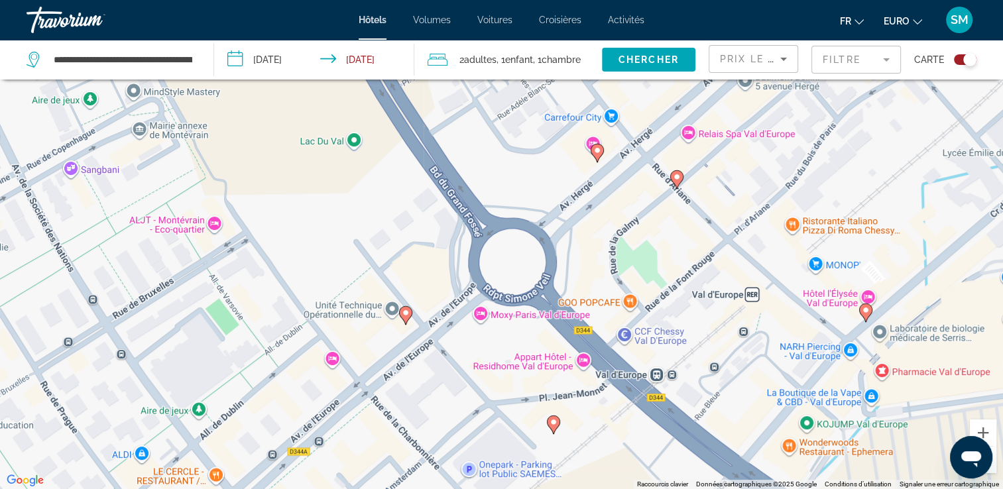
click at [403, 321] on gmp-advanced-marker "Contenu principal" at bounding box center [405, 316] width 13 height 20
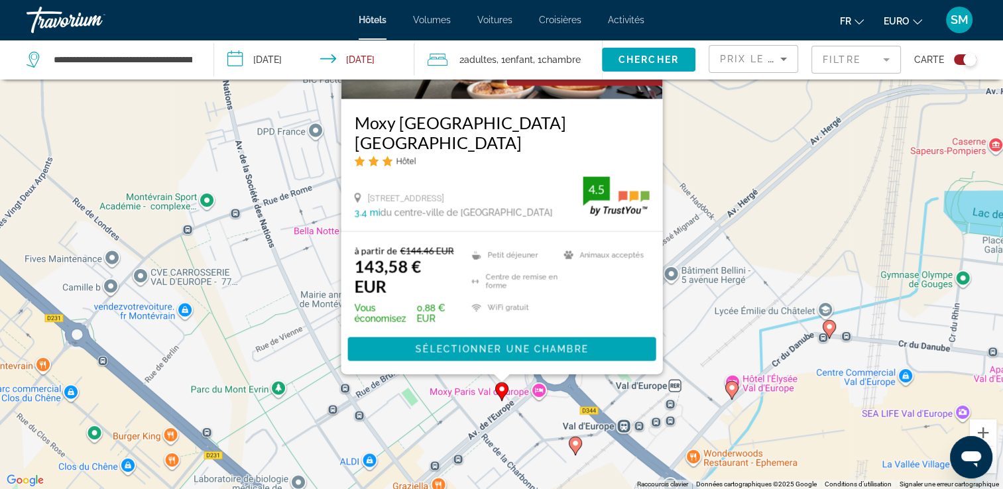
click at [686, 312] on div "Pour activer le glissement avec le clavier, appuyez sur Alt+Entrée. Une fois ce…" at bounding box center [501, 244] width 1003 height 489
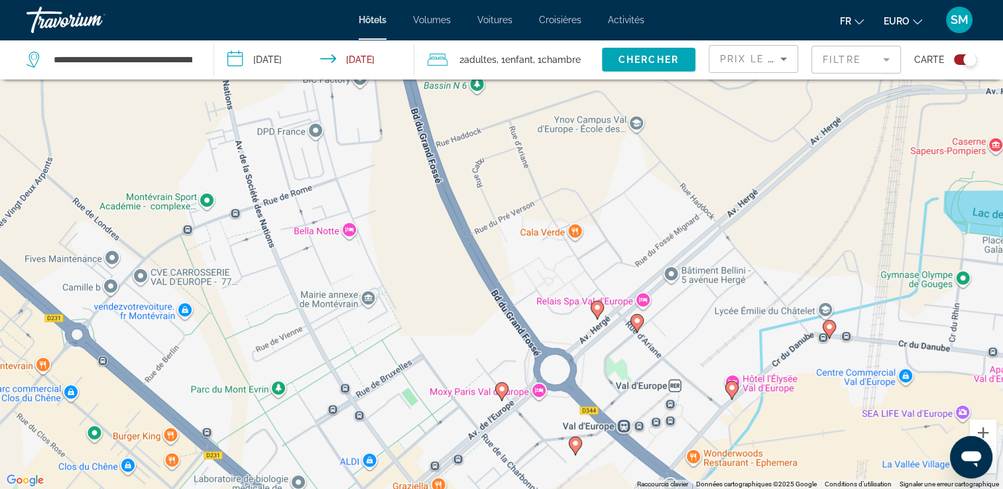
click at [638, 327] on icon "Contenu principal" at bounding box center [636, 323] width 12 height 17
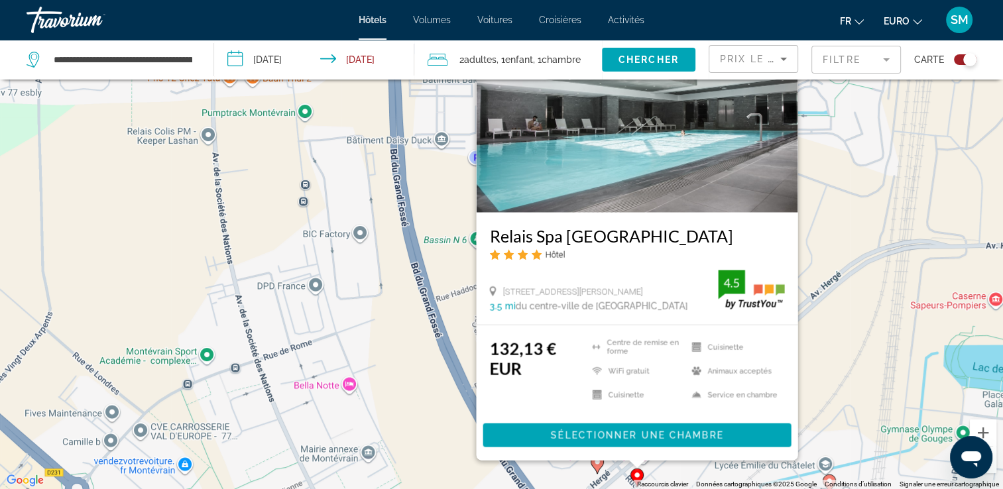
click at [424, 388] on div "Pour activer le glissement avec le clavier, appuyez sur Alt+Entrée. Une fois ce…" at bounding box center [501, 244] width 1003 height 489
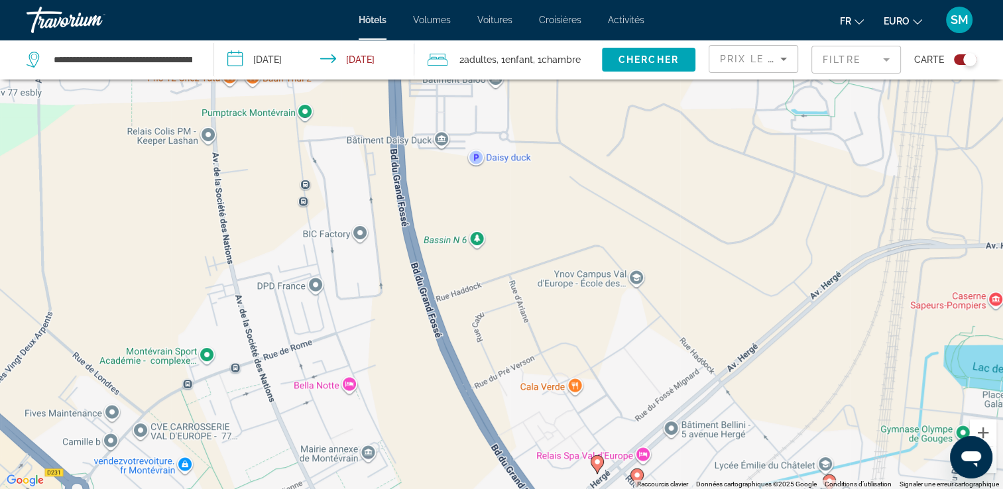
click at [598, 466] on icon "Contenu principal" at bounding box center [597, 464] width 12 height 17
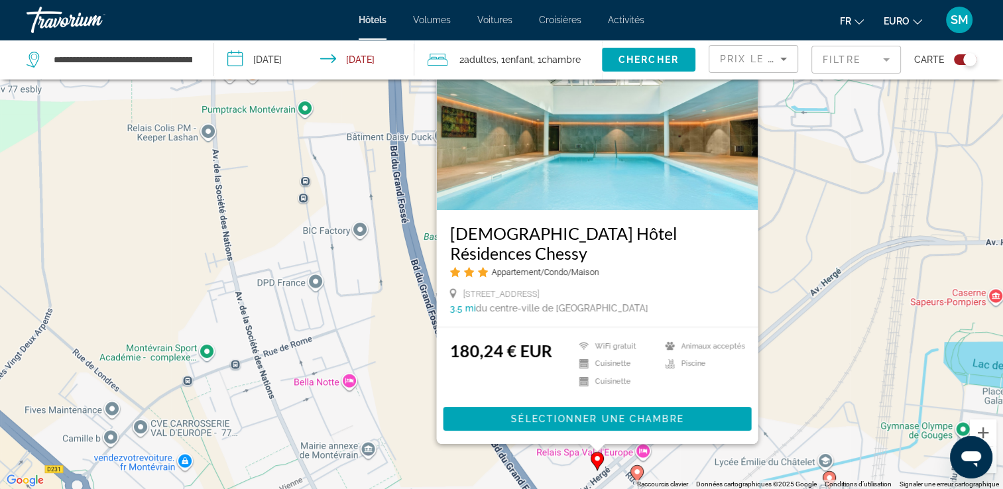
click at [802, 319] on div "Pour activer le glissement avec le clavier, appuyez sur Alt+Entrée. Une fois ce…" at bounding box center [501, 244] width 1003 height 489
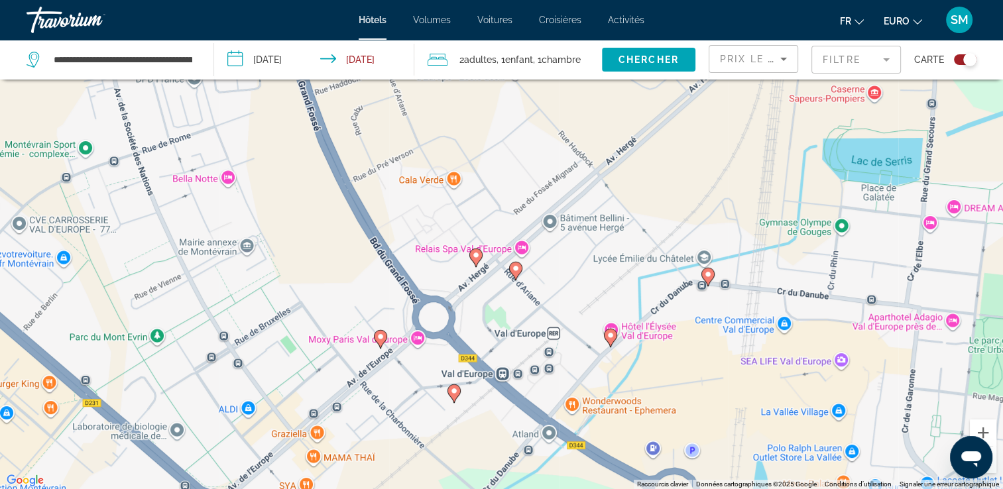
drag, startPoint x: 802, startPoint y: 400, endPoint x: 671, endPoint y: 191, distance: 246.6
click at [671, 191] on div "Pour activer le glissement avec le clavier, appuyez sur Alt+Entrée. Une fois ce…" at bounding box center [501, 244] width 1003 height 489
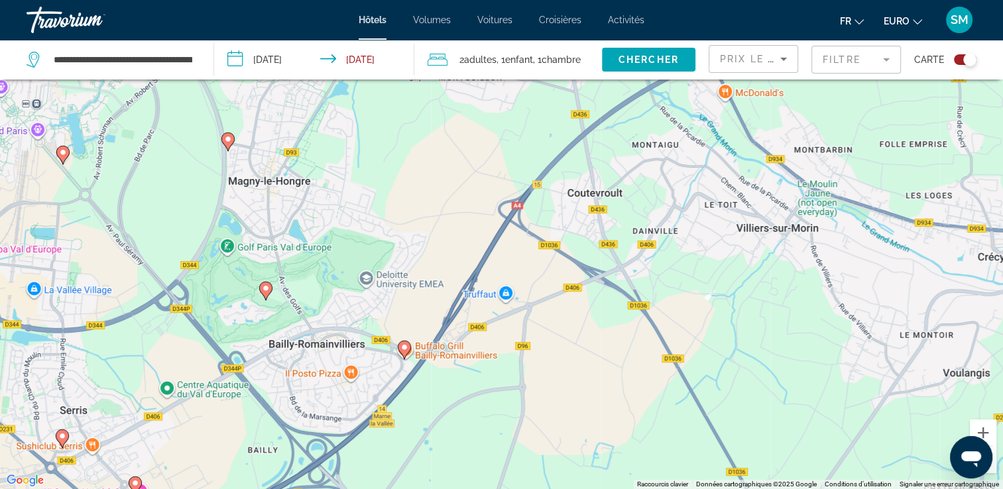
drag, startPoint x: 730, startPoint y: 357, endPoint x: 41, endPoint y: 402, distance: 690.1
click at [405, 355] on icon "Contenu principal" at bounding box center [404, 349] width 12 height 17
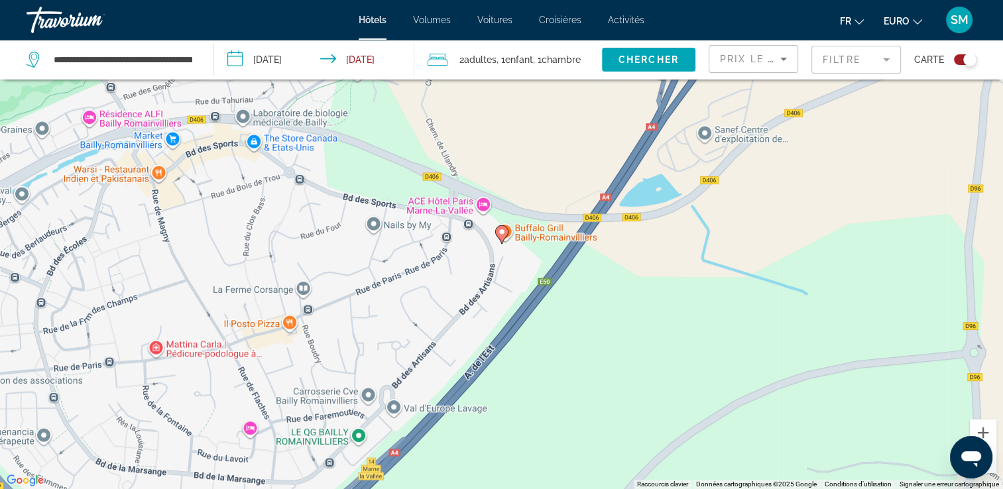
click at [501, 234] on image "Contenu principal" at bounding box center [502, 232] width 8 height 8
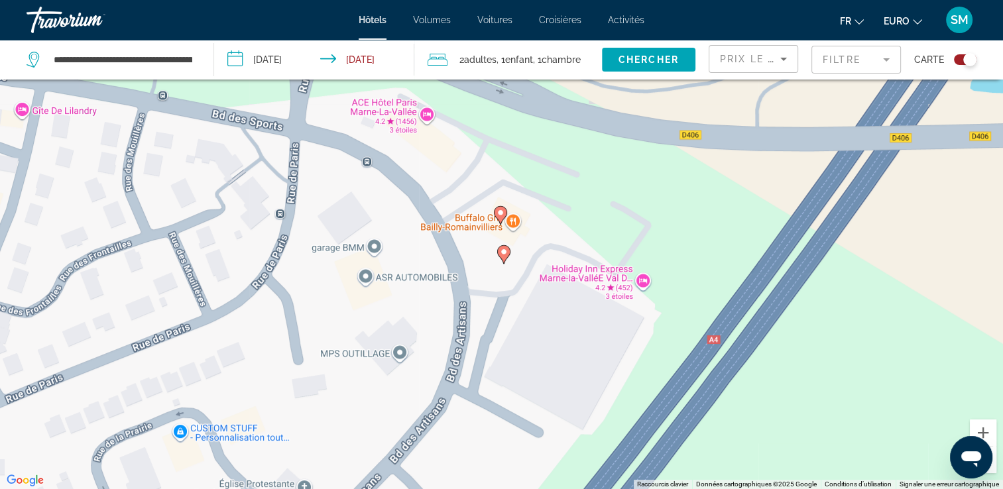
click at [501, 234] on div "Pour naviguer, appuyez sur les touches fléchées. Pour activer le glissement ave…" at bounding box center [501, 244] width 1003 height 489
click at [501, 203] on div "Pour activer le glissement avec le clavier, appuyez sur Alt+Entrée. Une fois ce…" at bounding box center [501, 244] width 1003 height 489
click at [502, 213] on image "Contenu principal" at bounding box center [500, 213] width 8 height 8
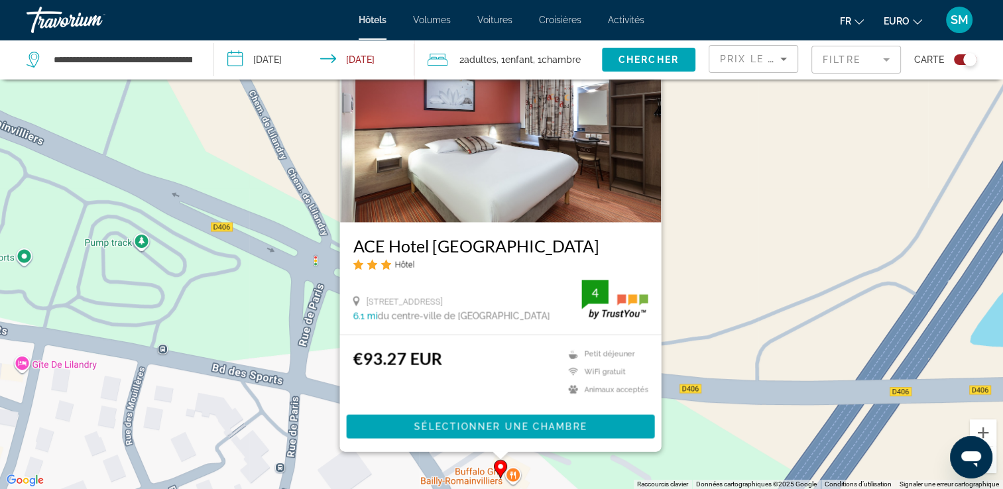
click at [732, 273] on div "Pour activer le glissement avec le clavier, appuyez sur Alt+Entrée. Une fois ce…" at bounding box center [501, 244] width 1003 height 489
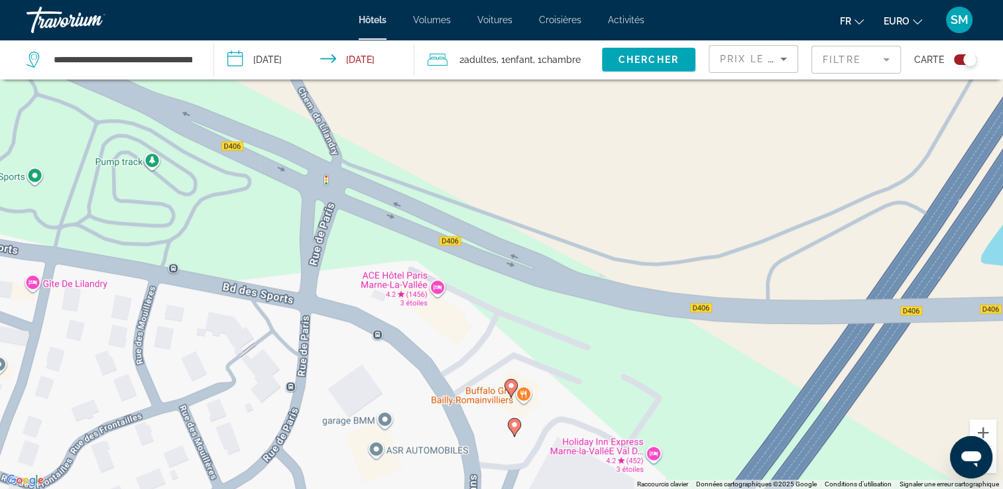
drag, startPoint x: 573, startPoint y: 418, endPoint x: 583, endPoint y: 320, distance: 98.0
click at [583, 320] on div "Pour activer le glissement avec le clavier, appuyez sur Alt+Entrée. Une fois ce…" at bounding box center [501, 244] width 1003 height 489
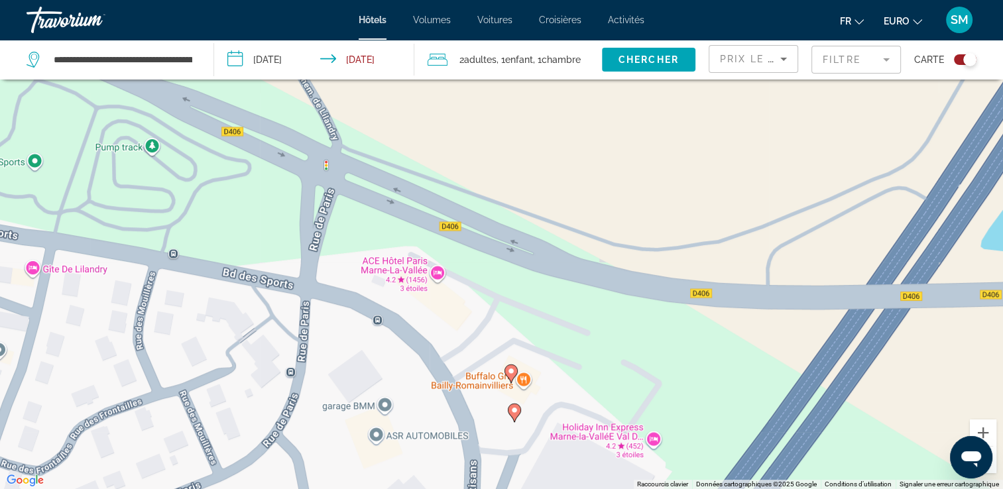
click at [516, 415] on icon "Contenu principal" at bounding box center [514, 412] width 12 height 17
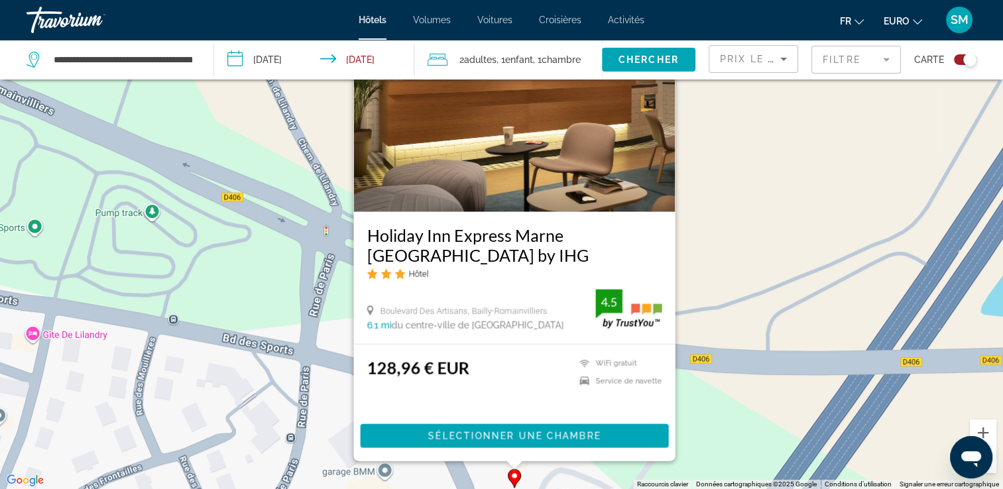
click at [713, 239] on div "Pour activer le glissement avec le clavier, appuyez sur Alt+Entrée. Une fois ce…" at bounding box center [501, 244] width 1003 height 489
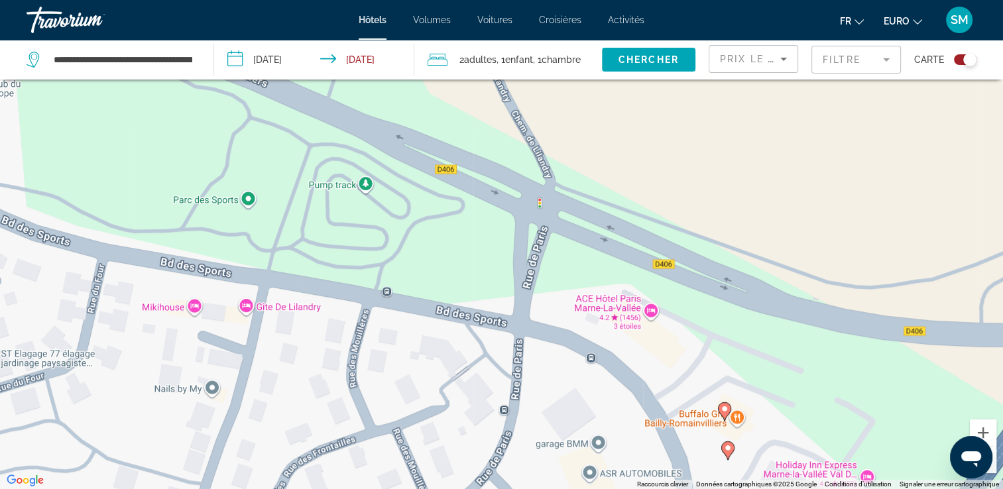
drag, startPoint x: 310, startPoint y: 335, endPoint x: 536, endPoint y: 306, distance: 228.0
click at [536, 306] on div "Pour activer le glissement avec le clavier, appuyez sur Alt+Entrée. Une fois ce…" at bounding box center [501, 244] width 1003 height 489
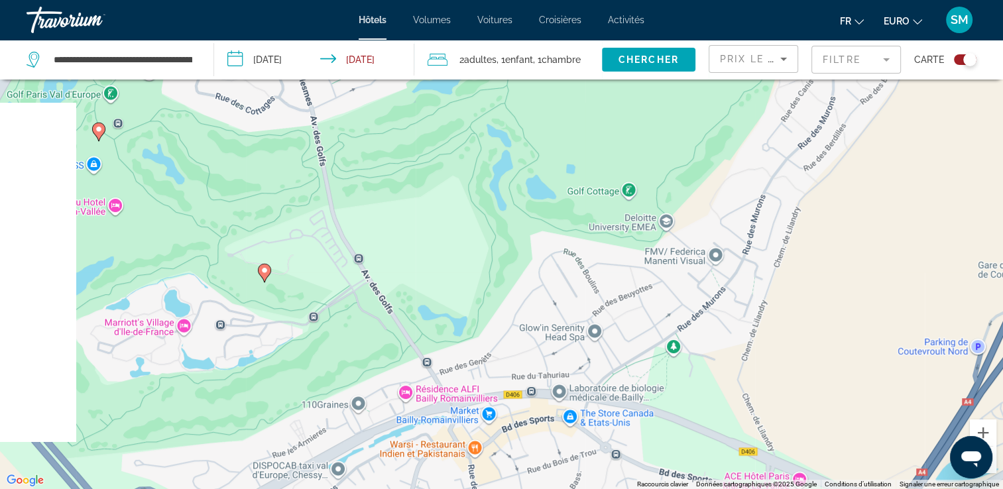
drag, startPoint x: 53, startPoint y: 200, endPoint x: 302, endPoint y: 391, distance: 314.3
click at [302, 391] on div "Pour activer le glissement avec le clavier, appuyez sur Alt+Entrée. Une fois ce…" at bounding box center [501, 244] width 1003 height 489
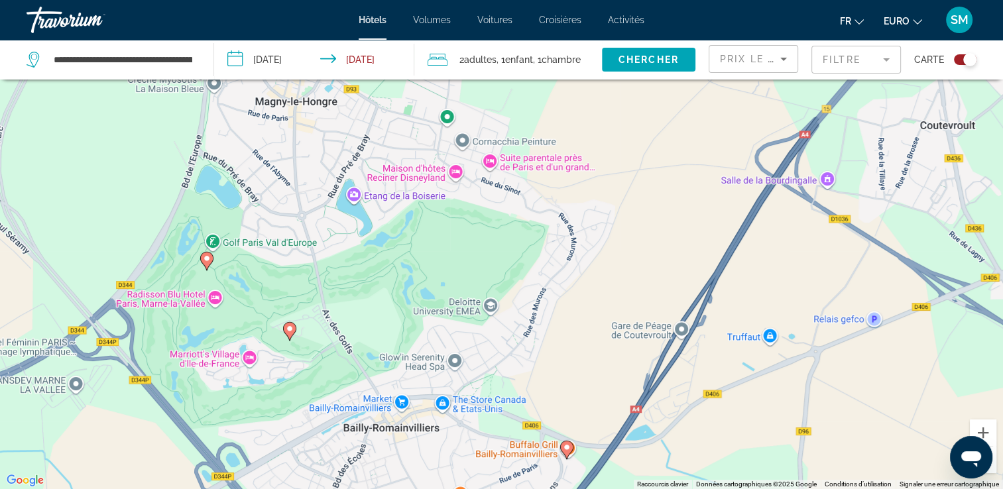
click at [280, 152] on div "Pour activer le glissement avec le clavier, appuyez sur Alt+Entrée. Une fois ce…" at bounding box center [501, 244] width 1003 height 489
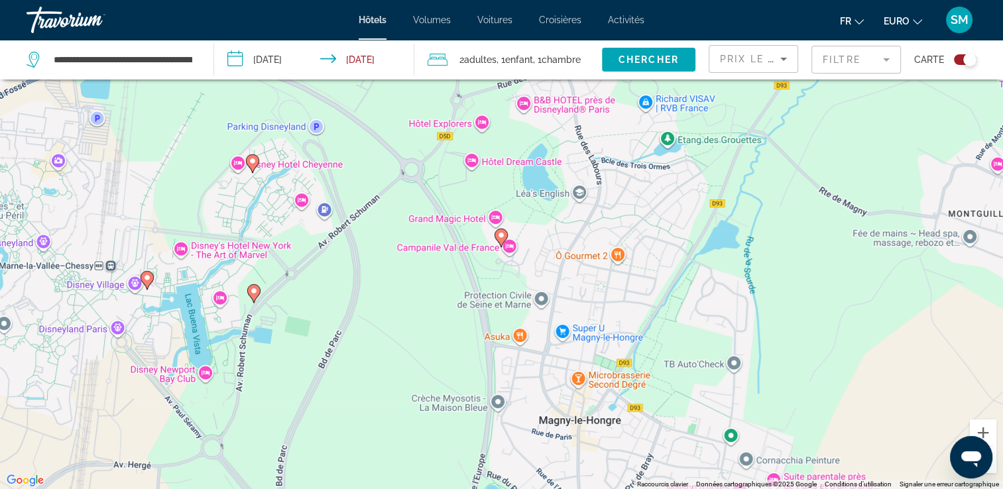
drag, startPoint x: 267, startPoint y: 198, endPoint x: 551, endPoint y: 523, distance: 431.7
click at [551, 410] on html "**********" at bounding box center [501, 164] width 1003 height 489
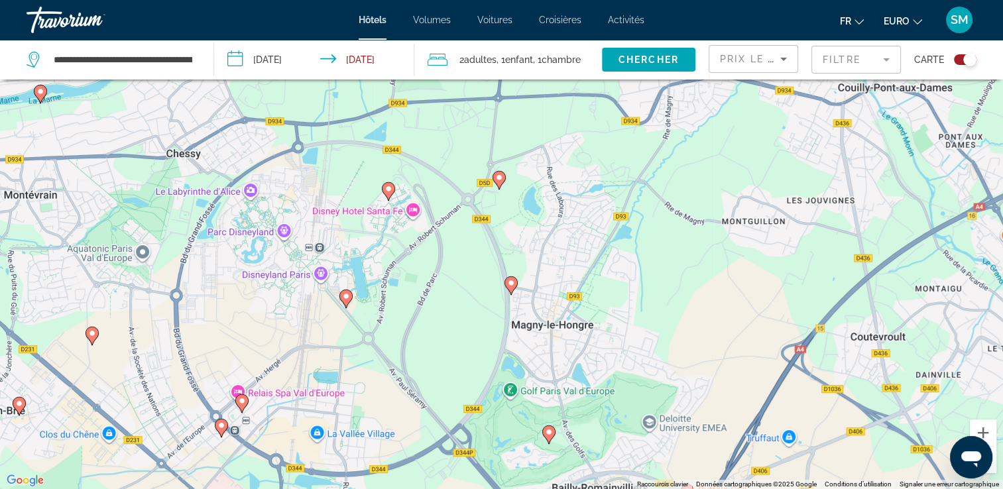
click at [528, 229] on div "Pour activer le glissement avec le clavier, appuyez sur Alt+Entrée. Une fois ce…" at bounding box center [501, 244] width 1003 height 489
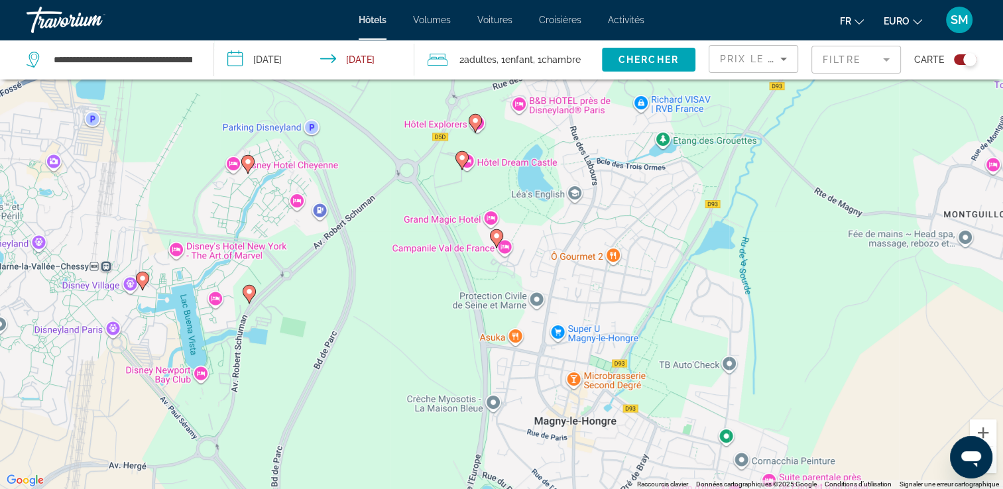
click at [528, 229] on div "Pour activer le glissement avec le clavier, appuyez sur Alt+Entrée. Une fois ce…" at bounding box center [501, 244] width 1003 height 489
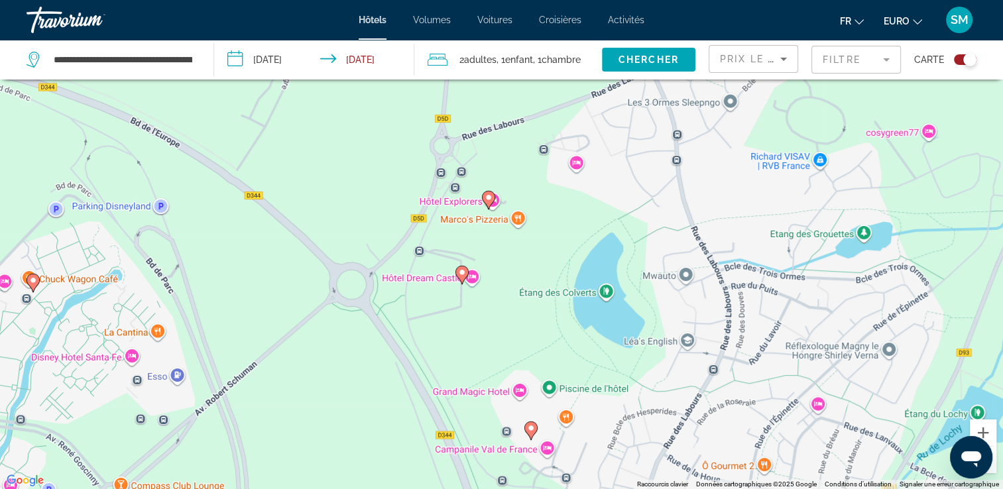
drag, startPoint x: 458, startPoint y: 135, endPoint x: 524, endPoint y: 312, distance: 188.7
click at [524, 312] on div "Pour activer le glissement avec le clavier, appuyez sur Alt+Entrée. Une fois ce…" at bounding box center [501, 244] width 1003 height 489
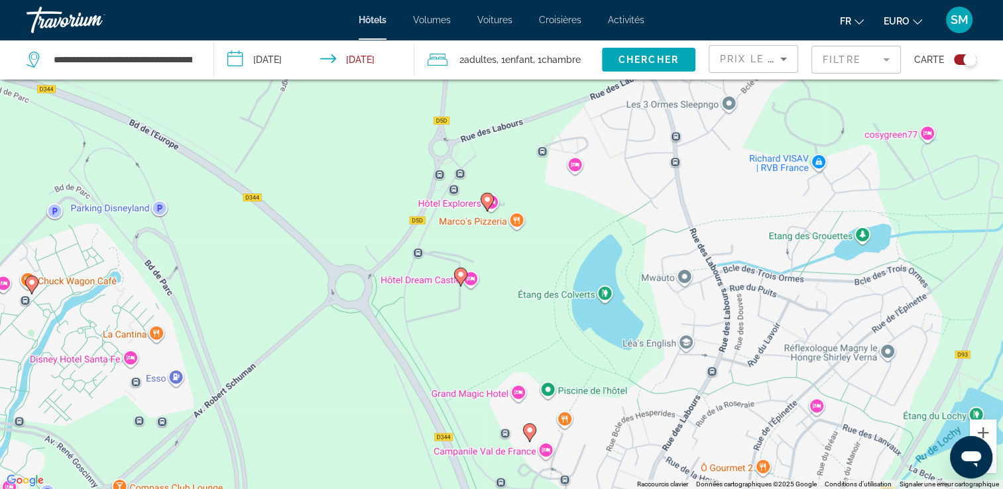
click at [524, 151] on div "Pour activer le glissement avec le clavier, appuyez sur Alt+Entrée. Une fois ce…" at bounding box center [501, 244] width 1003 height 489
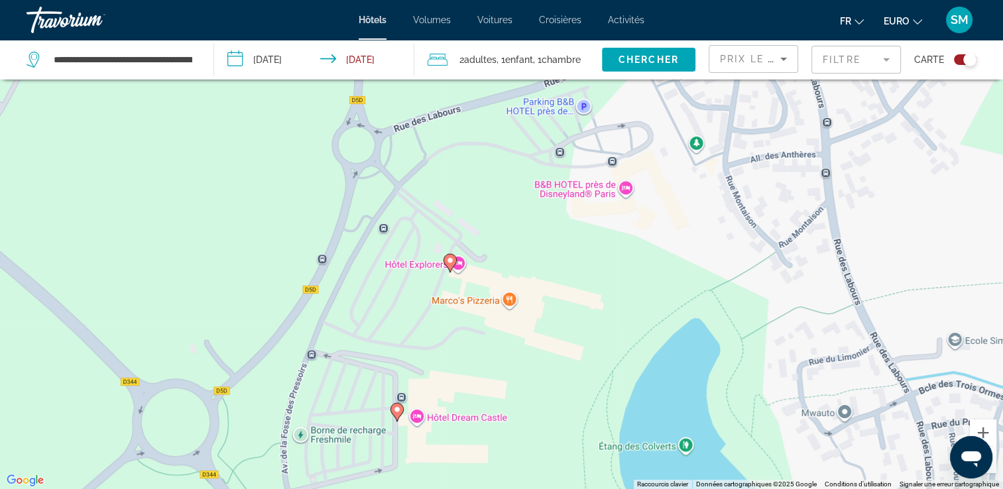
click at [447, 255] on icon "Contenu principal" at bounding box center [449, 263] width 13 height 19
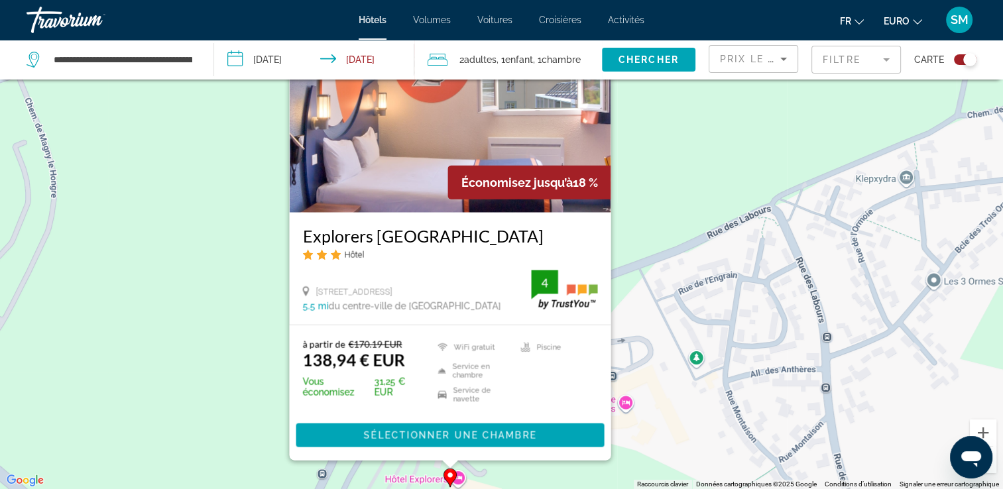
click at [723, 245] on div "Pour activer le glissement avec le clavier, appuyez sur Alt+Entrée. Une fois ce…" at bounding box center [501, 244] width 1003 height 489
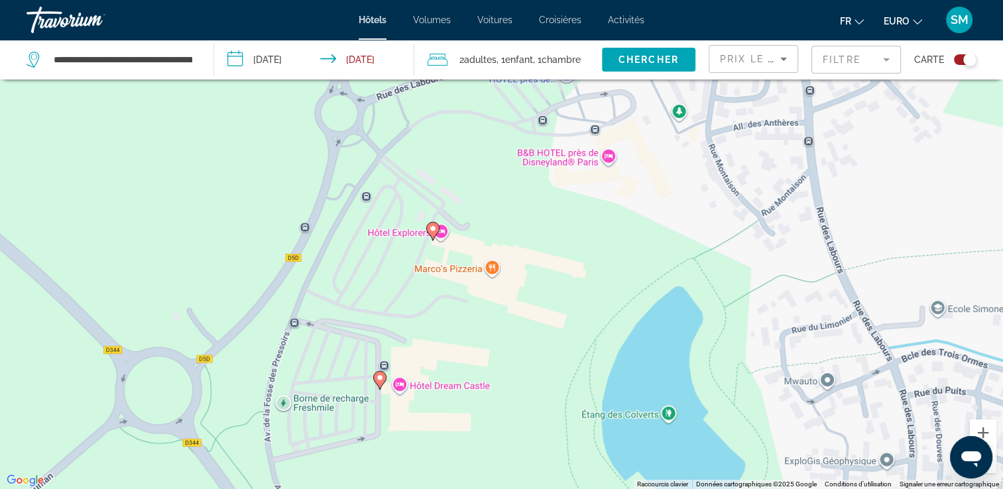
drag, startPoint x: 600, startPoint y: 422, endPoint x: 583, endPoint y: 171, distance: 251.8
click at [583, 171] on div "Pour activer le glissement avec le clavier, appuyez sur Alt+Entrée. Une fois ce…" at bounding box center [501, 244] width 1003 height 489
click at [381, 377] on image "Contenu principal" at bounding box center [380, 378] width 8 height 8
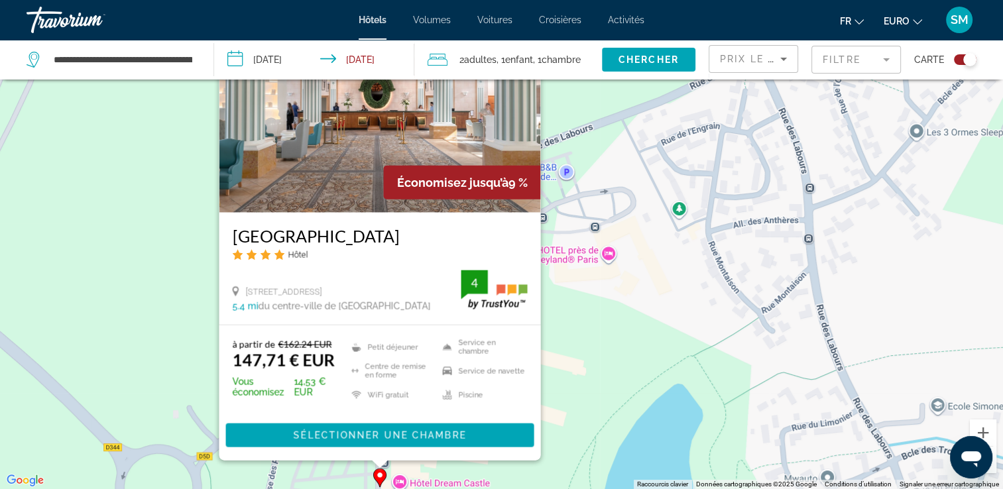
click at [581, 372] on div "Pour activer le glissement avec le clavier, appuyez sur Alt+Entrée. Une fois ce…" at bounding box center [501, 244] width 1003 height 489
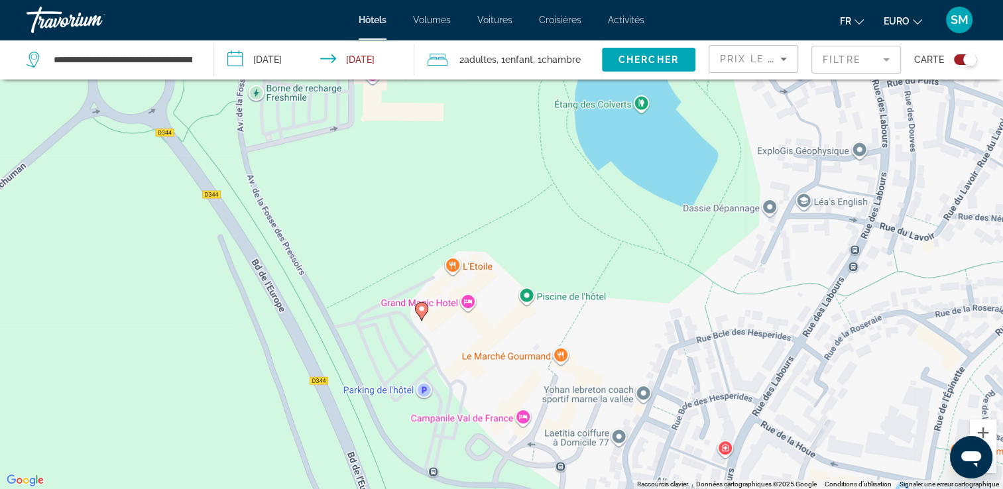
drag, startPoint x: 456, startPoint y: 363, endPoint x: 428, endPoint y: -24, distance: 388.1
click at [428, 0] on html "**********" at bounding box center [501, 164] width 1003 height 489
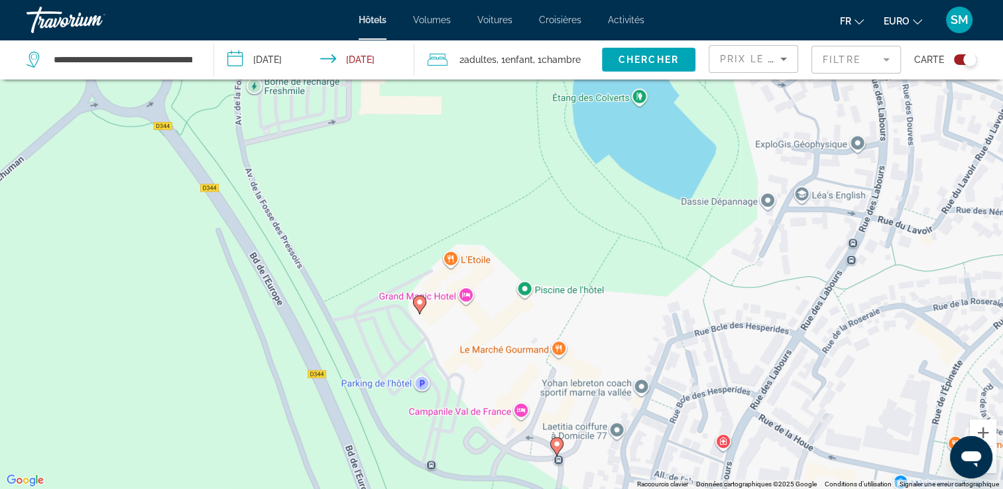
click at [422, 302] on image "Contenu principal" at bounding box center [420, 302] width 8 height 8
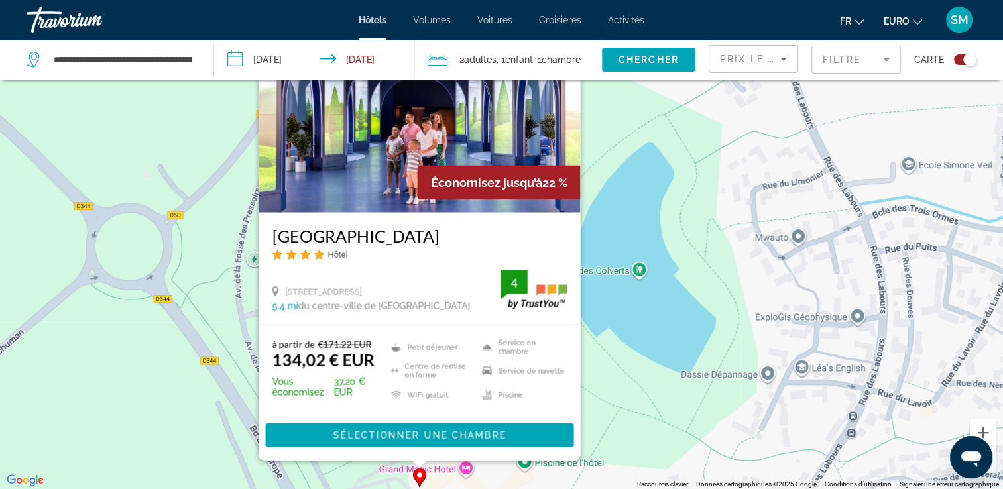
click at [645, 263] on div "Pour activer le glissement avec le clavier, appuyez sur Alt+Entrée. Une fois ce…" at bounding box center [501, 244] width 1003 height 489
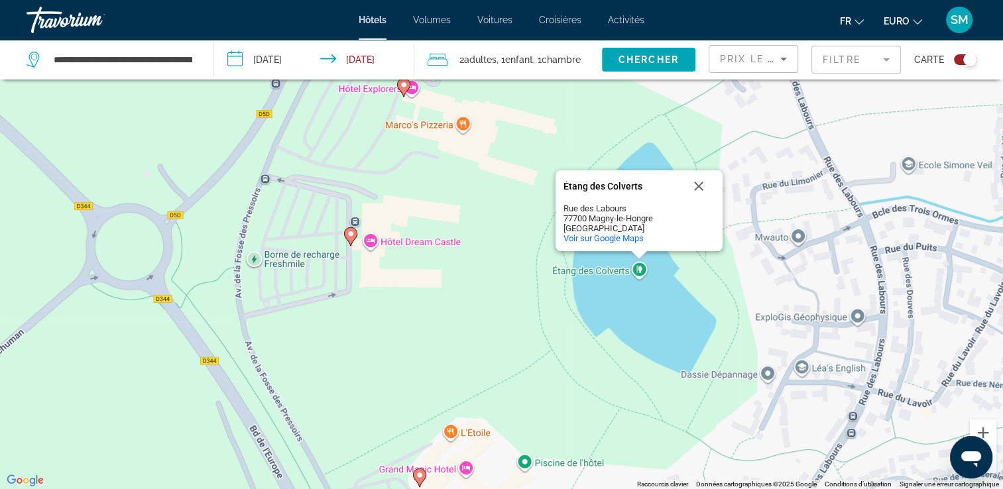
click at [593, 400] on div "Pour activer le glissement avec le clavier, appuyez sur Alt+Entrée. Une fois ce…" at bounding box center [501, 244] width 1003 height 489
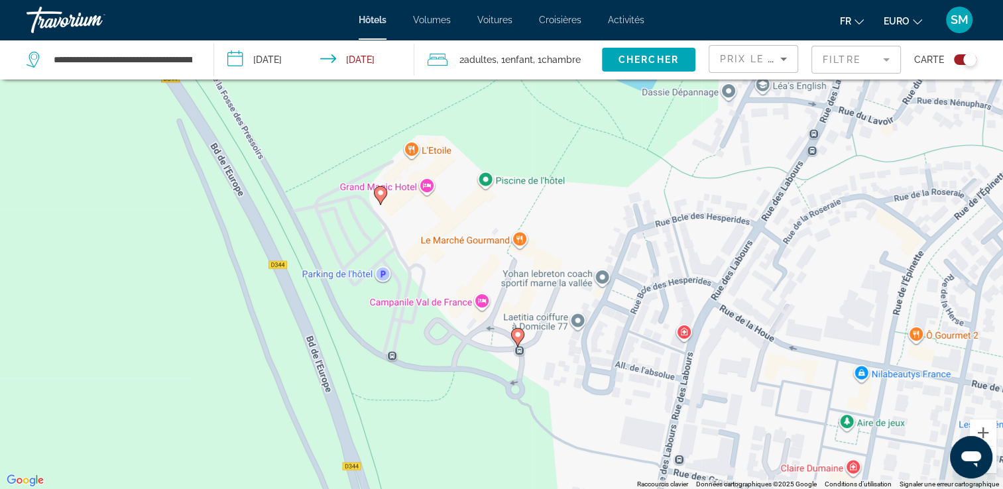
drag, startPoint x: 501, startPoint y: 367, endPoint x: 465, endPoint y: 91, distance: 278.8
click at [465, 91] on div "Pour activer le glissement avec le clavier, appuyez sur Alt+Entrée. Une fois ce…" at bounding box center [501, 244] width 1003 height 489
click at [518, 330] on icon "Contenu principal" at bounding box center [517, 337] width 12 height 17
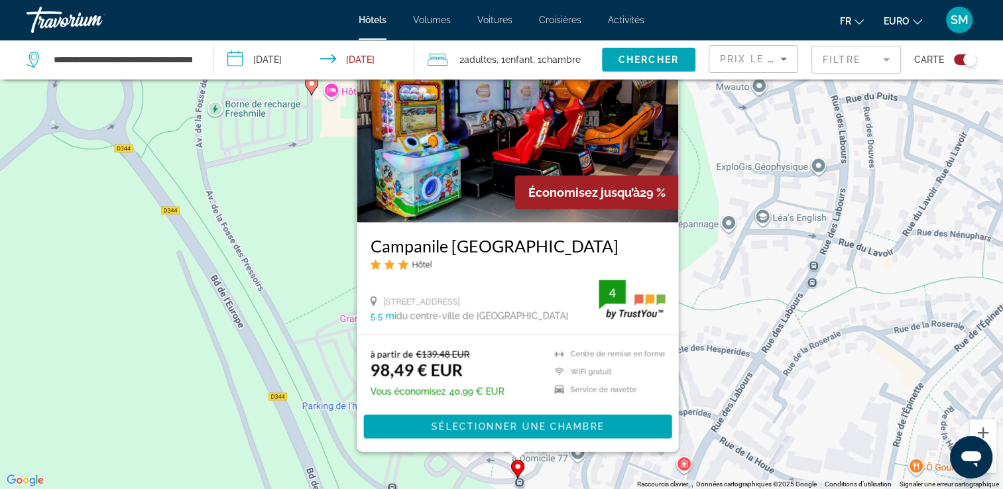
click at [761, 292] on div "Pour activer le glissement avec le clavier, appuyez sur Alt+Entrée. Une fois ce…" at bounding box center [501, 244] width 1003 height 489
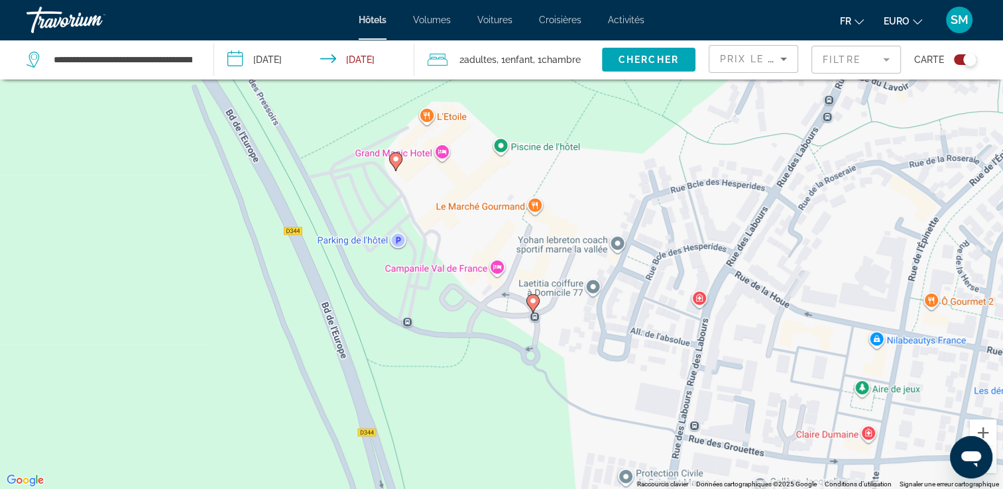
drag, startPoint x: 668, startPoint y: 357, endPoint x: 683, endPoint y: 181, distance: 177.0
click at [683, 181] on div "Pour activer le glissement avec le clavier, appuyez sur Alt+Entrée. Une fois ce…" at bounding box center [501, 244] width 1003 height 489
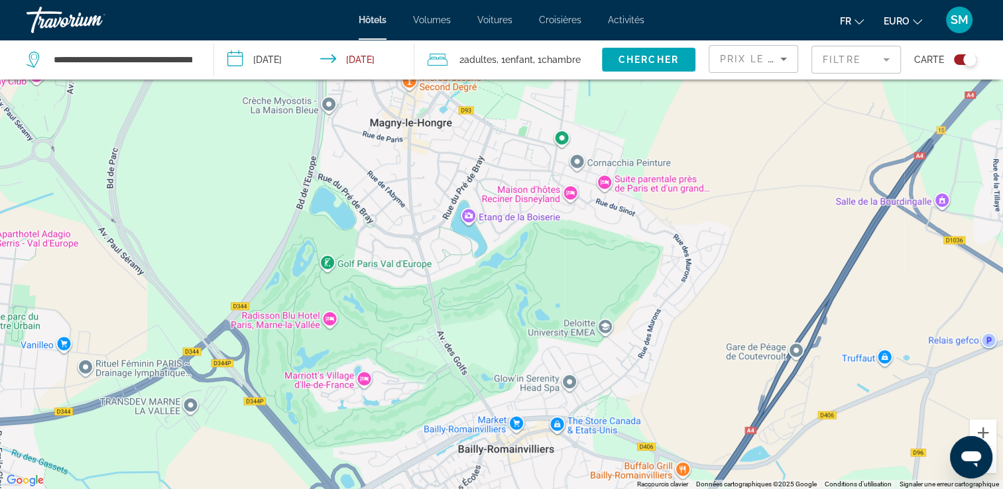
drag, startPoint x: 473, startPoint y: 345, endPoint x: 334, endPoint y: -33, distance: 403.3
click at [334, 0] on html "**********" at bounding box center [501, 164] width 1003 height 489
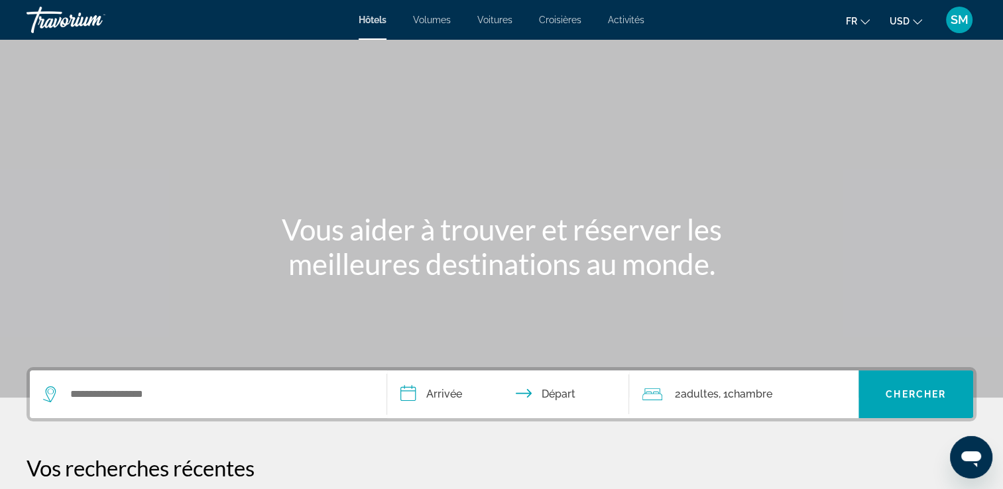
click at [626, 21] on span "Activités" at bounding box center [626, 20] width 36 height 11
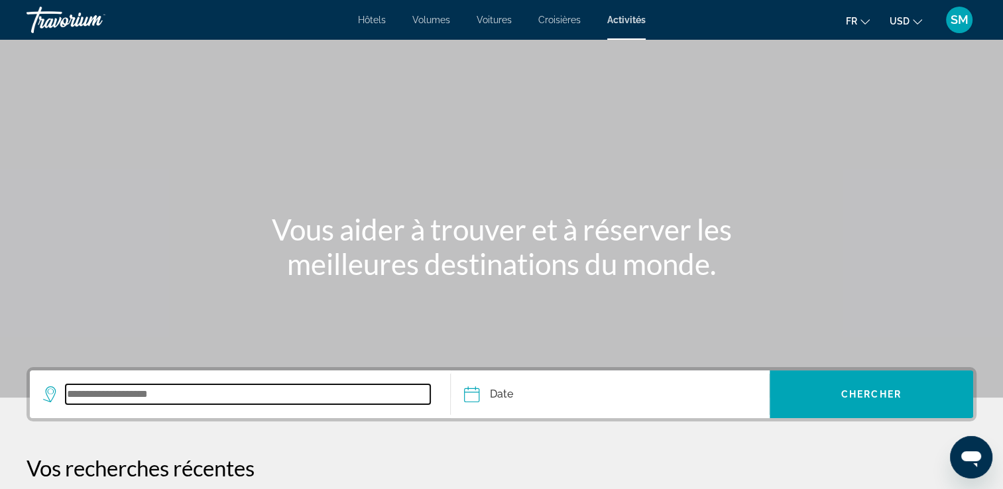
click at [178, 398] on input "Widget de recherche" at bounding box center [248, 394] width 365 height 20
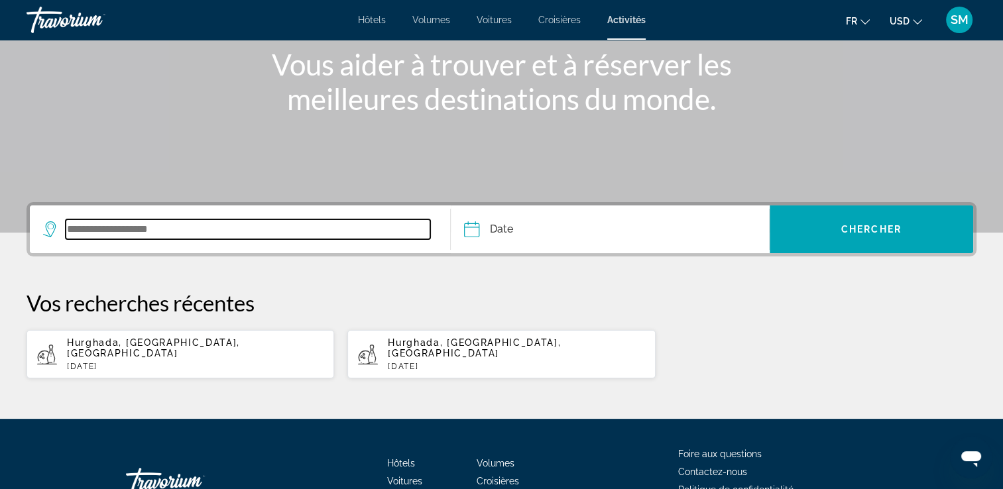
scroll to position [245, 0]
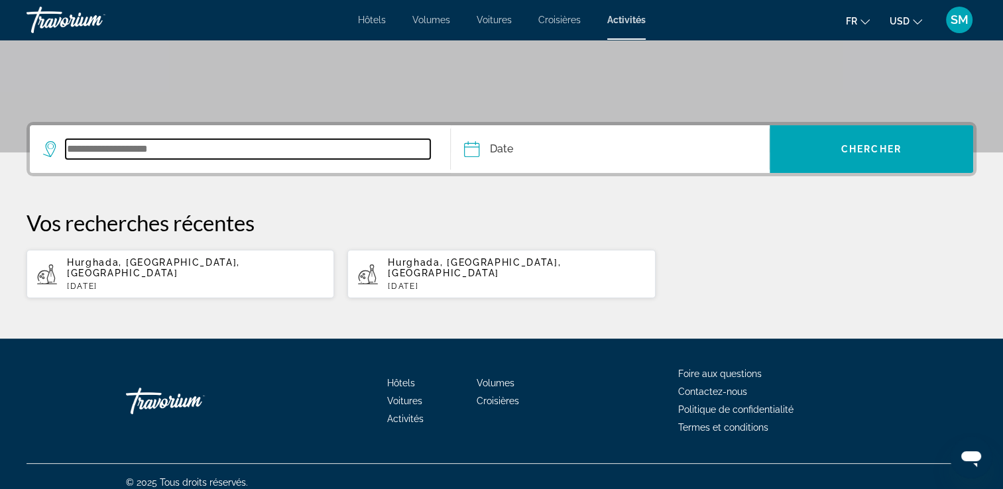
click at [262, 150] on input "Widget de recherche" at bounding box center [248, 149] width 365 height 20
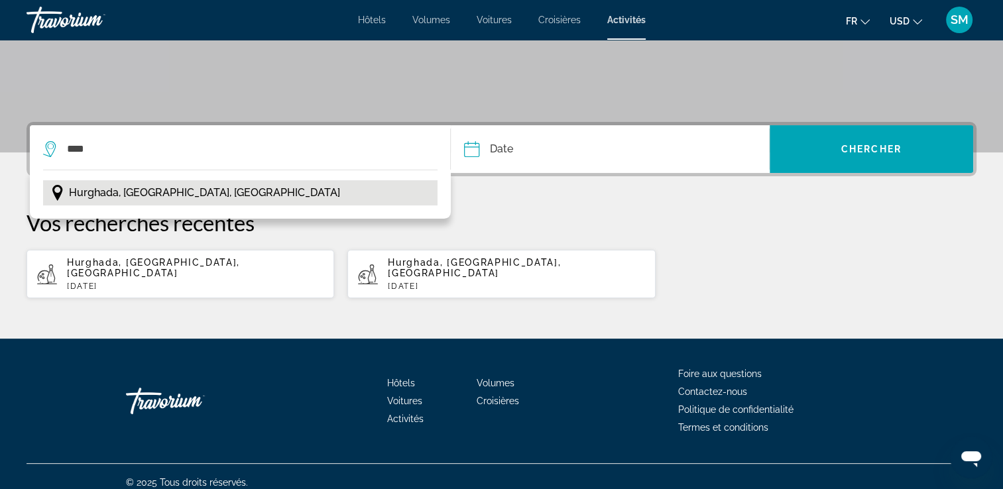
click at [211, 195] on span "Hurghada, [GEOGRAPHIC_DATA], [GEOGRAPHIC_DATA]" at bounding box center [204, 193] width 271 height 19
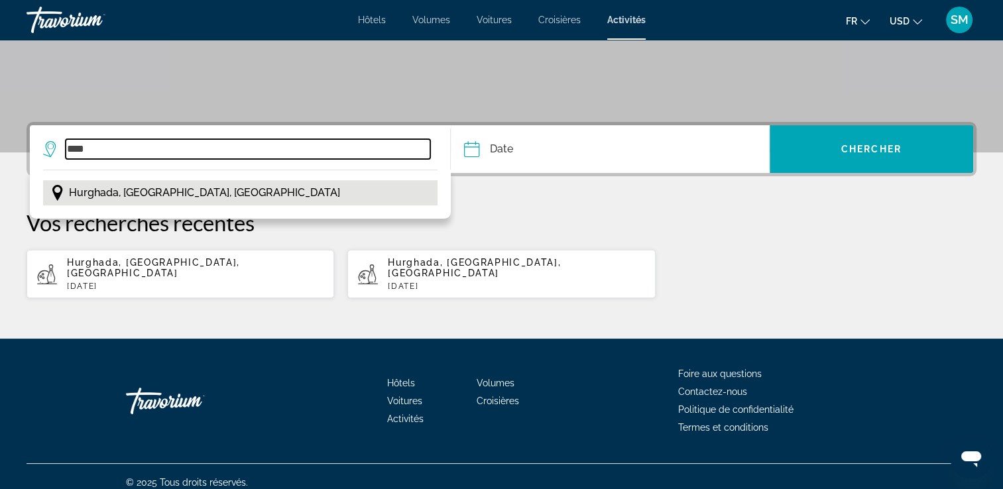
type input "**********"
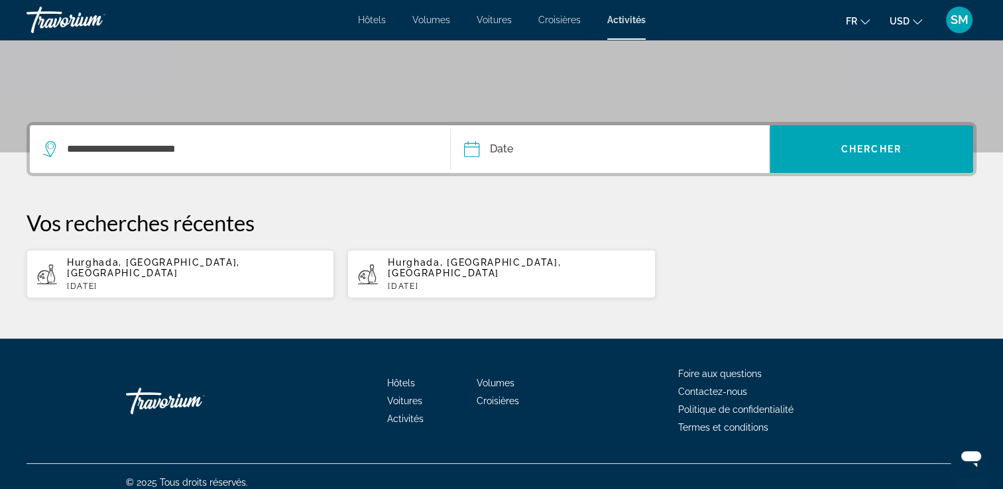
click at [549, 148] on input "Date" at bounding box center [540, 151] width 158 height 52
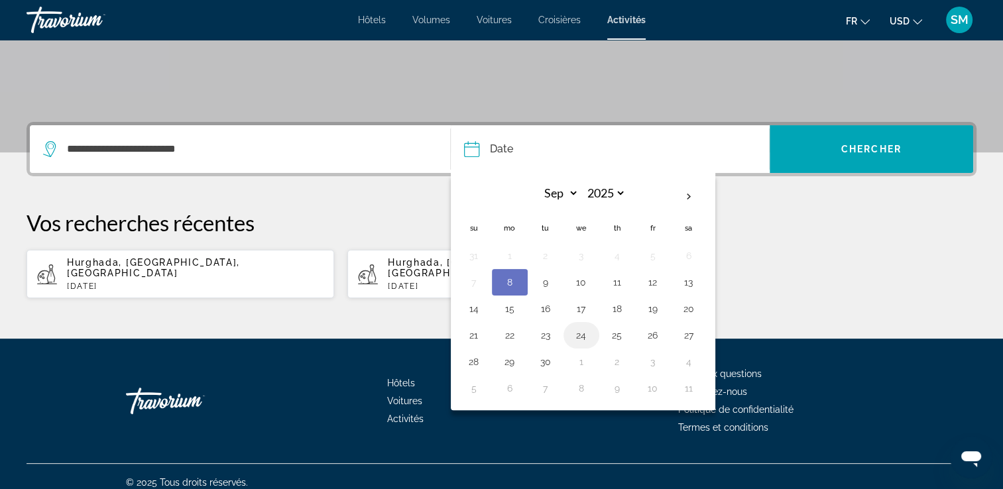
click at [591, 327] on td "24" at bounding box center [581, 335] width 36 height 27
click at [584, 331] on button "24" at bounding box center [581, 335] width 21 height 19
type input "**********"
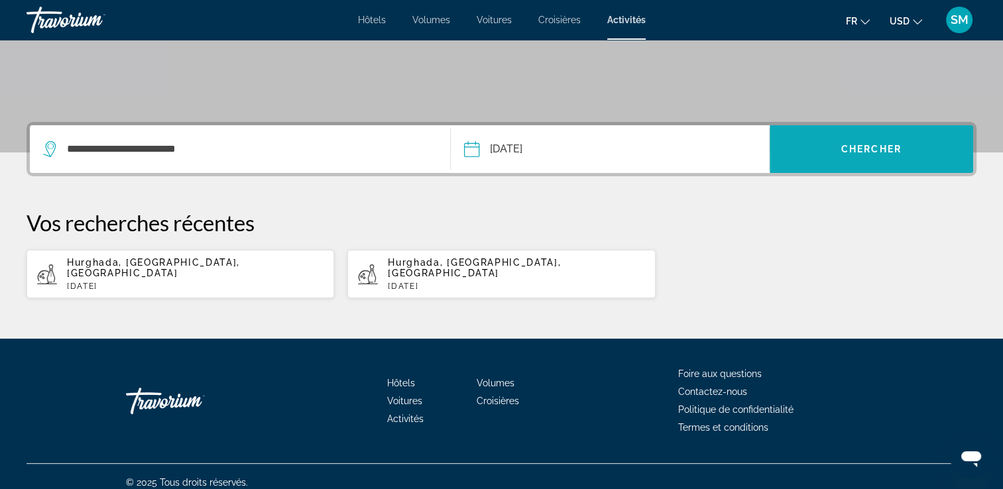
click at [851, 156] on span "Widget de recherche" at bounding box center [871, 149] width 203 height 32
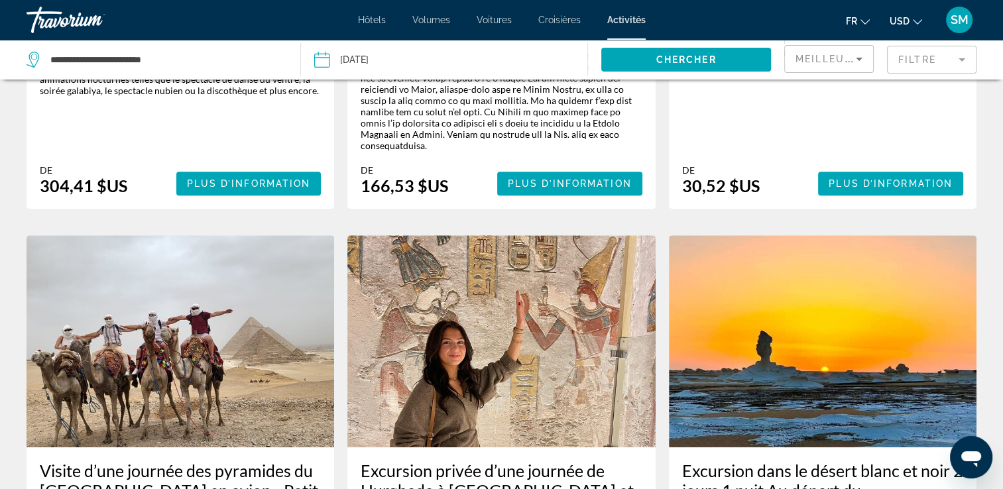
scroll to position [578, 0]
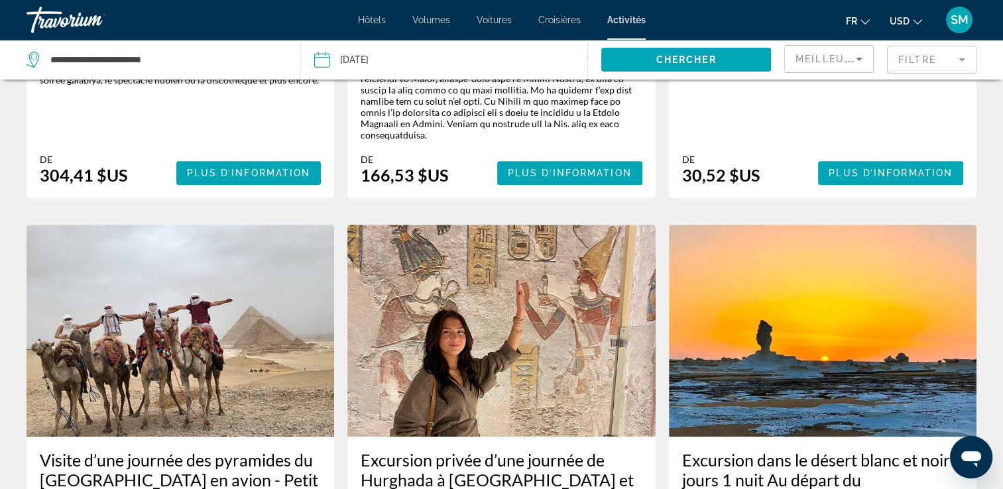
click at [860, 60] on icon "Trier par" at bounding box center [859, 59] width 16 height 16
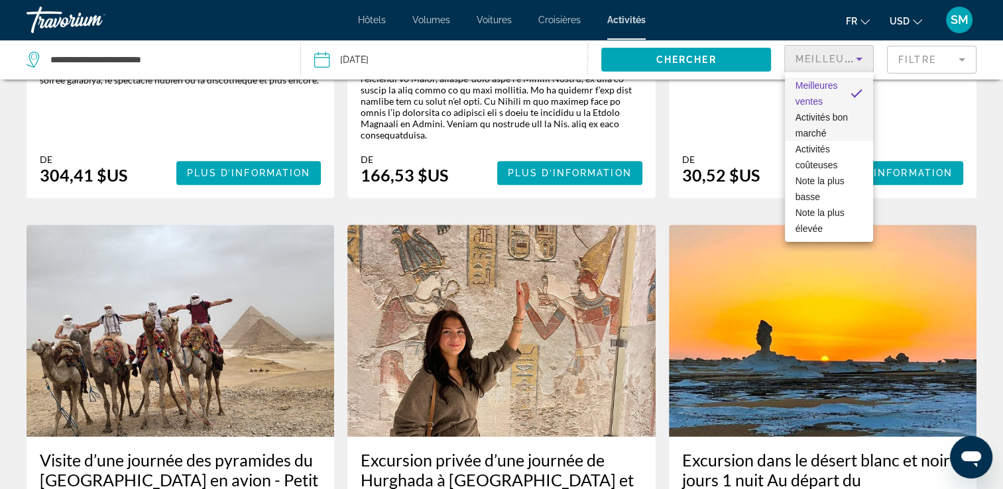
click at [853, 123] on span "Activités bon marché" at bounding box center [828, 125] width 67 height 32
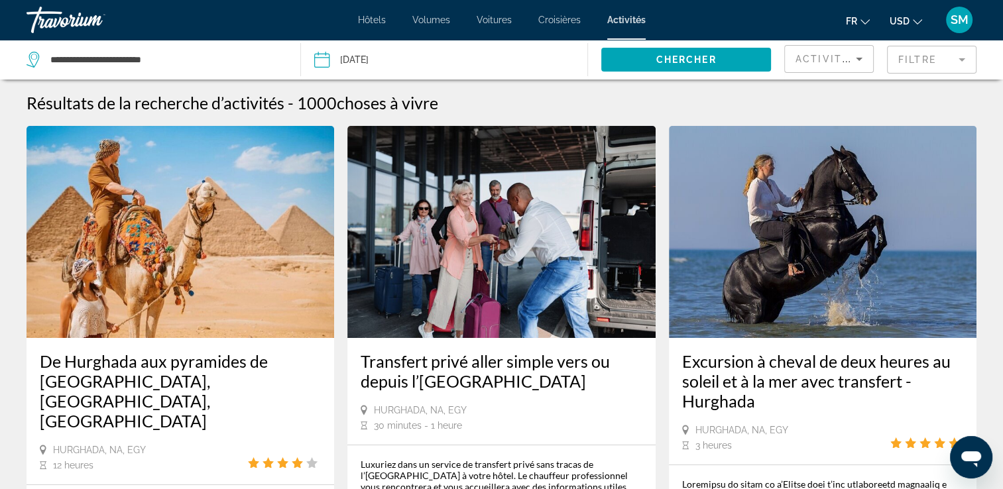
click at [899, 30] on div "Fr English Español Français Italiano Português русский USD USD ($) MXN (Mex$) C…" at bounding box center [818, 20] width 318 height 28
click at [899, 24] on span "USD" at bounding box center [900, 21] width 20 height 11
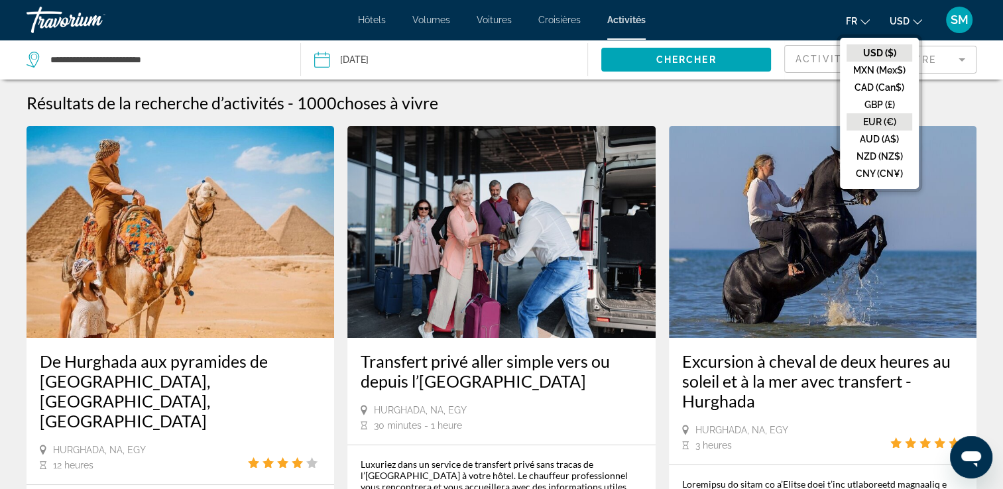
click at [893, 121] on button "EUR (€)" at bounding box center [879, 121] width 66 height 17
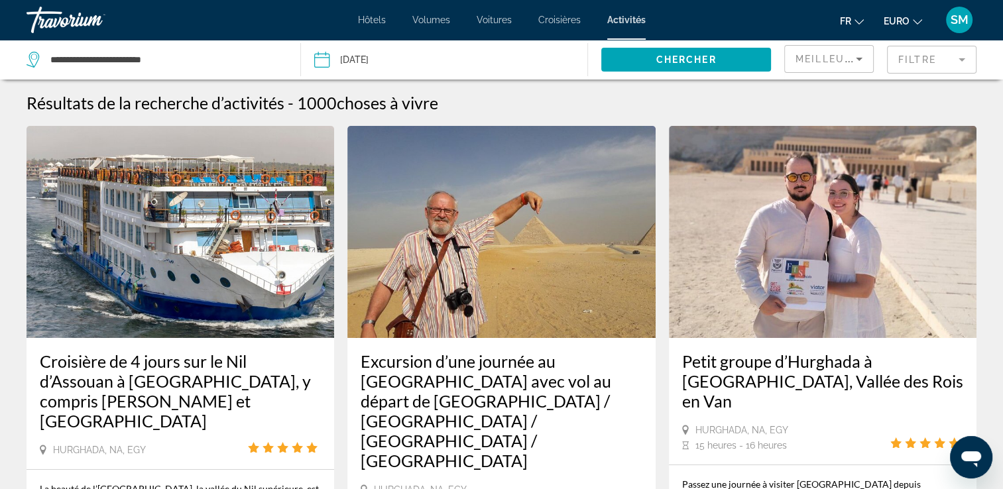
click at [851, 52] on icon "Trier par" at bounding box center [859, 59] width 16 height 16
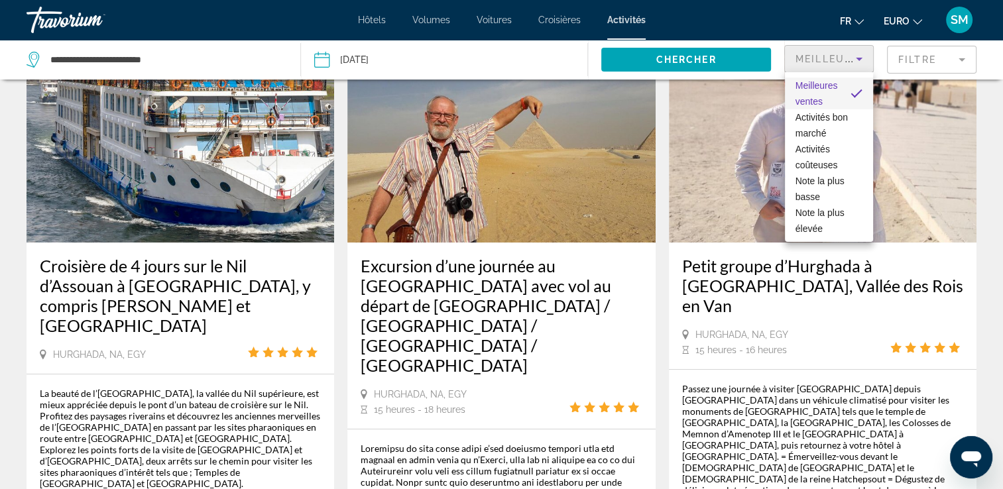
scroll to position [101, 0]
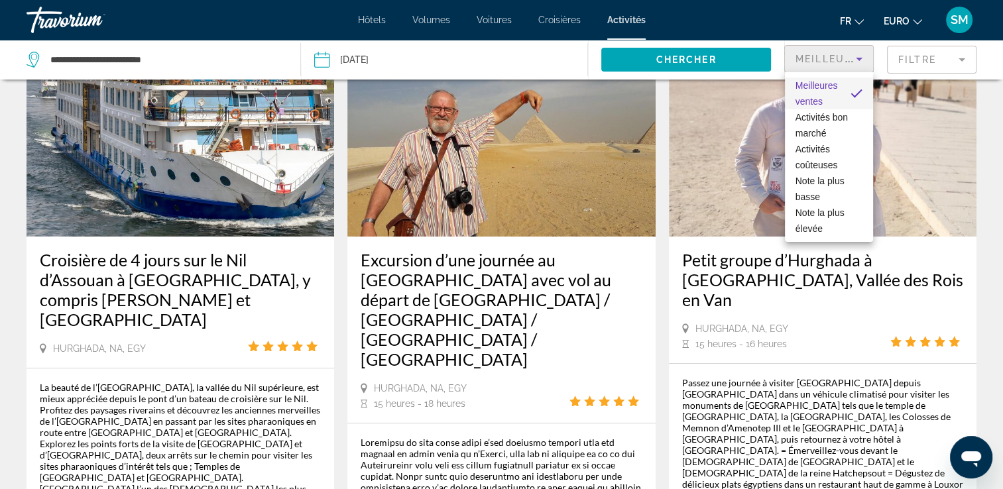
click at [989, 112] on div at bounding box center [501, 244] width 1003 height 489
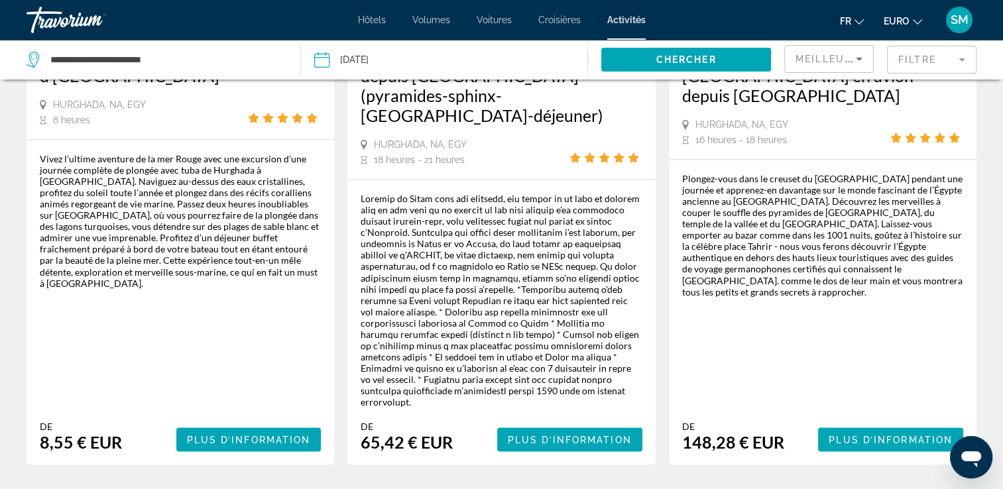
scroll to position [2252, 0]
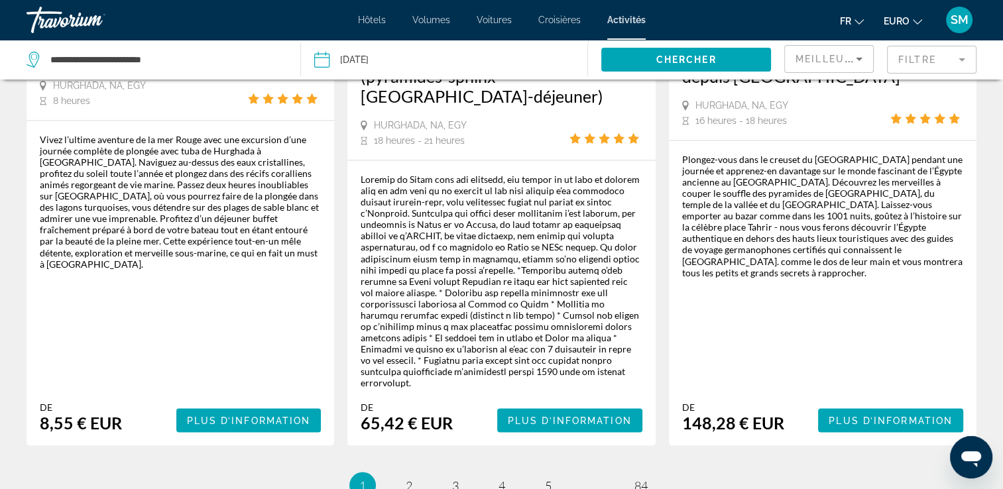
click at [862, 63] on icon "Trier par" at bounding box center [859, 59] width 16 height 16
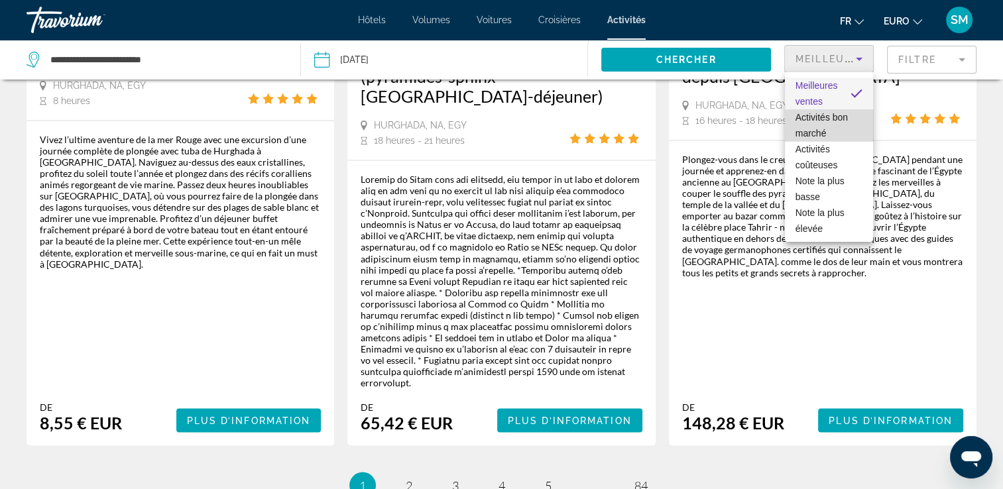
click at [833, 127] on span "Activités bon marché" at bounding box center [828, 125] width 67 height 32
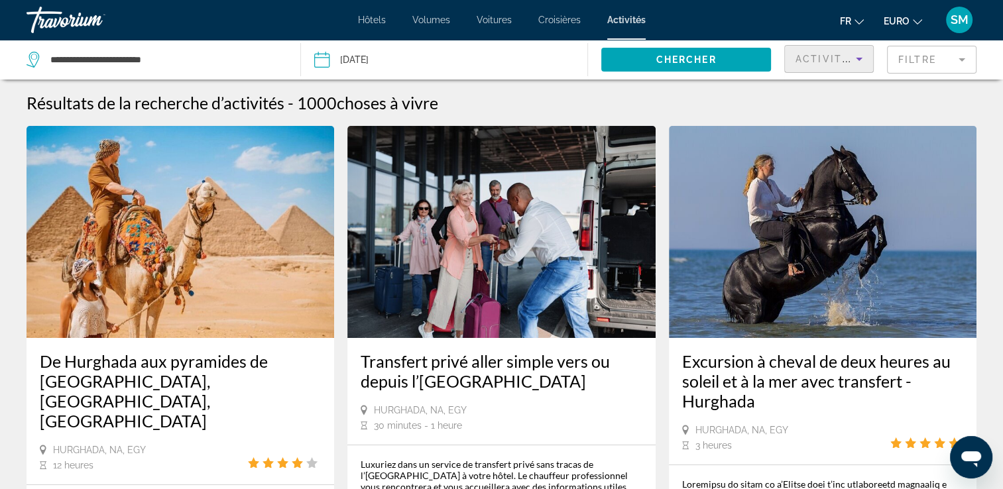
click at [945, 55] on mat-form-field "Filtre" at bounding box center [931, 60] width 89 height 28
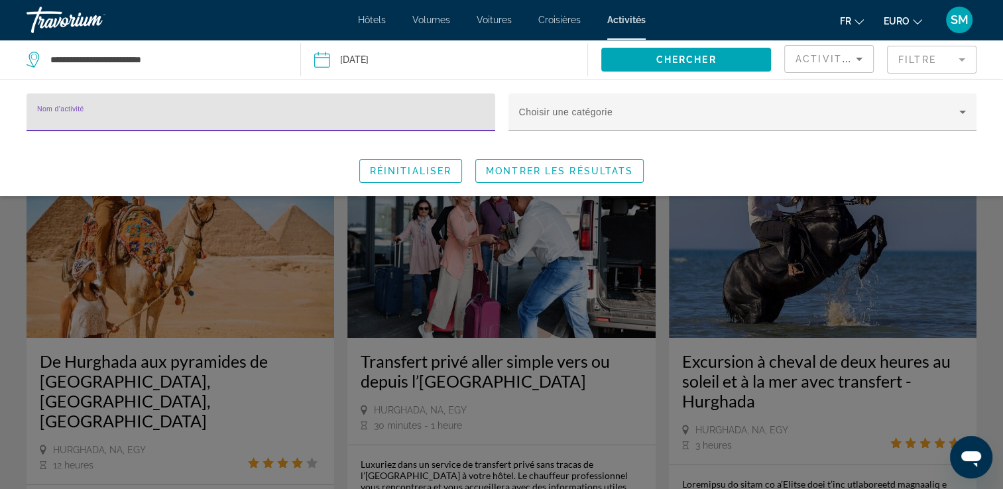
click at [945, 55] on mat-form-field "Filtre" at bounding box center [931, 60] width 89 height 28
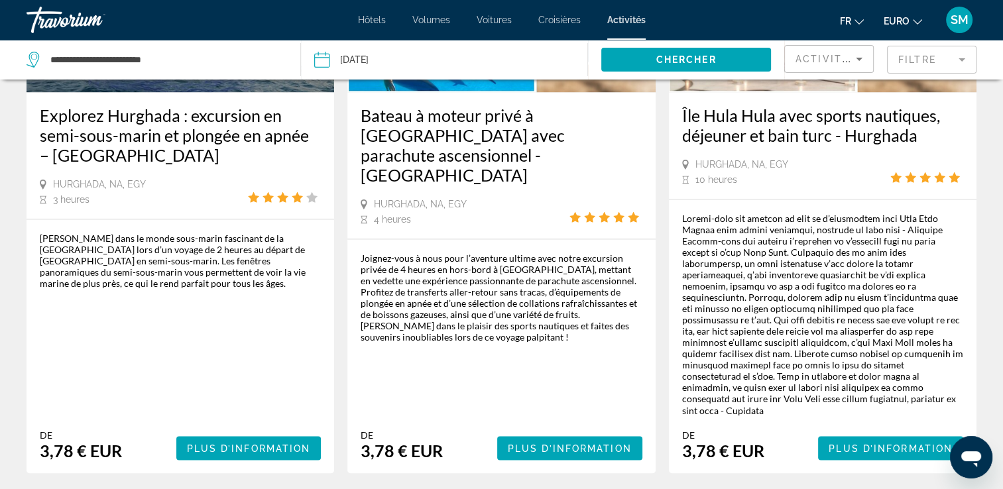
scroll to position [2136, 0]
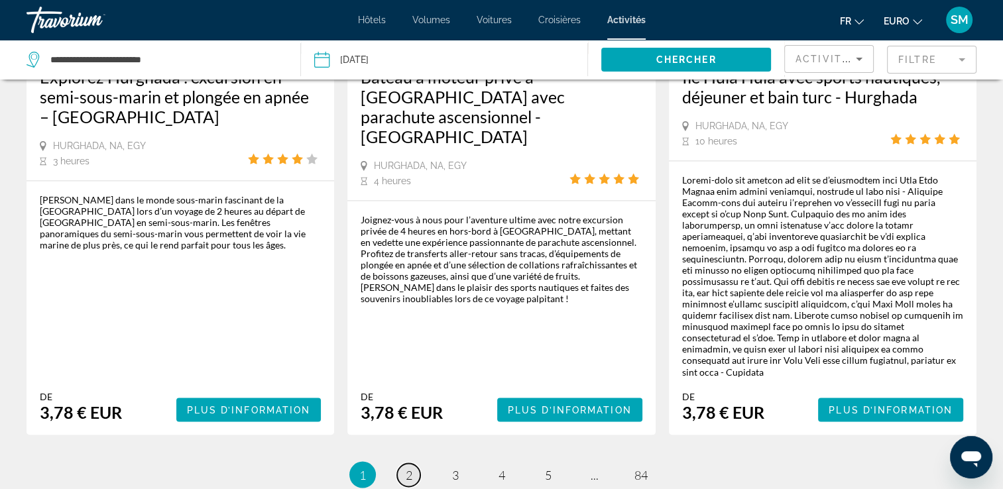
click at [408, 467] on span "2" at bounding box center [409, 474] width 7 height 15
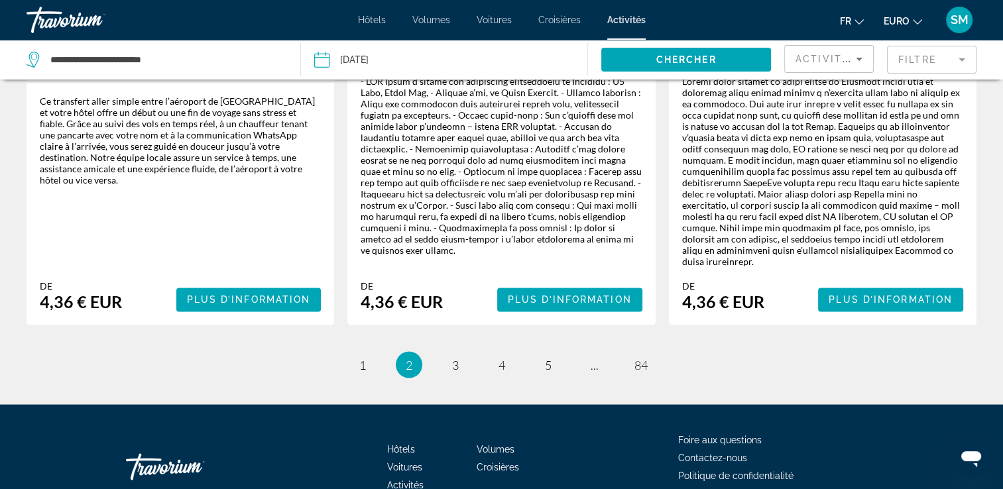
scroll to position [2201, 0]
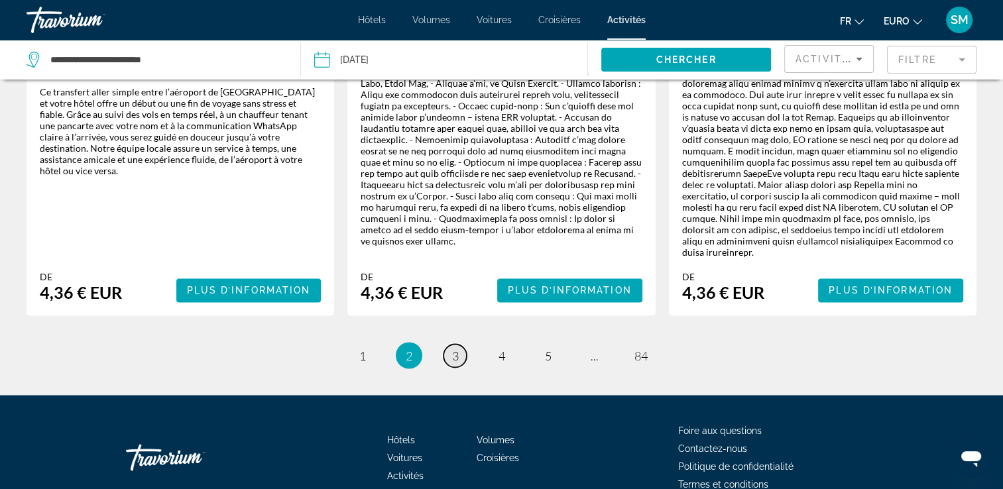
click at [461, 344] on link "page 3" at bounding box center [454, 355] width 23 height 23
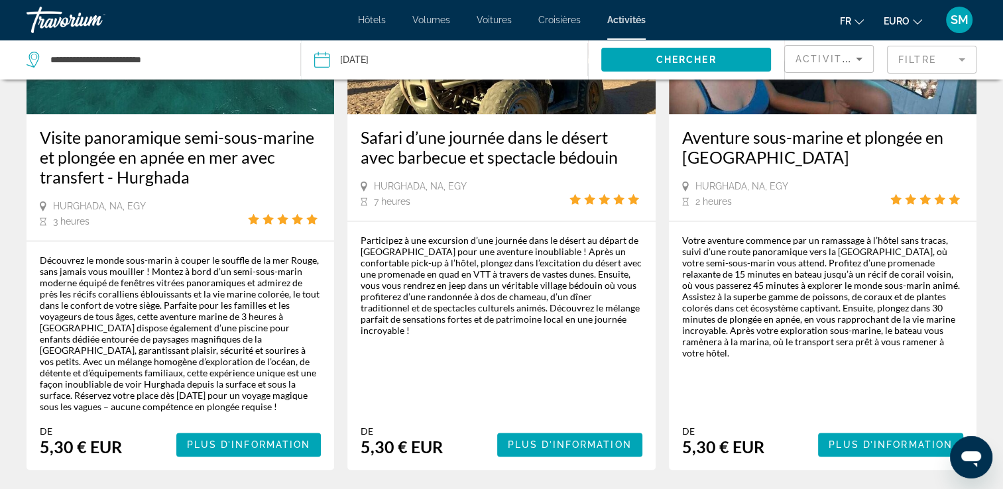
scroll to position [1998, 0]
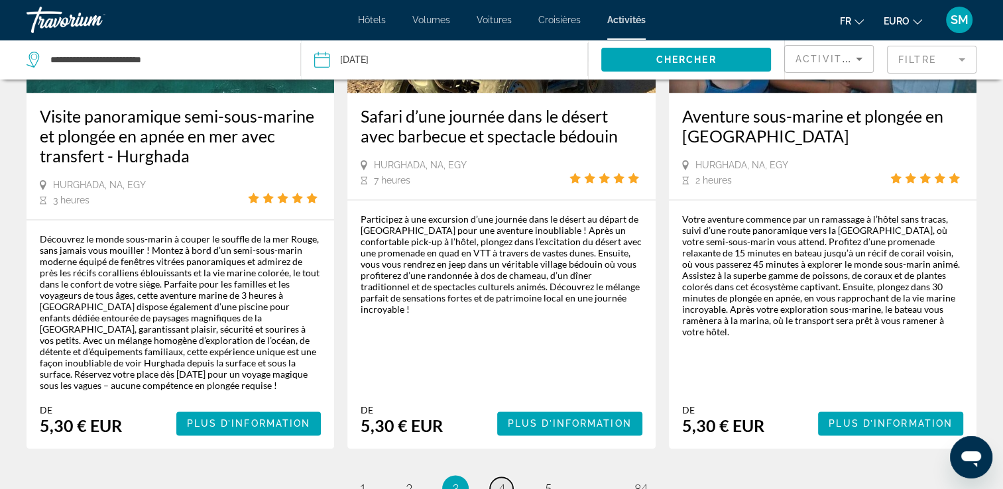
click at [500, 481] on span "4" at bounding box center [501, 488] width 7 height 15
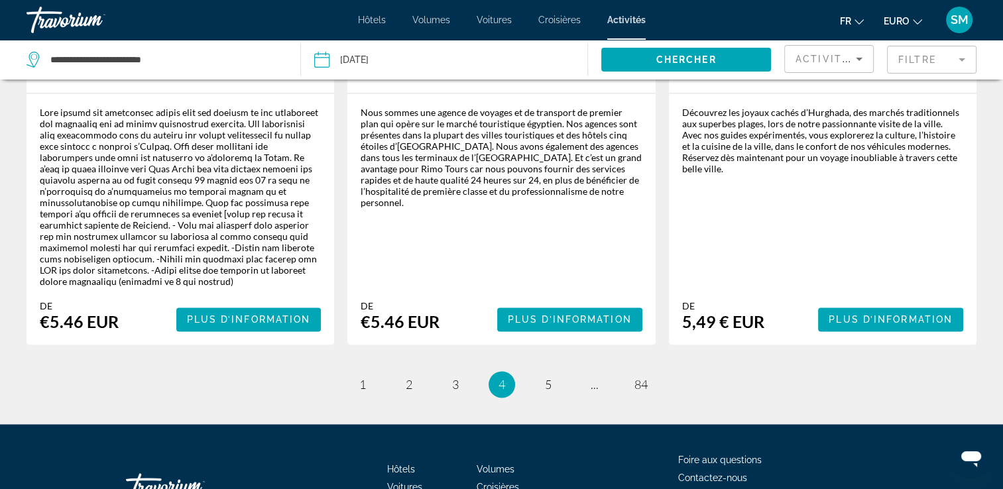
scroll to position [2100, 0]
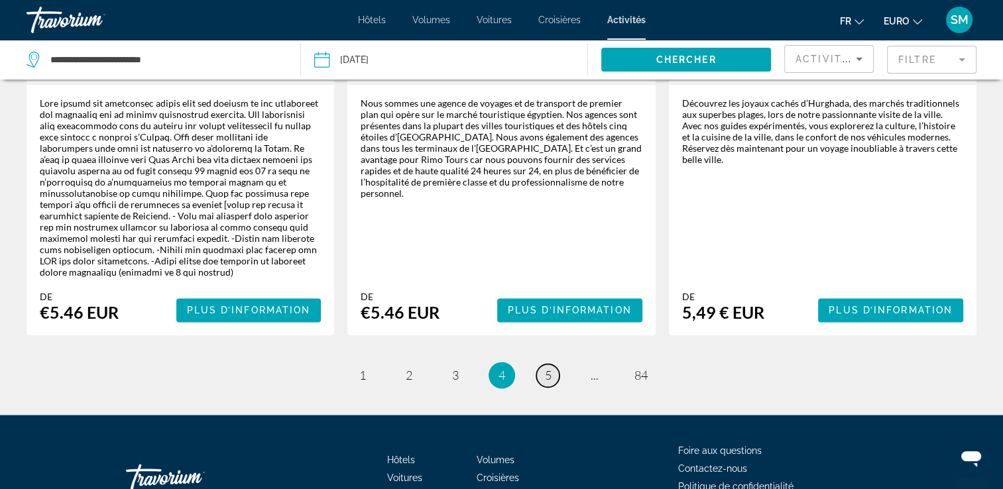
click at [558, 364] on link "page 5" at bounding box center [547, 375] width 23 height 23
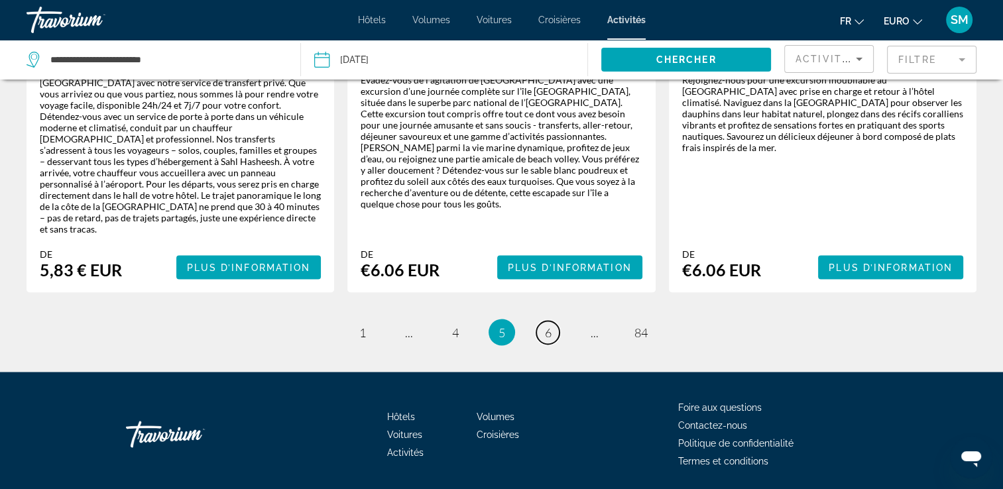
scroll to position [2260, 0]
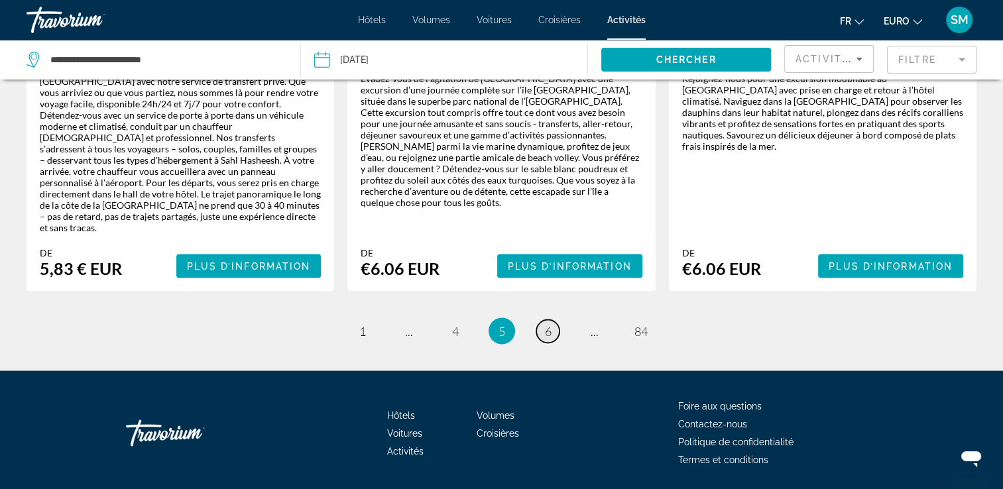
click at [545, 323] on span "6" at bounding box center [548, 330] width 7 height 15
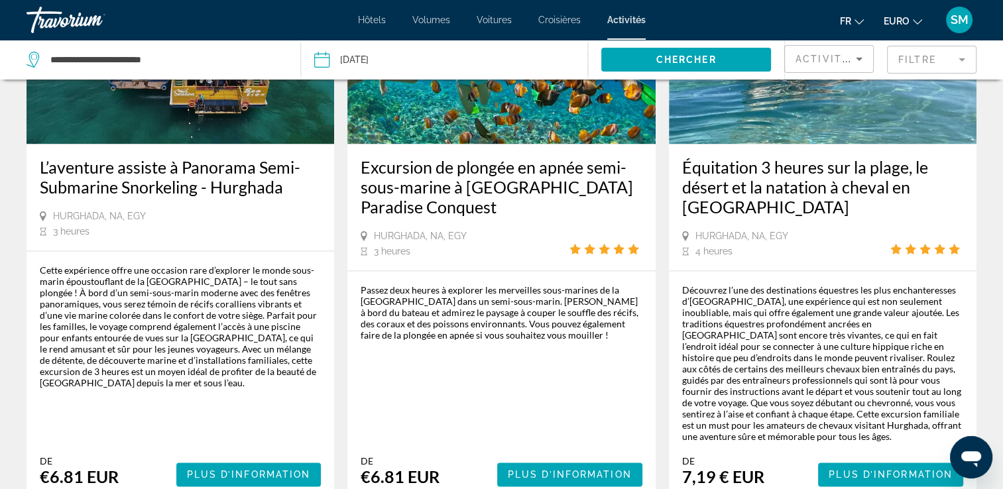
scroll to position [1973, 0]
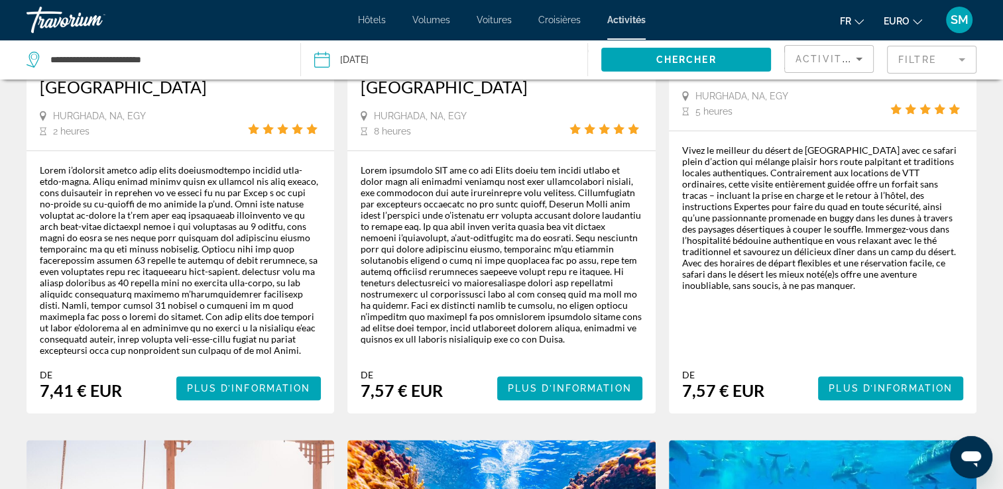
scroll to position [864, 0]
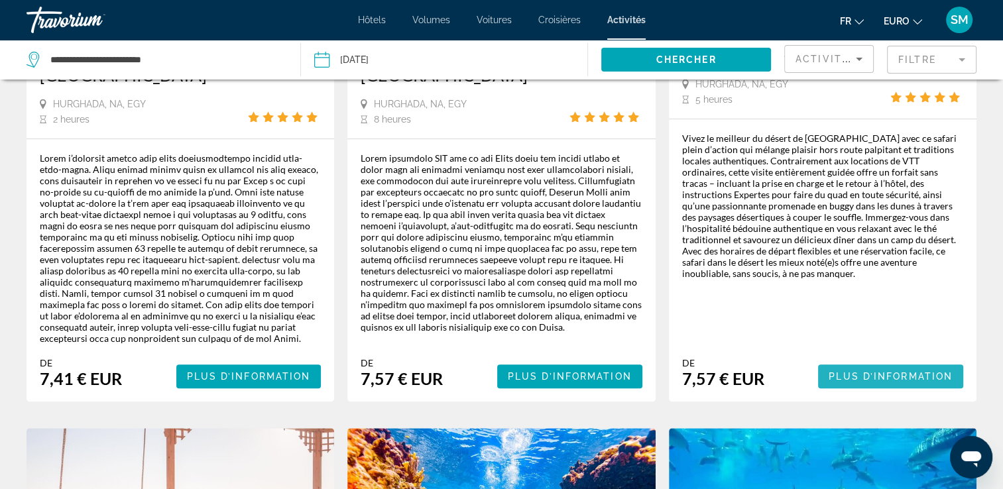
click at [897, 376] on span "Plus d’information" at bounding box center [891, 376] width 124 height 11
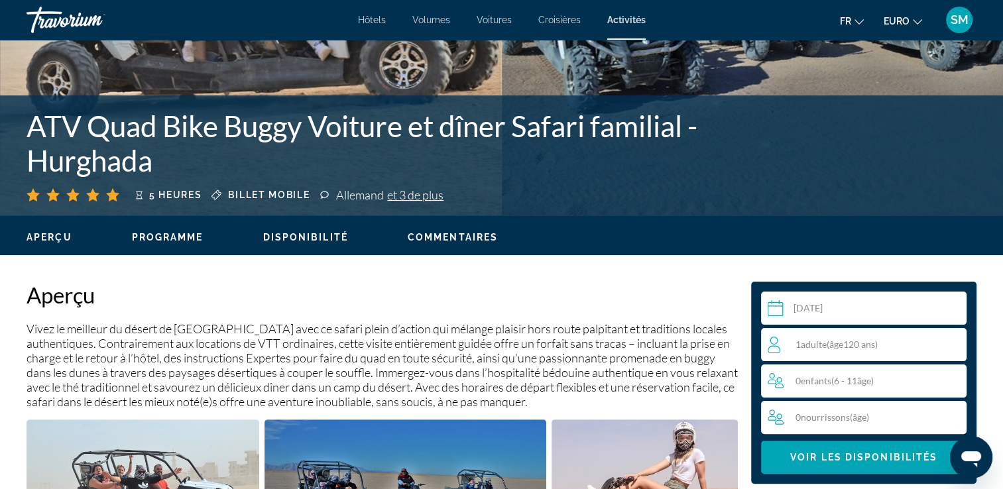
scroll to position [229, 0]
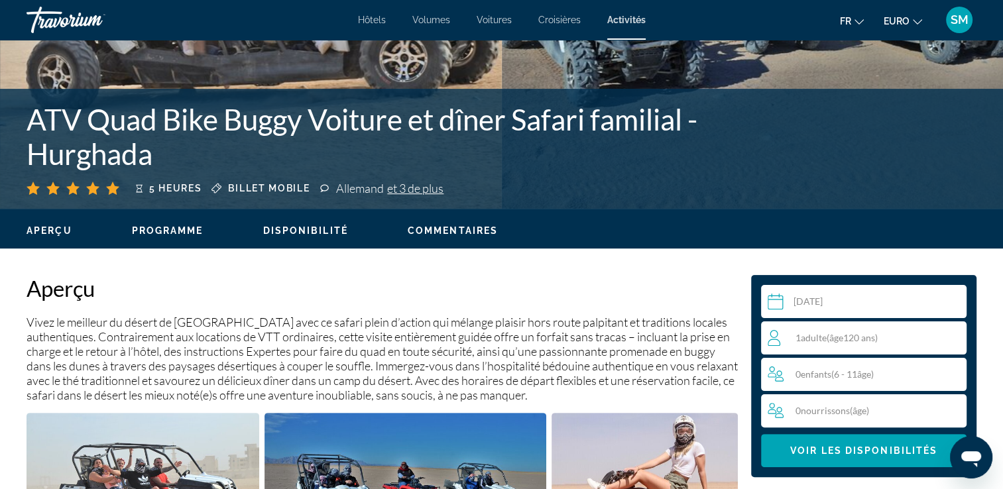
click at [849, 410] on span "Nourrissons" at bounding box center [825, 410] width 49 height 11
click at [953, 408] on icon "Augmenter les nourrissons" at bounding box center [954, 410] width 12 height 12
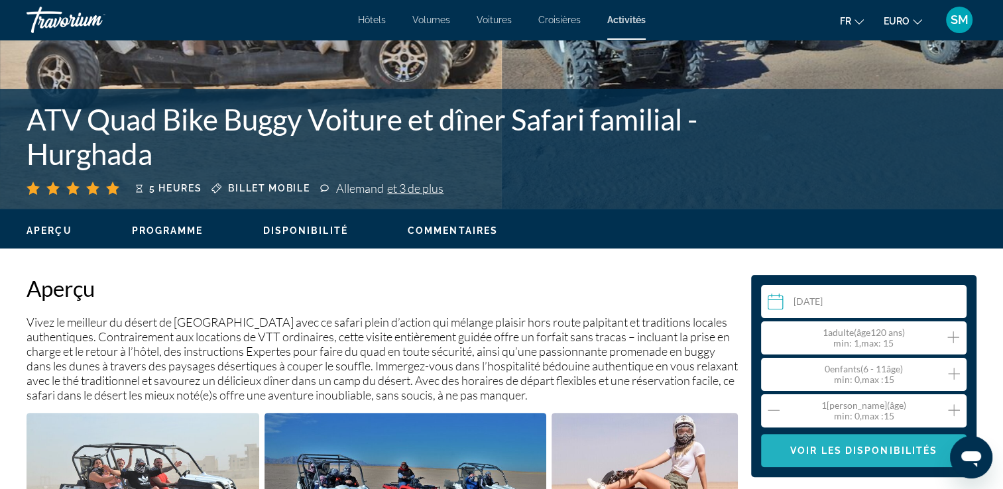
click at [893, 453] on span "Voir les disponibilités" at bounding box center [863, 450] width 147 height 11
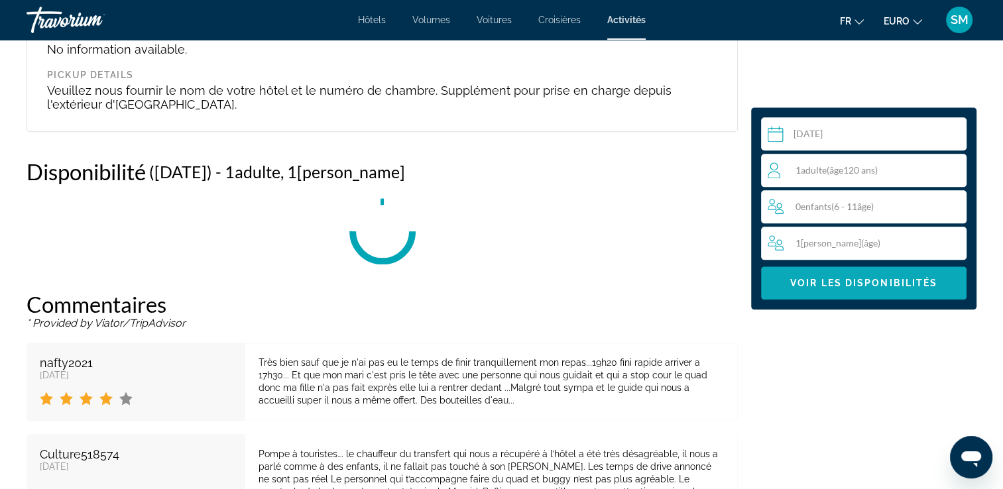
scroll to position [1622, 0]
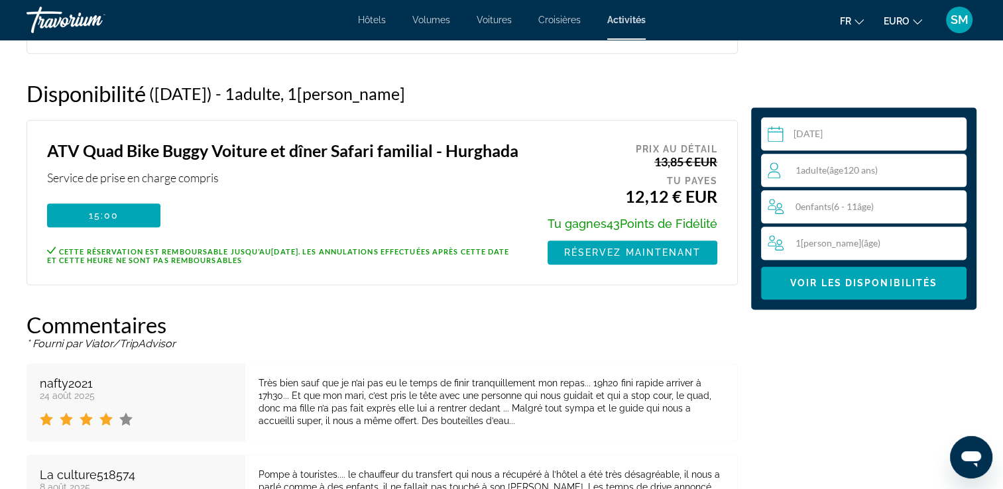
click at [798, 176] on div "1 Adulte ( âge 120 ans) Adultes" at bounding box center [867, 170] width 198 height 16
click at [954, 170] on icon "Augmenter les adultes" at bounding box center [953, 170] width 12 height 16
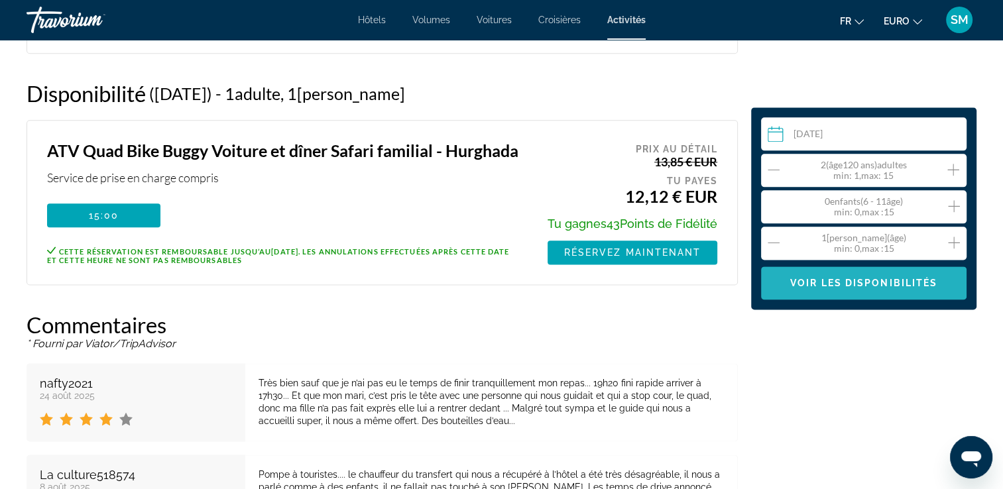
click at [892, 282] on span "Voir les disponibilités" at bounding box center [863, 283] width 147 height 11
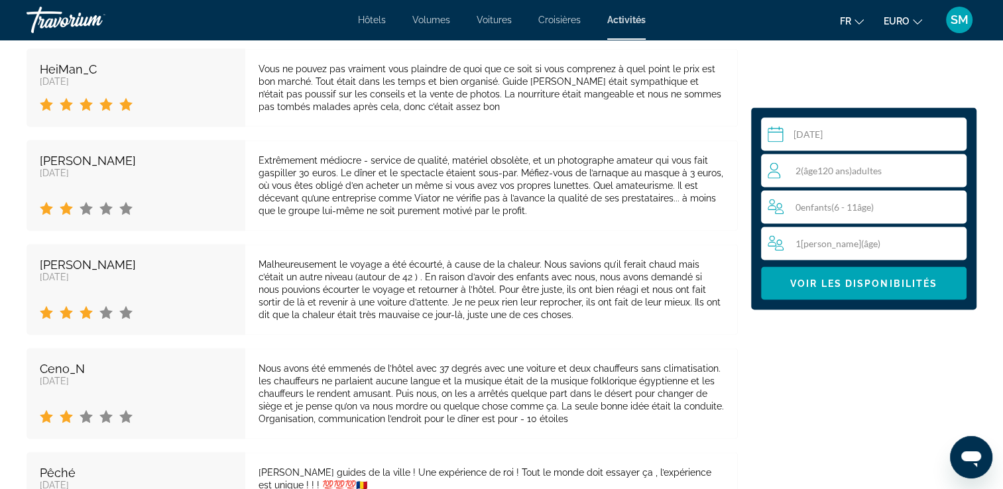
scroll to position [2465, 0]
